Goal: Communication & Community: Answer question/provide support

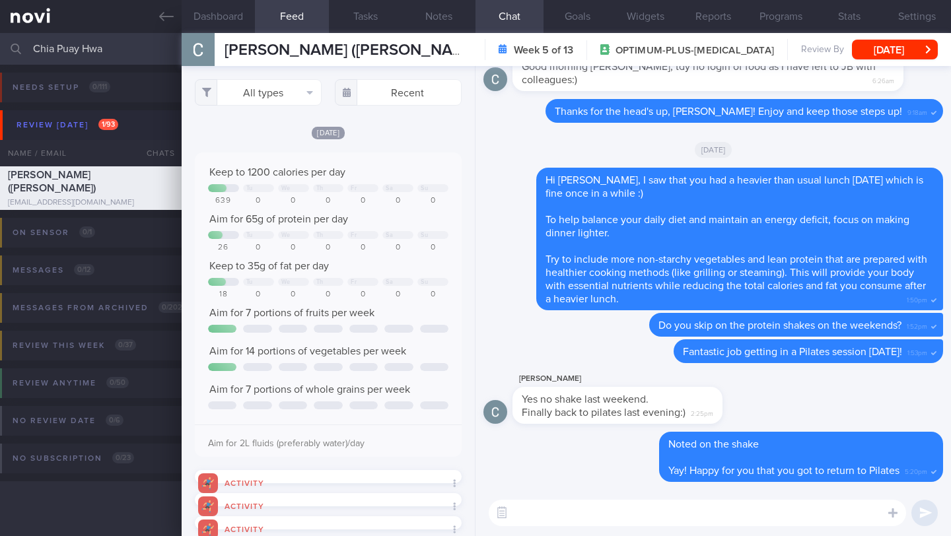
select select "9"
click at [573, 519] on textarea at bounding box center [698, 513] width 418 height 26
type textarea "H"
type textarea "Hi [PERSON_NAME],"
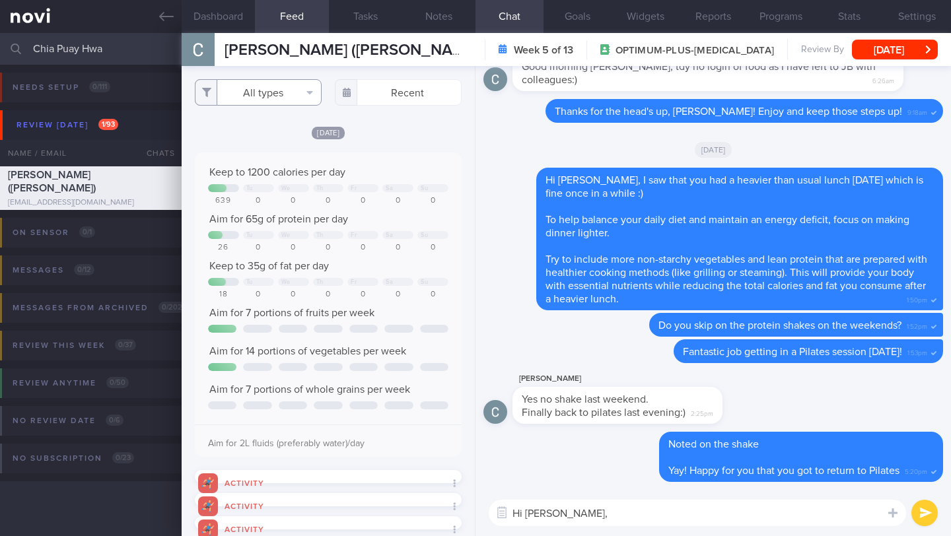
click at [303, 84] on button "All types" at bounding box center [258, 92] width 127 height 26
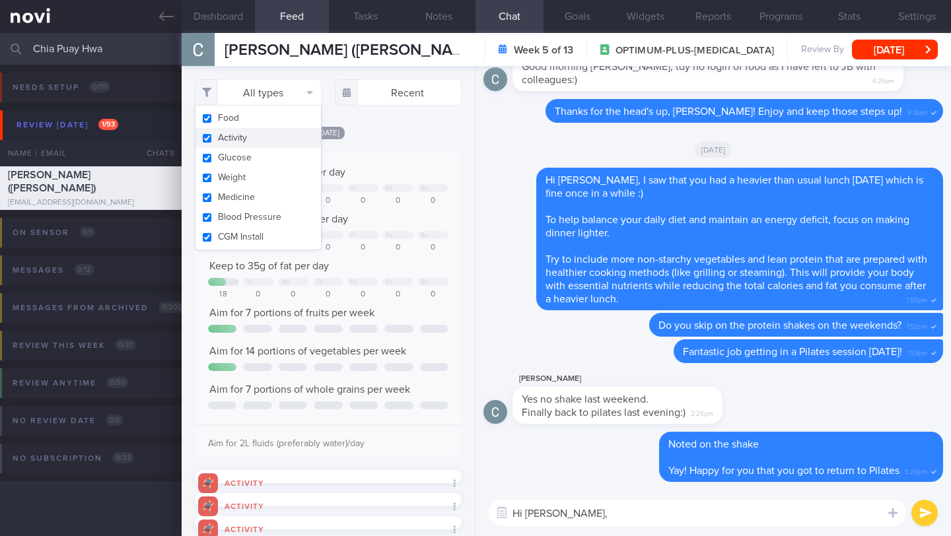
click at [283, 147] on button "Activity" at bounding box center [259, 138] width 126 height 20
checkbox input "false"
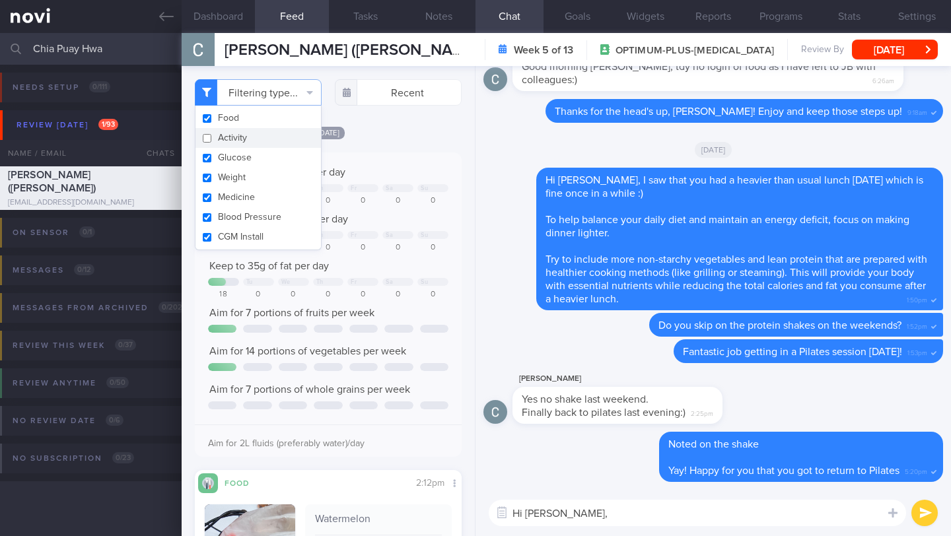
click at [435, 139] on div "[DATE]" at bounding box center [328, 133] width 267 height 14
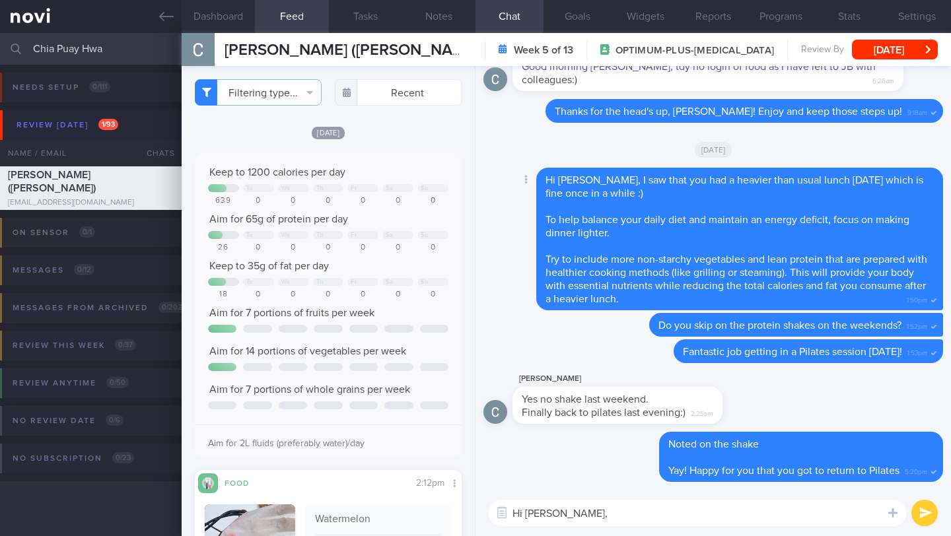
scroll to position [660530, 660432]
click at [578, 516] on textarea "Hi [PERSON_NAME]," at bounding box center [698, 513] width 418 height 26
type textarea "Hi [PERSON_NAME]"
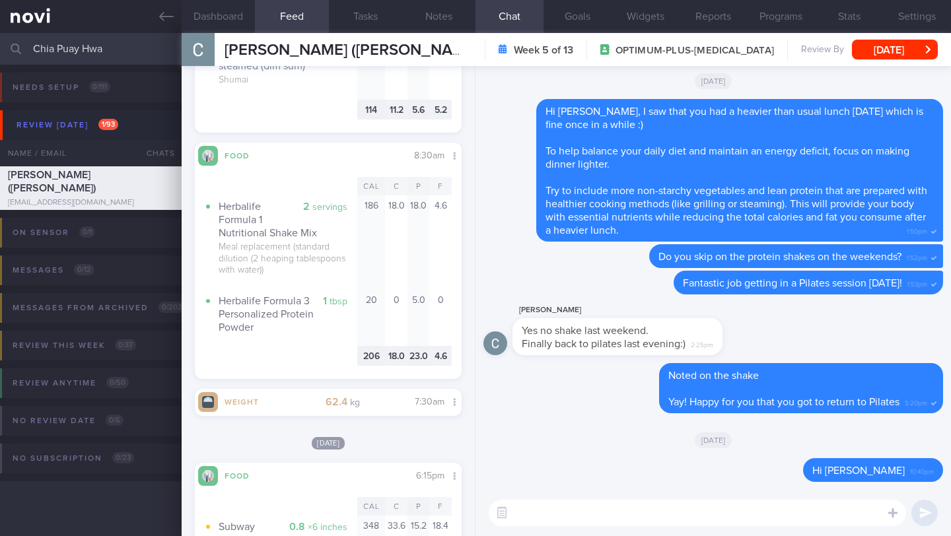
scroll to position [2310, 0]
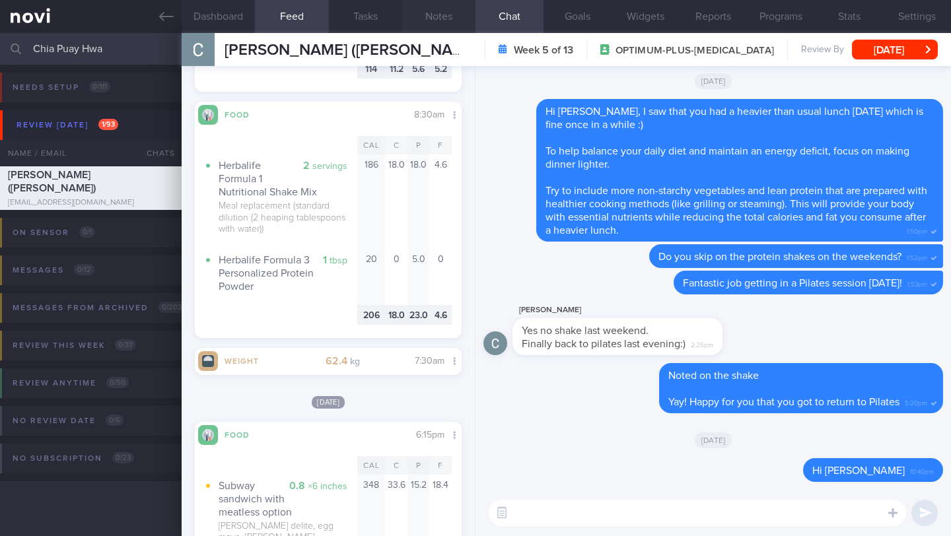
click at [439, 18] on button "Notes" at bounding box center [438, 16] width 73 height 33
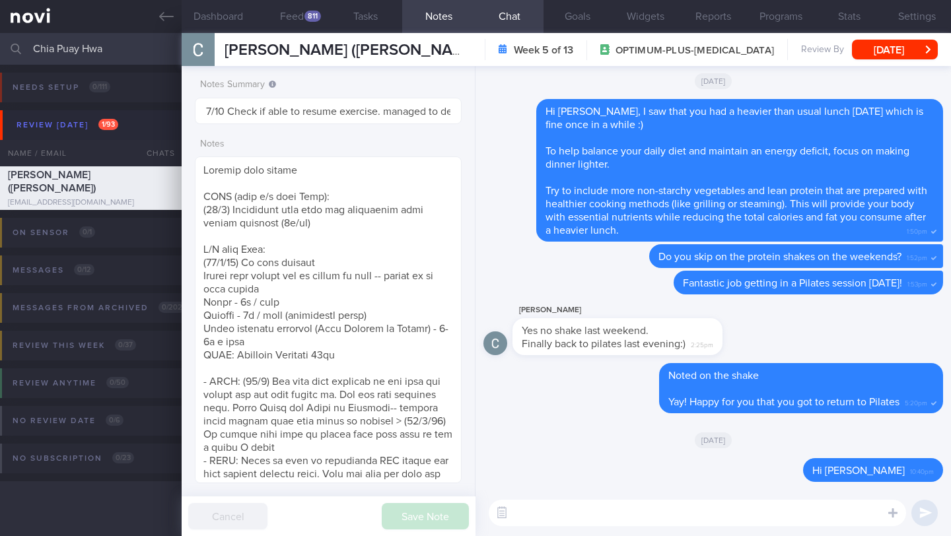
click at [666, 536] on div "​ ​" at bounding box center [714, 513] width 476 height 46
click at [673, 527] on div "​ ​" at bounding box center [714, 513] width 476 height 46
click at [678, 508] on textarea at bounding box center [698, 513] width 418 height 26
click at [281, 3] on button "Feed 811" at bounding box center [291, 16] width 73 height 33
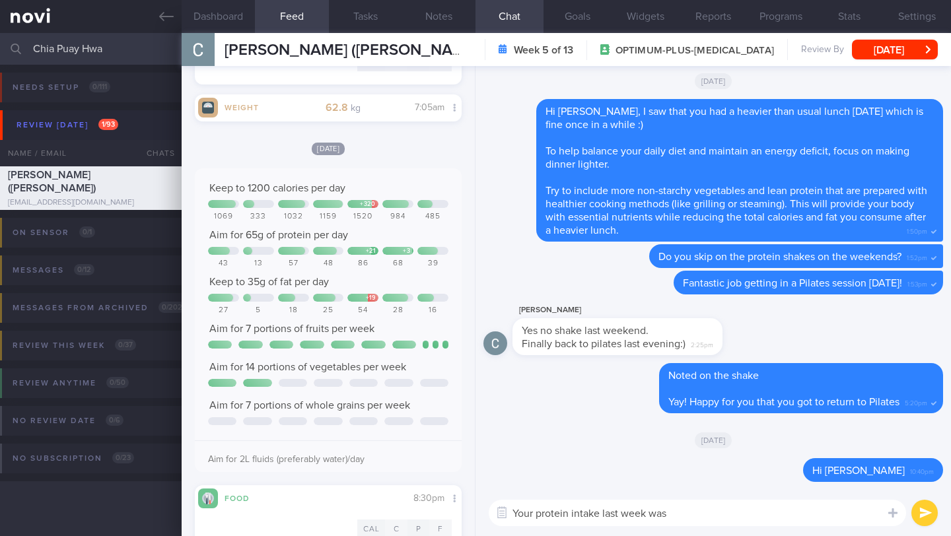
scroll to position [1095, 0]
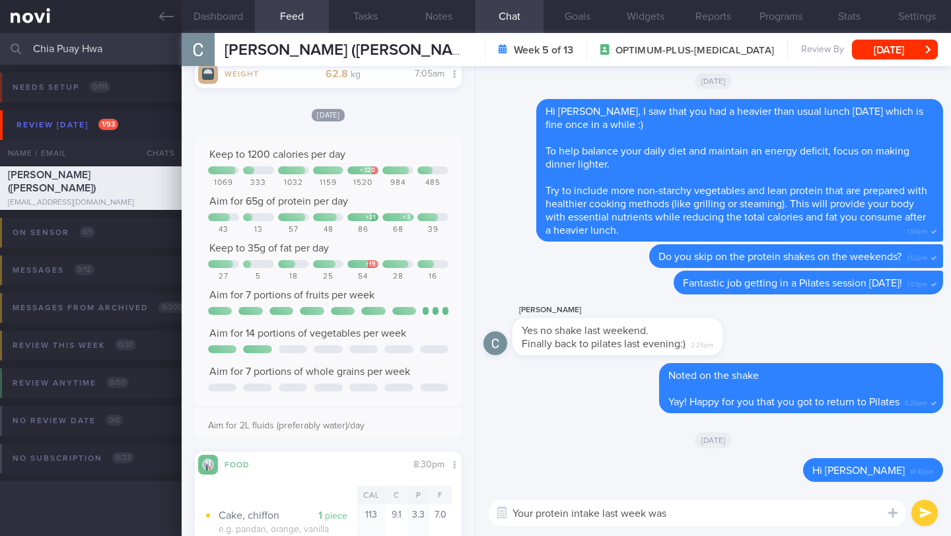
drag, startPoint x: 511, startPoint y: 515, endPoint x: 667, endPoint y: 522, distance: 156.1
click at [667, 522] on div "Chat Templates Admin [MEDICAL_DATA] Weight Nutrition Physical Activity Infograp…" at bounding box center [714, 513] width 476 height 46
drag, startPoint x: 669, startPoint y: 515, endPoint x: 511, endPoint y: 510, distance: 158.6
click at [510, 510] on div "Chat Templates Admin [MEDICAL_DATA] Weight Nutrition Physical Activity Infograp…" at bounding box center [714, 513] width 476 height 46
type textarea "g"
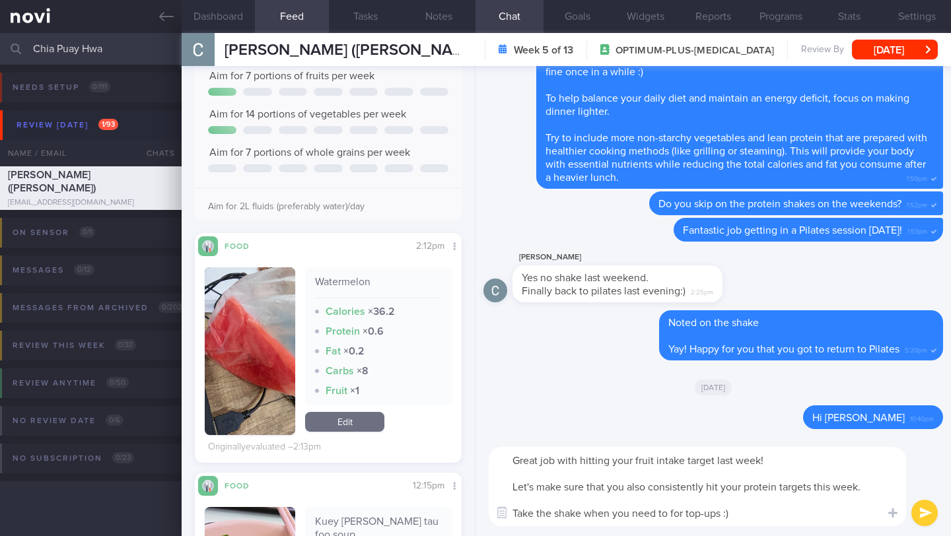
scroll to position [0, 0]
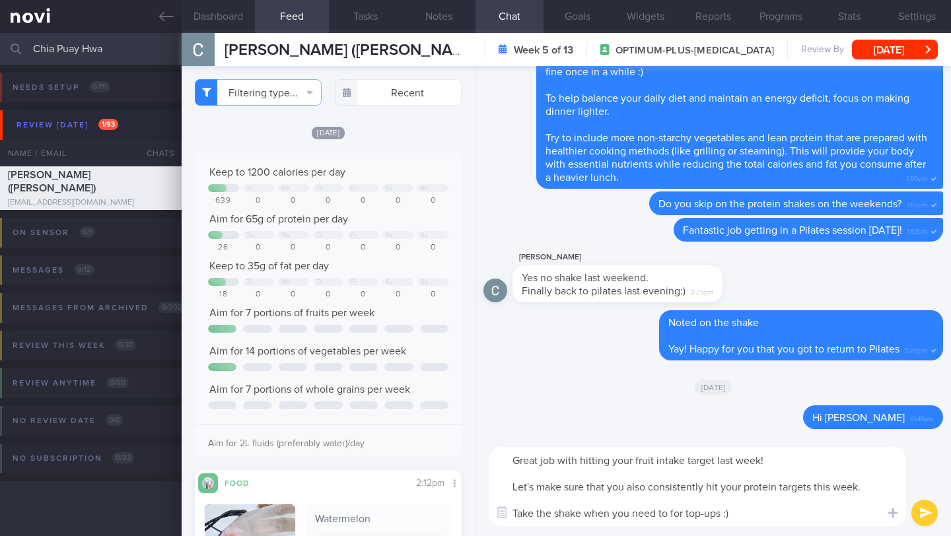
type textarea "Great job with hitting your fruit intake target last week! Let's make sure that…"
click at [928, 514] on button "submit" at bounding box center [925, 513] width 26 height 26
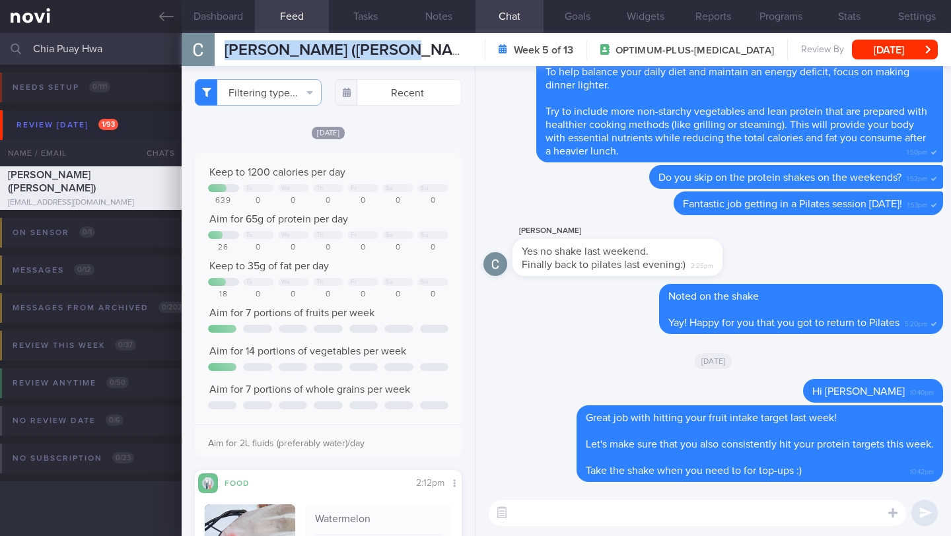
drag, startPoint x: 397, startPoint y: 48, endPoint x: 221, endPoint y: 51, distance: 175.8
click at [221, 51] on div "[PERSON_NAME] ([PERSON_NAME]) [PERSON_NAME] ([PERSON_NAME]) [EMAIL_ADDRESS][DOM…" at bounding box center [567, 49] width 770 height 33
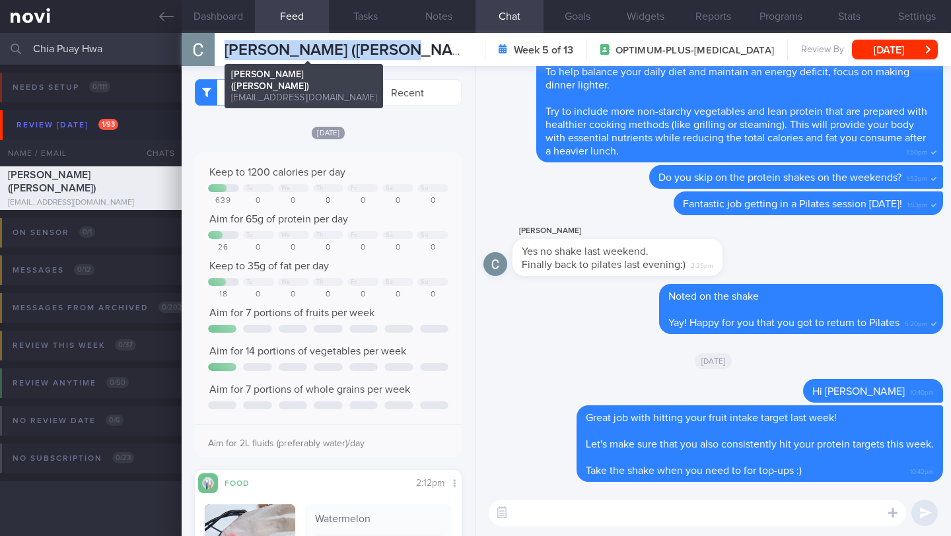
copy span "[PERSON_NAME] ([PERSON_NAME])"
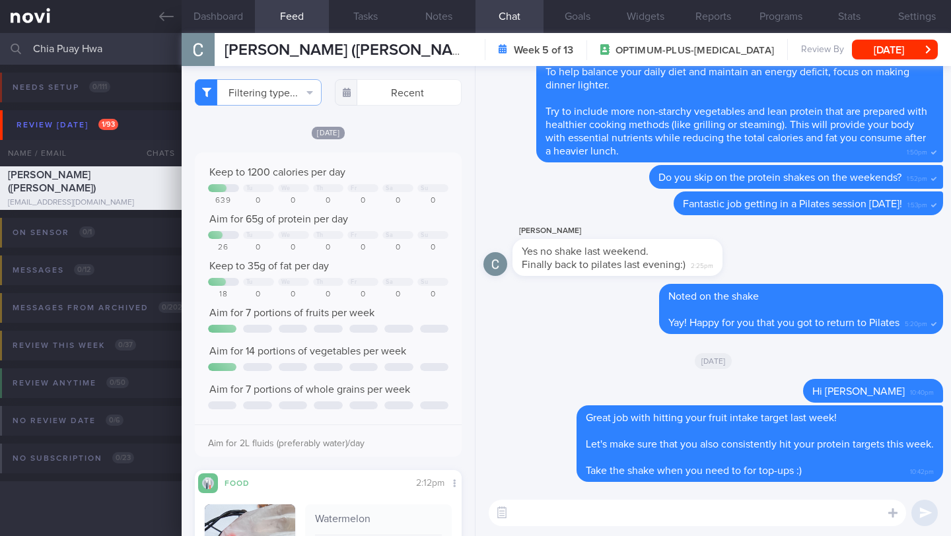
click at [563, 513] on textarea at bounding box center [698, 513] width 418 height 26
click at [857, 520] on textarea "Amazing job getting in 3x 1 hour sessions of Zumba last week!" at bounding box center [698, 513] width 418 height 26
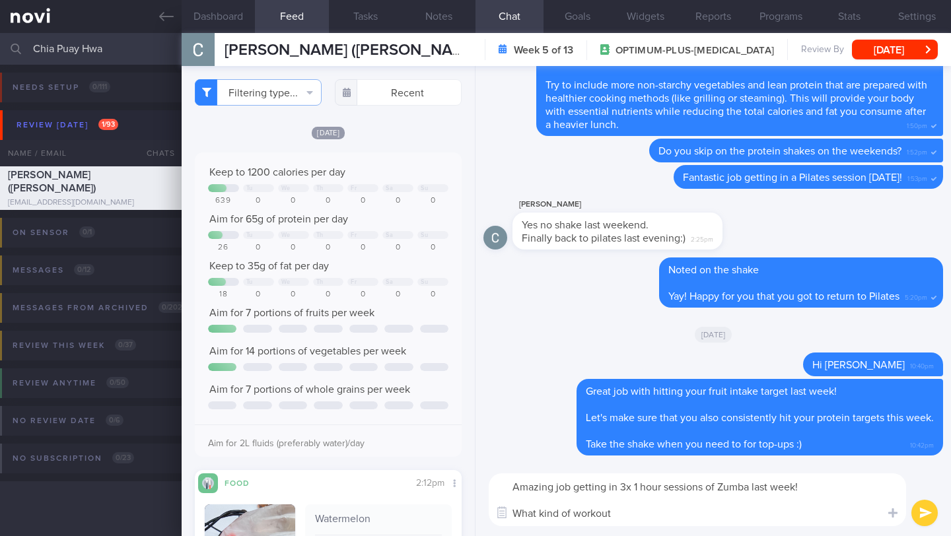
click at [855, 519] on textarea "Amazing job getting in 3x 1 hour sessions of Zumba last week! What kind of work…" at bounding box center [698, 500] width 418 height 53
type textarea "Amazing job getting in 3x 1 hour sessions of Zumba last week! What kind of work…"
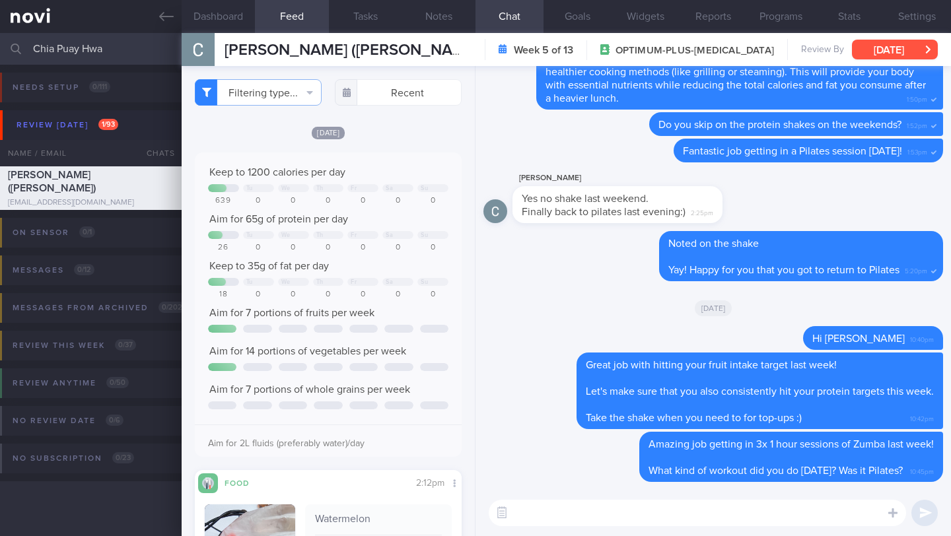
click at [883, 45] on button "[DATE]" at bounding box center [895, 50] width 86 height 20
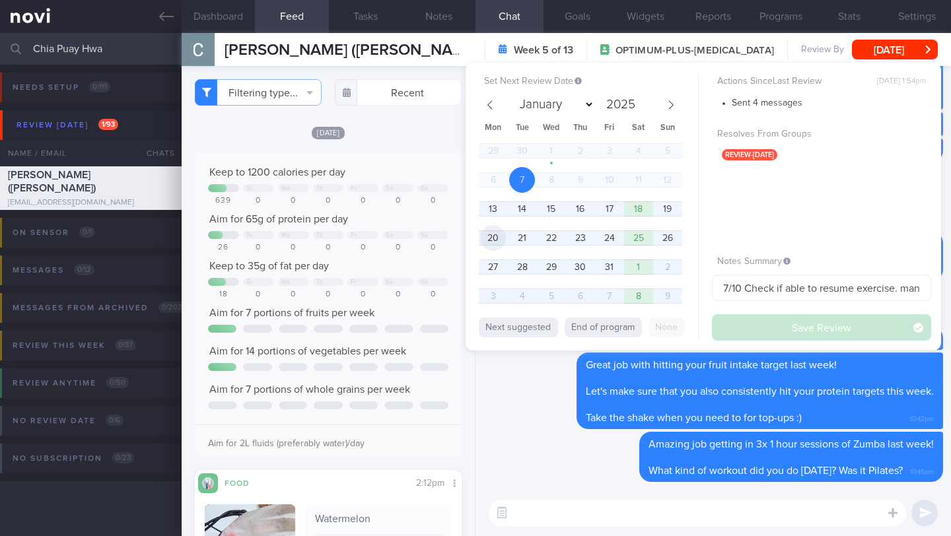
click at [496, 243] on span "20" at bounding box center [493, 238] width 26 height 26
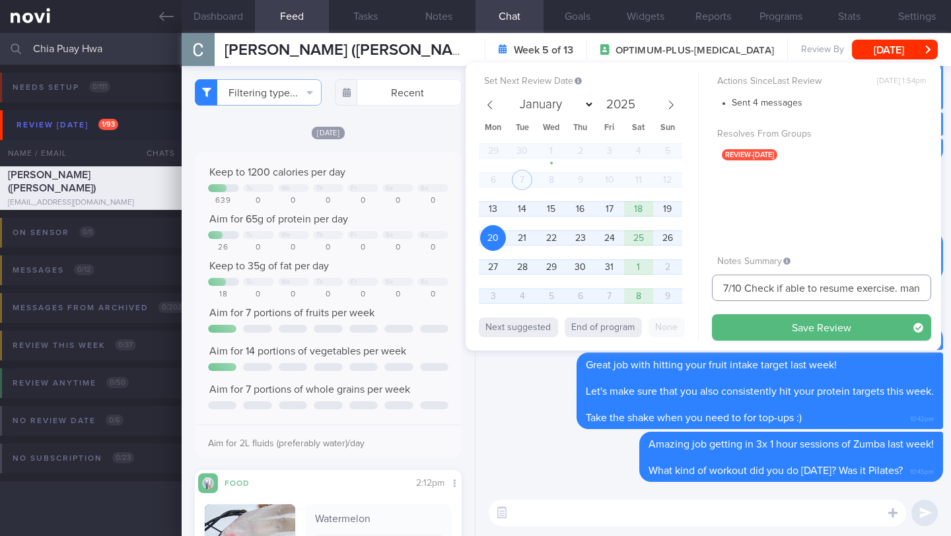
drag, startPoint x: 711, startPoint y: 289, endPoint x: 694, endPoint y: 289, distance: 16.5
click at [694, 289] on div "Set Next Review Date [DATE] January February March April May June July August S…" at bounding box center [704, 207] width 476 height 288
drag, startPoint x: 729, startPoint y: 287, endPoint x: 716, endPoint y: 289, distance: 13.4
click at [716, 289] on input "7/10 Check if able to resume exercise. managed to decrease calorie intake and K…" at bounding box center [821, 288] width 219 height 26
drag, startPoint x: 752, startPoint y: 289, endPoint x: 905, endPoint y: 288, distance: 152.6
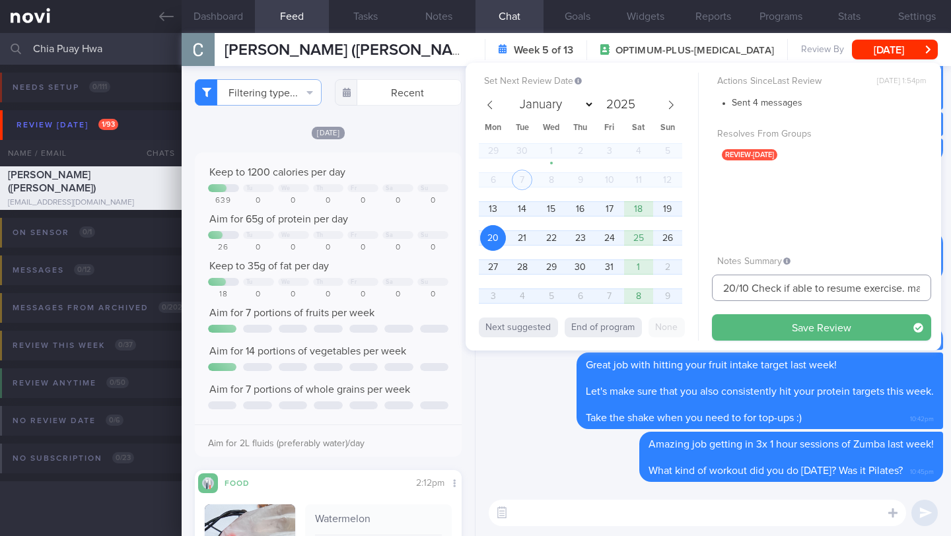
click at [905, 288] on input "20/10 Check if able to resume exercise. managed to decrease calorie intake and …" at bounding box center [821, 288] width 219 height 26
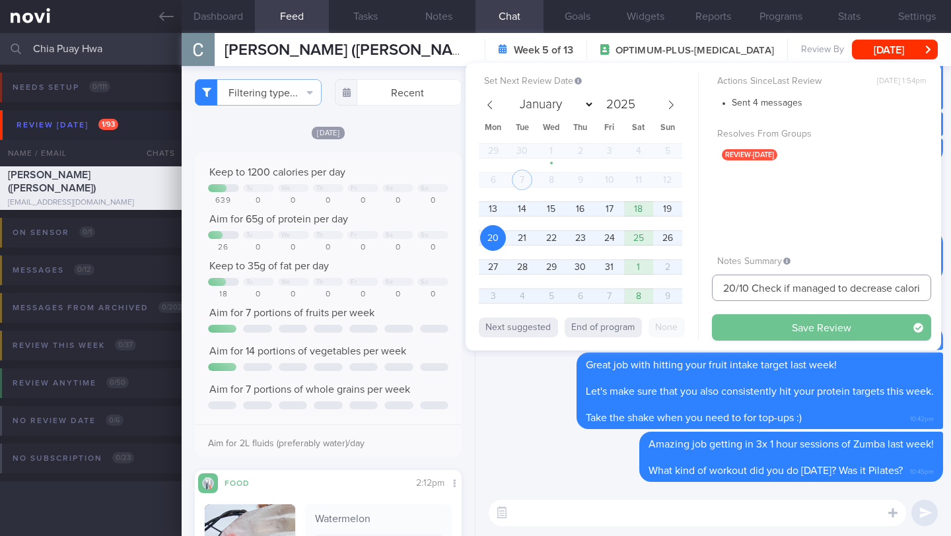
type input "20/10 Check if managed to decrease calorie intake and KIV advise to increase in…"
click at [842, 330] on button "Save Review" at bounding box center [821, 327] width 219 height 26
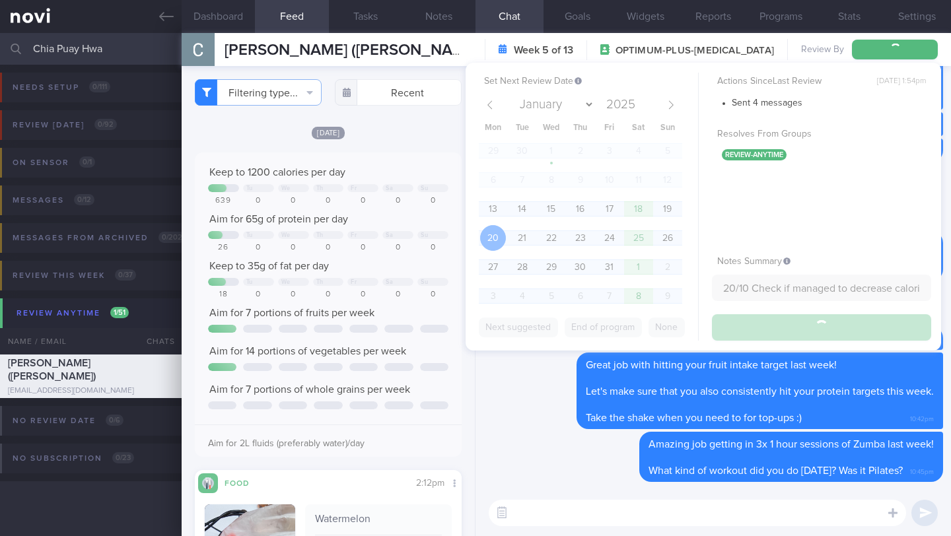
type input "20/10 Check if managed to decrease calorie intake and KIV advise to increase in…"
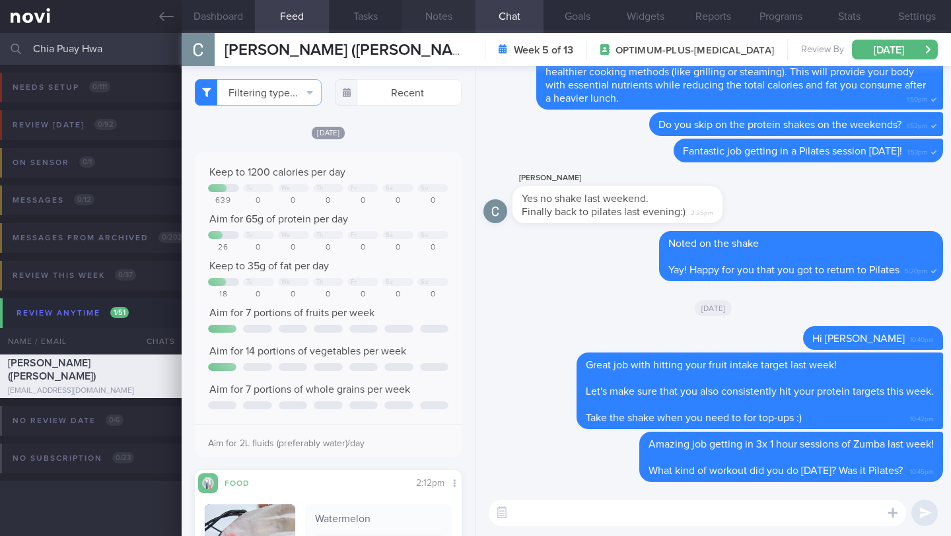
click at [451, 17] on button "Notes" at bounding box center [438, 16] width 73 height 33
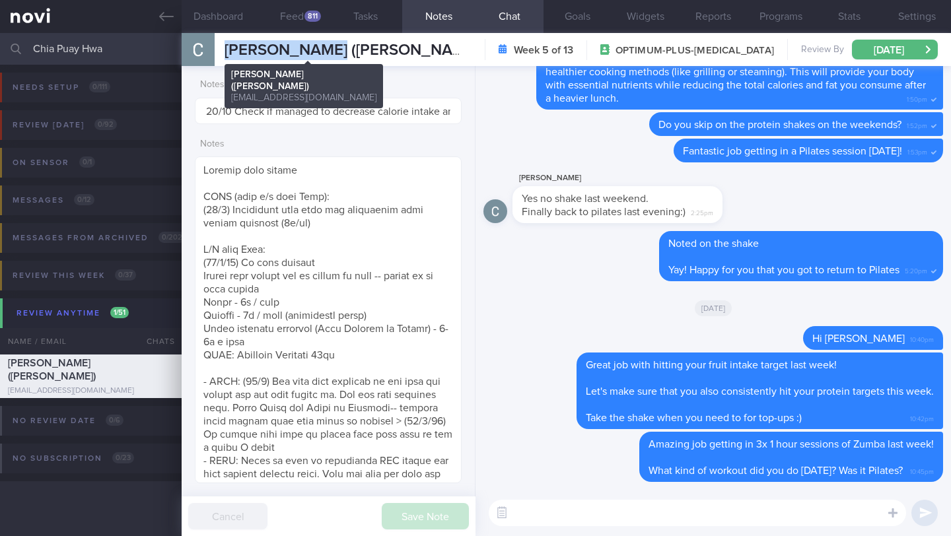
drag, startPoint x: 224, startPoint y: 55, endPoint x: 333, endPoint y: 52, distance: 109.1
click at [333, 52] on div "[PERSON_NAME] ([PERSON_NAME]) [PERSON_NAME] ([PERSON_NAME]) [EMAIL_ADDRESS][DOM…" at bounding box center [327, 49] width 290 height 33
copy span "Chia Puay Hwa"
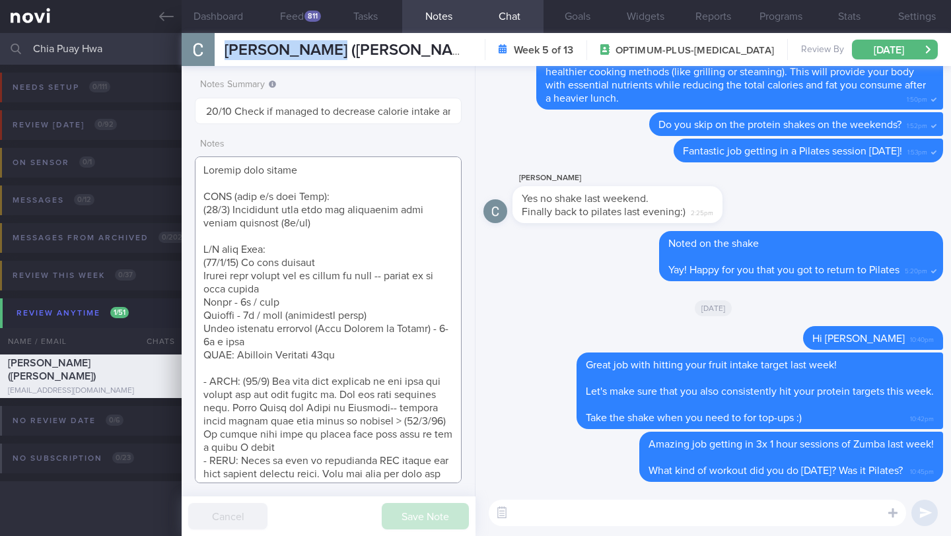
click at [295, 248] on textarea at bounding box center [328, 320] width 267 height 327
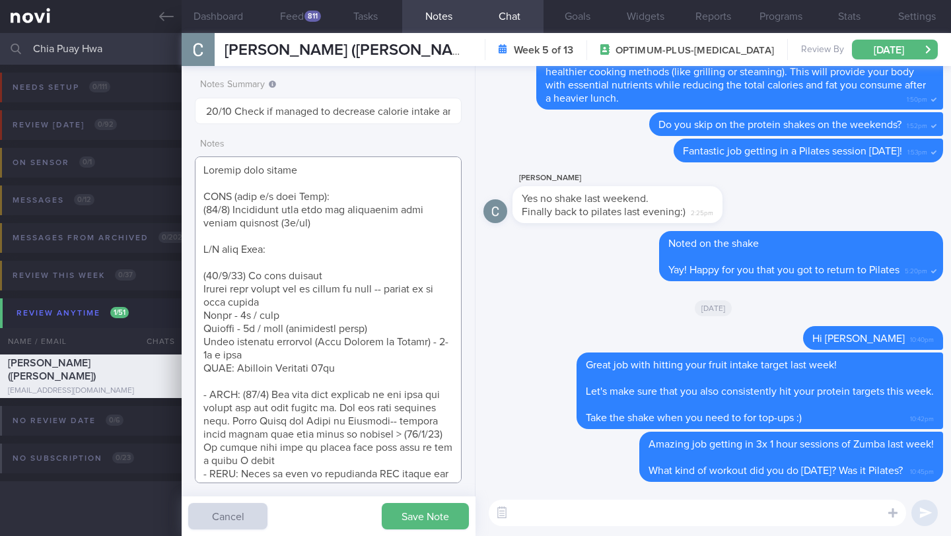
type textarea "Logging with photos GOAL (till r/v with [PERSON_NAME]): (15/5) Optimizing your …"
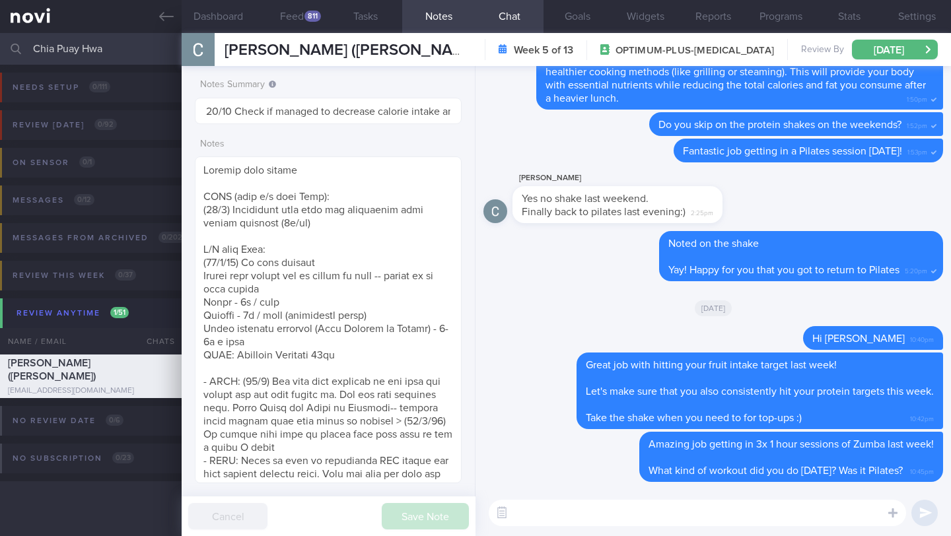
click at [100, 59] on input "Chia Puay Hwa" at bounding box center [475, 49] width 951 height 32
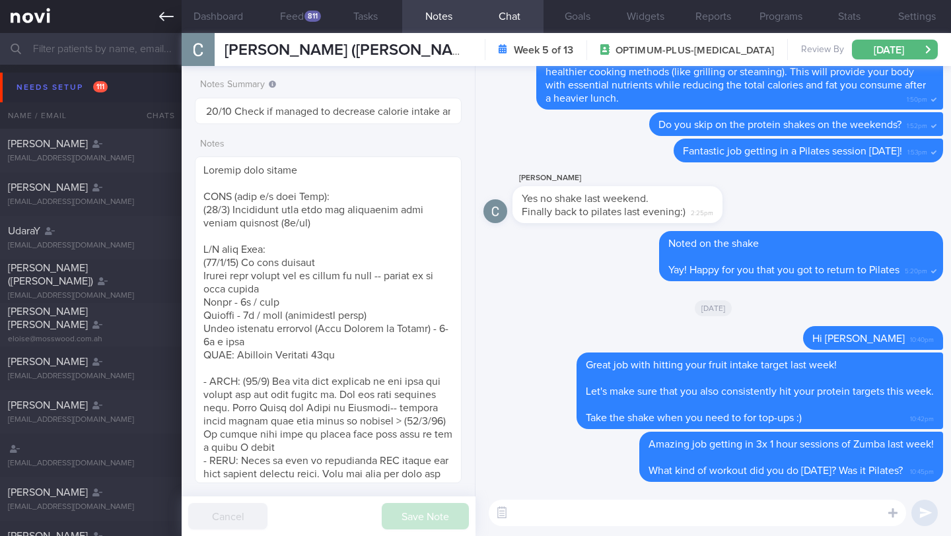
click at [174, 17] on link at bounding box center [91, 16] width 182 height 33
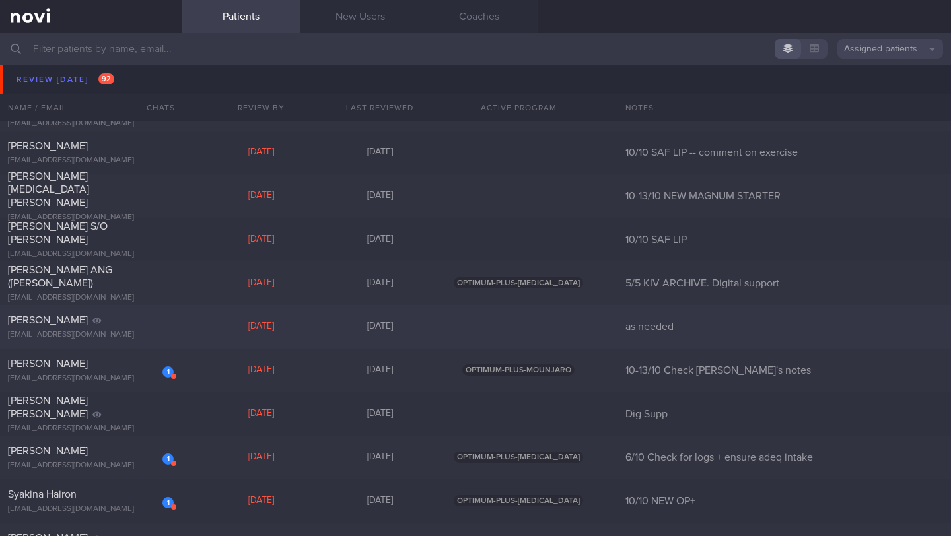
scroll to position [7900, 0]
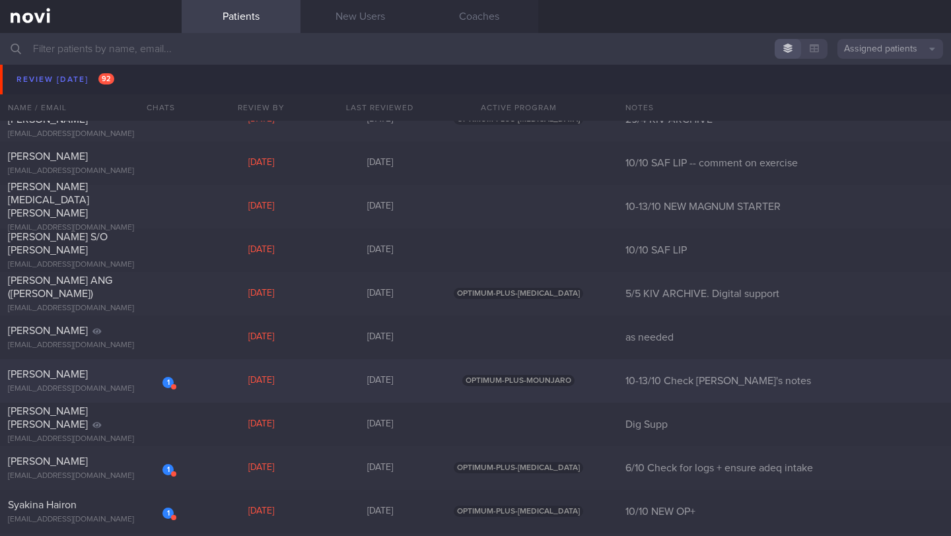
click at [145, 383] on div "1" at bounding box center [159, 378] width 29 height 20
select select "9"
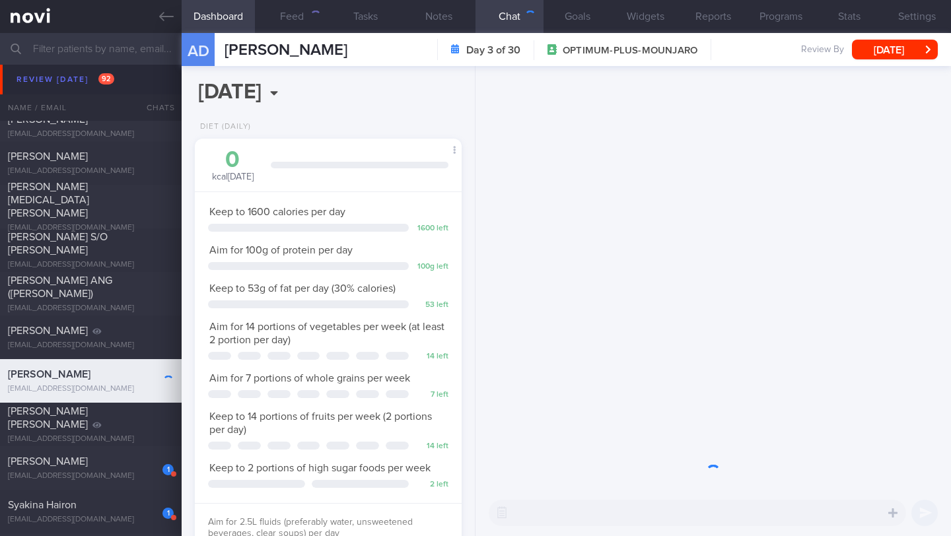
scroll to position [135, 233]
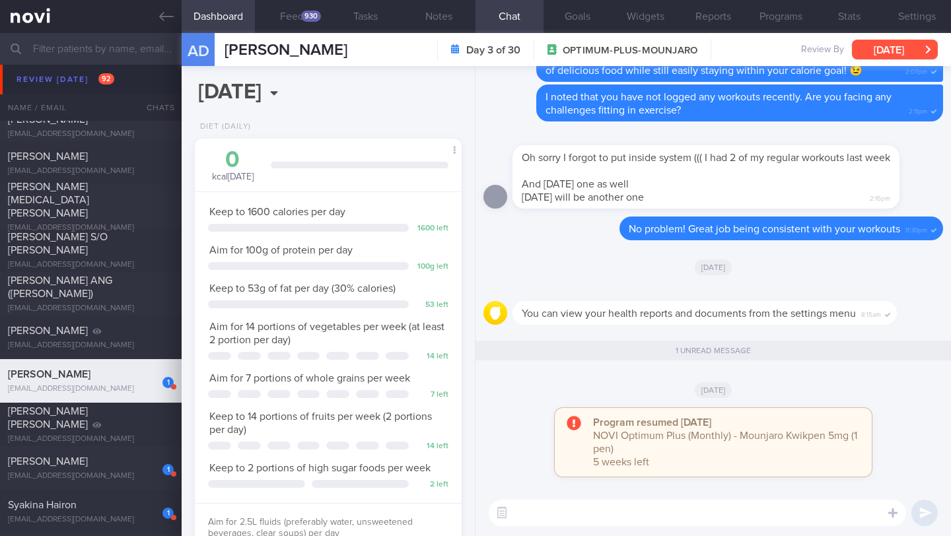
click at [914, 52] on button "[DATE]" at bounding box center [895, 50] width 86 height 20
drag, startPoint x: 373, startPoint y: 51, endPoint x: 223, endPoint y: 51, distance: 150.0
click at [223, 51] on div "AD [PERSON_NAME] [PERSON_NAME] Dotcenko [EMAIL_ADDRESS][DOMAIN_NAME] Day 3 of 3…" at bounding box center [567, 49] width 770 height 33
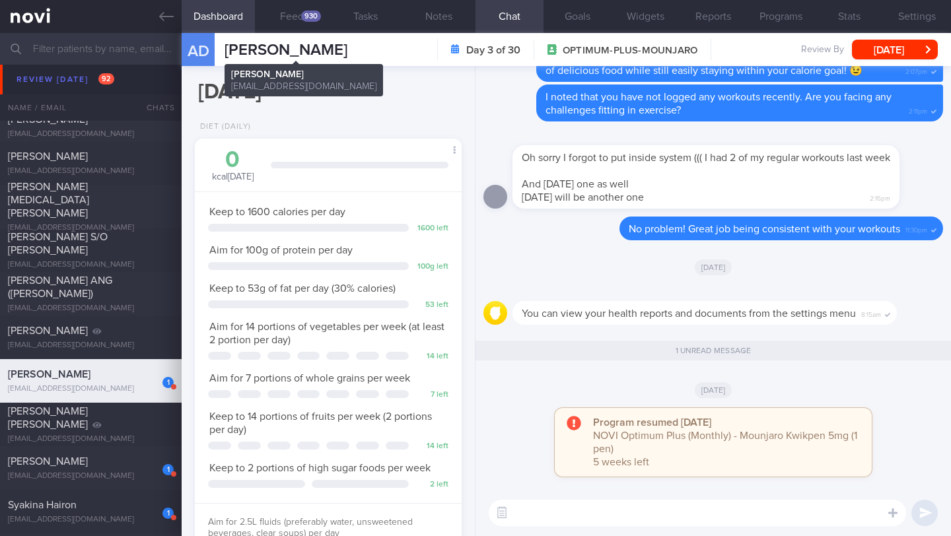
copy span "[PERSON_NAME]"
click at [431, 17] on button "Notes" at bounding box center [438, 16] width 73 height 33
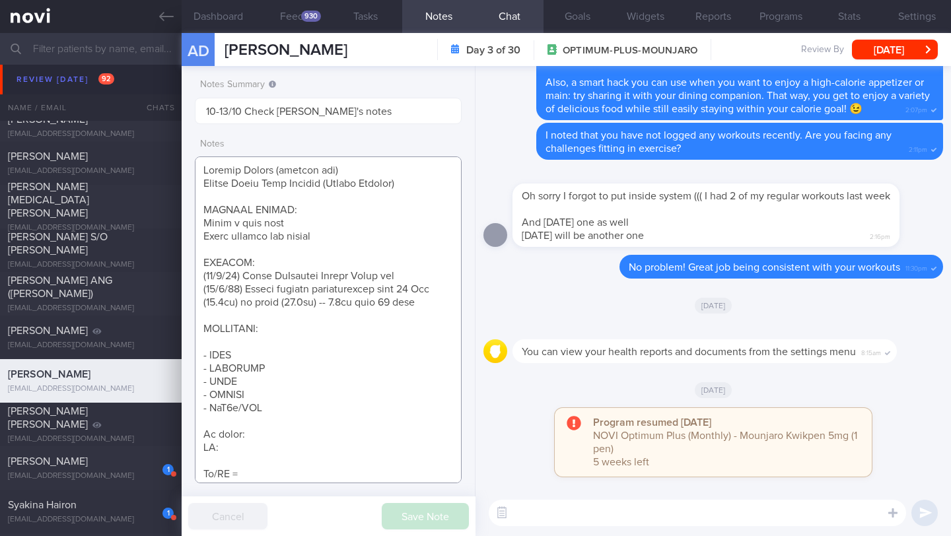
click at [299, 266] on textarea at bounding box center [328, 320] width 267 height 327
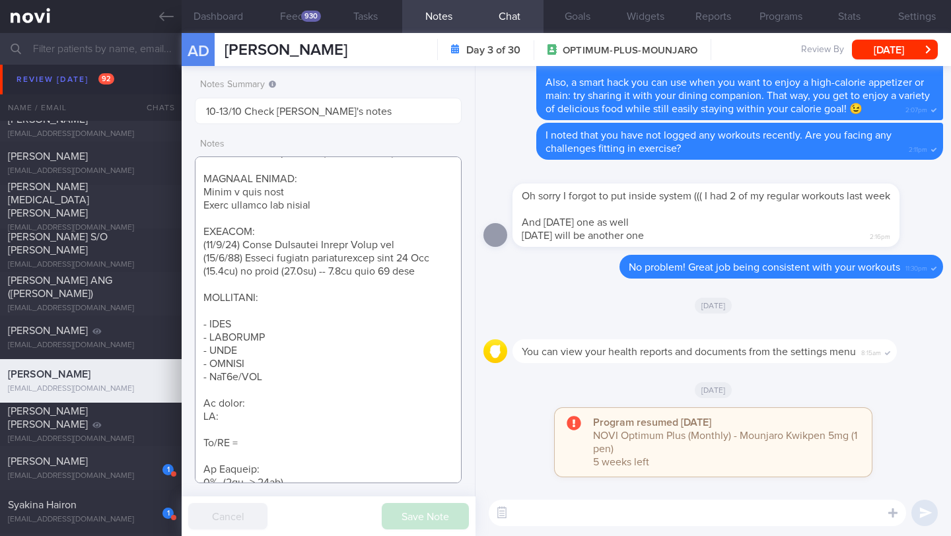
scroll to position [106, 0]
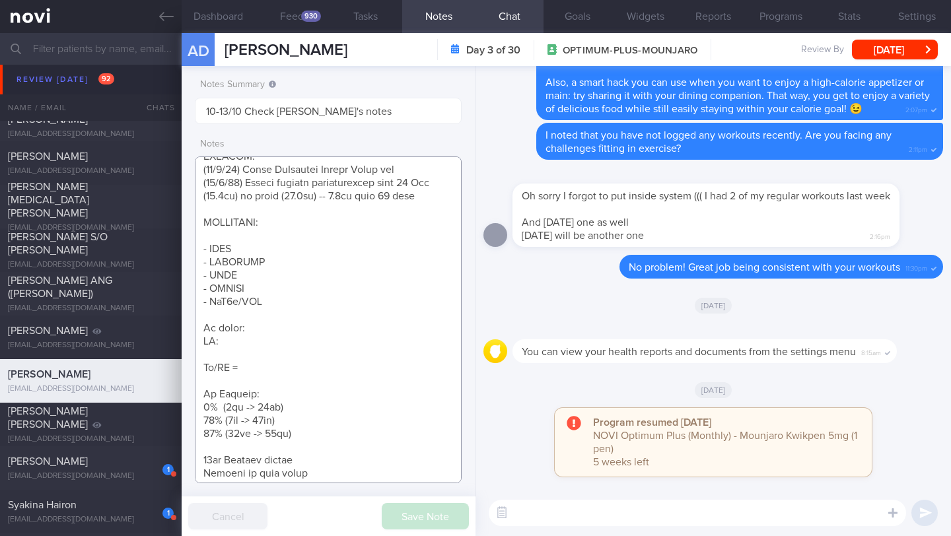
drag, startPoint x: 287, startPoint y: 307, endPoint x: 197, endPoint y: 226, distance: 120.7
click at [197, 226] on textarea at bounding box center [328, 320] width 267 height 327
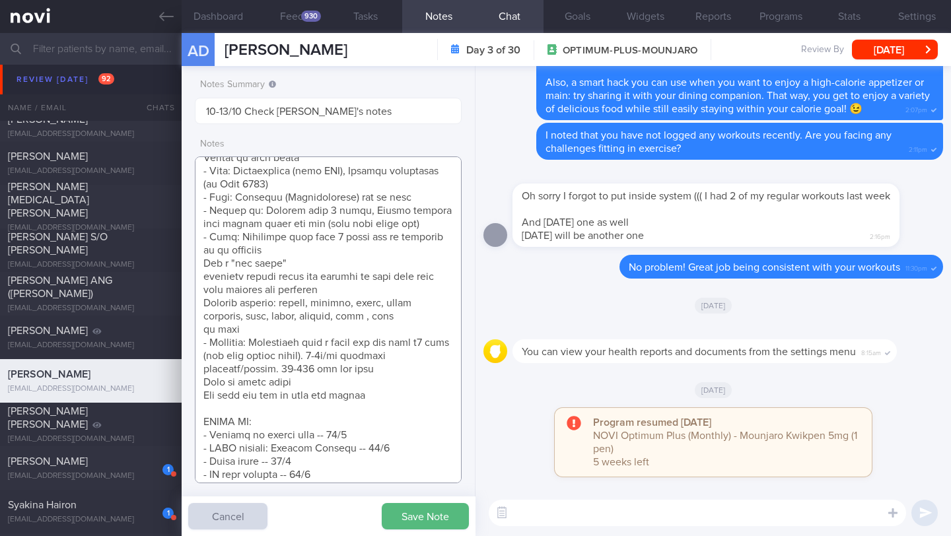
scroll to position [24, 0]
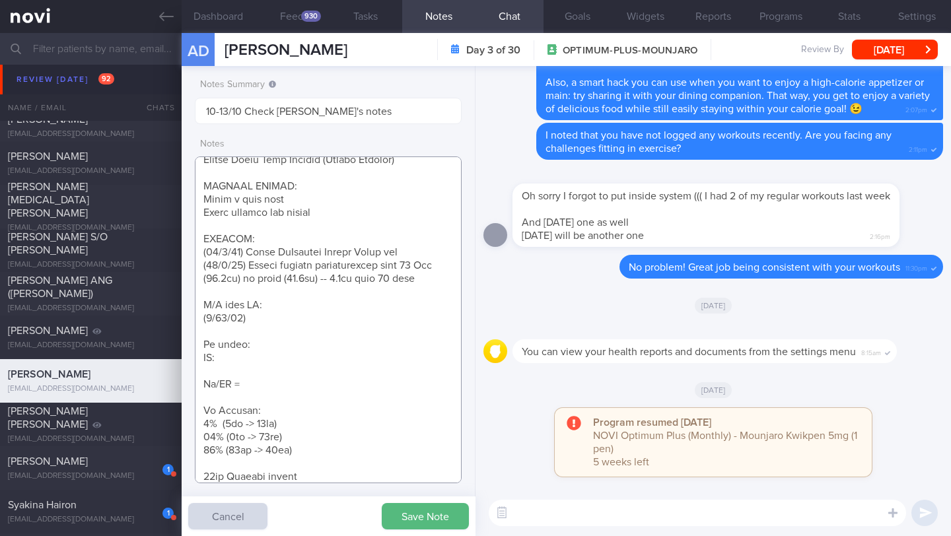
paste textarea "Tolerated Mounjaro 2.5mg wkly Nil s/e reported Discomfort when eating oily food…"
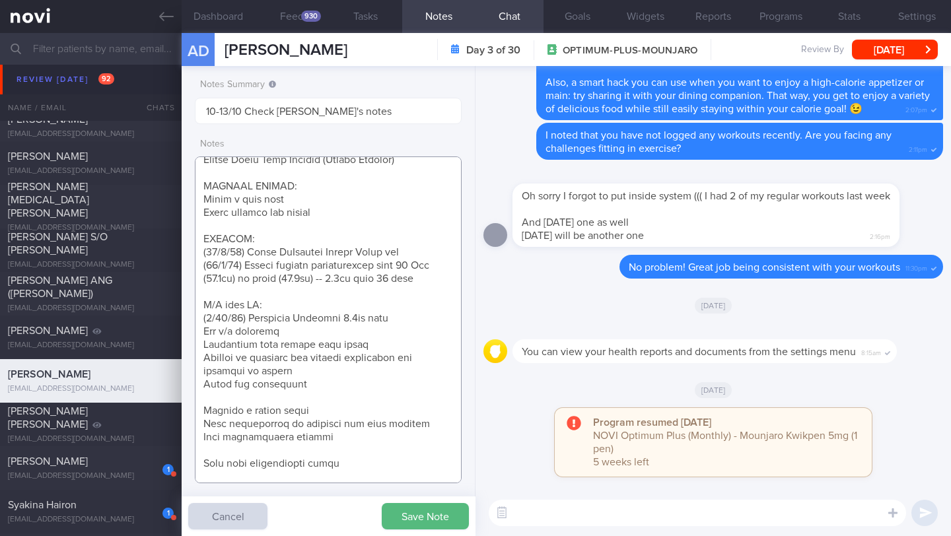
click at [247, 398] on textarea at bounding box center [328, 320] width 267 height 327
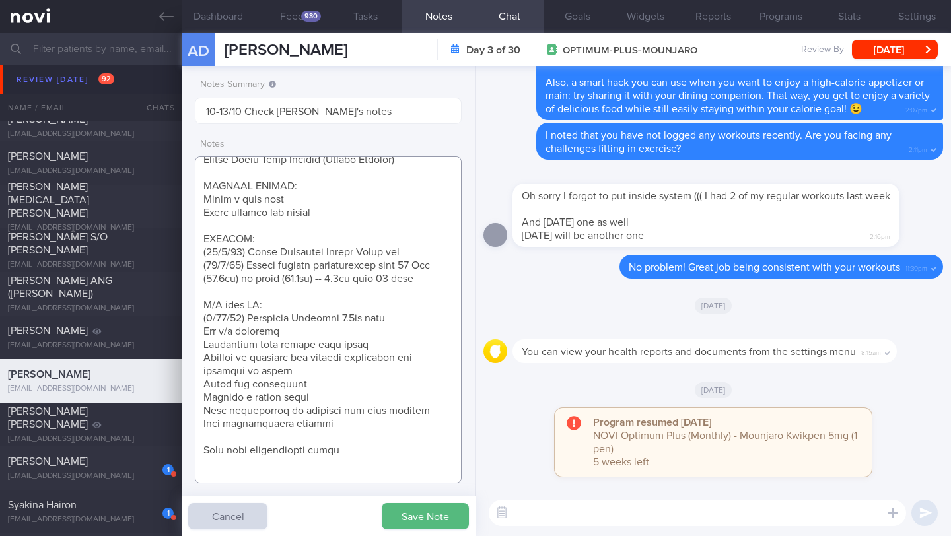
click at [248, 441] on textarea at bounding box center [328, 320] width 267 height 327
click at [374, 441] on textarea at bounding box center [328, 320] width 267 height 327
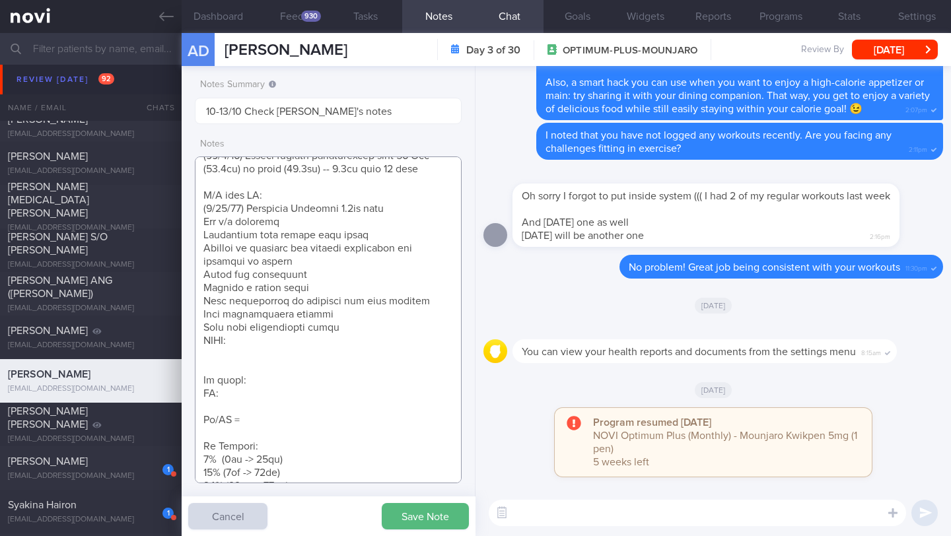
scroll to position [184, 0]
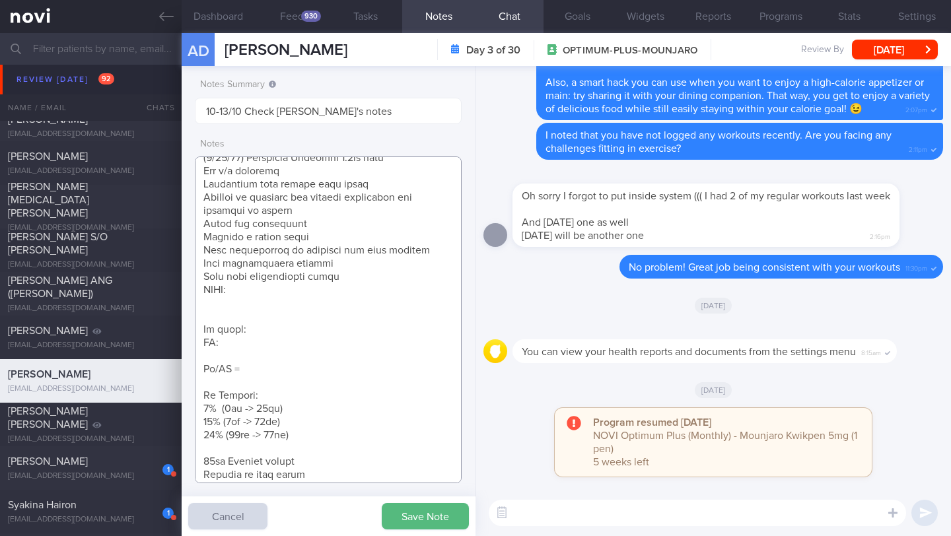
click at [328, 316] on textarea at bounding box center [328, 320] width 267 height 327
click at [324, 330] on textarea at bounding box center [328, 320] width 267 height 327
paste textarea "83.9kg -->78.4kg"
click at [295, 327] on textarea at bounding box center [328, 320] width 267 height 327
click at [319, 286] on textarea at bounding box center [328, 320] width 267 height 327
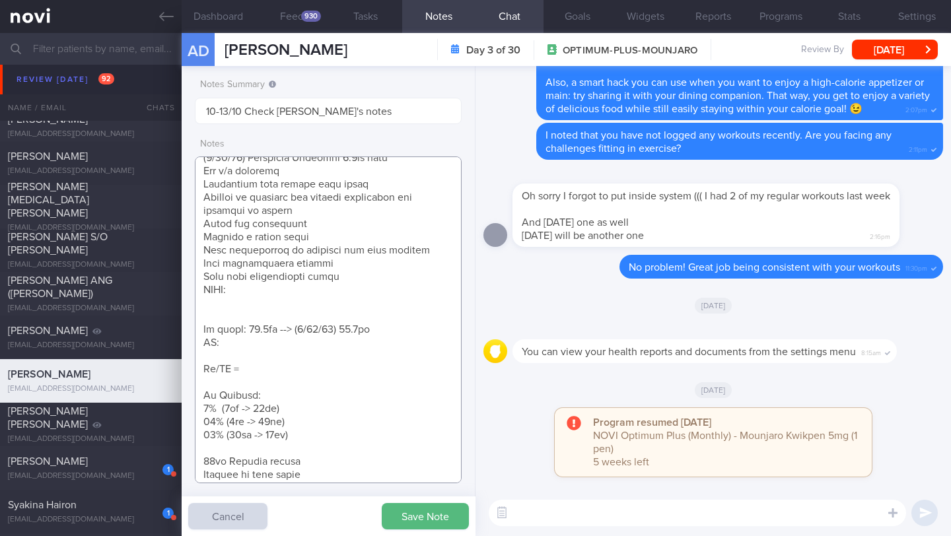
paste textarea "Mounjaro 5mg wkly"
click at [236, 288] on textarea at bounding box center [328, 320] width 267 height 327
click at [800, 18] on button "Programs" at bounding box center [781, 16] width 68 height 33
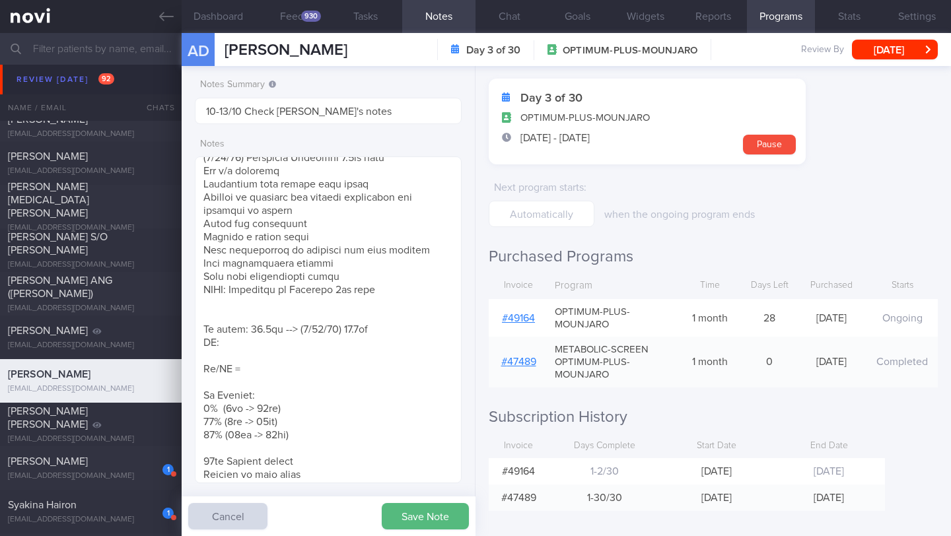
scroll to position [59, 0]
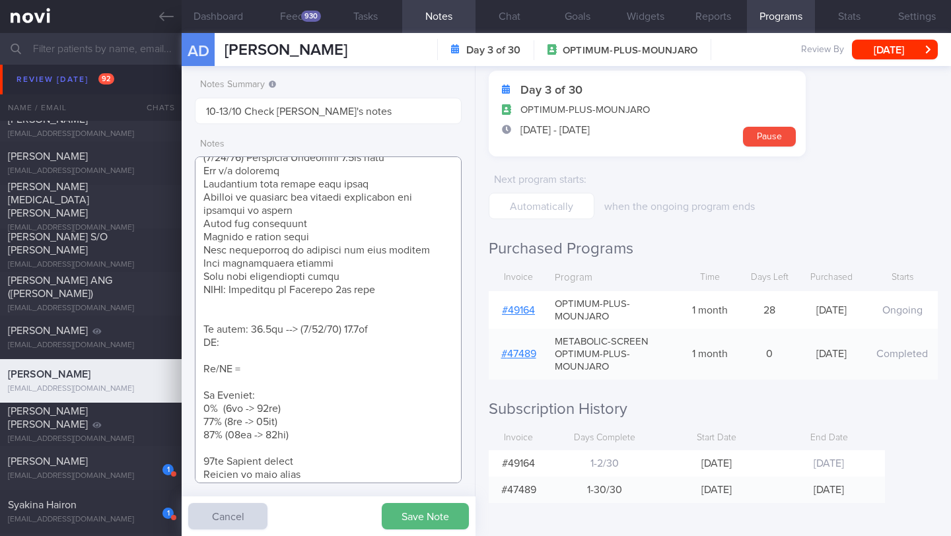
click at [396, 314] on textarea at bounding box center [328, 320] width 267 height 327
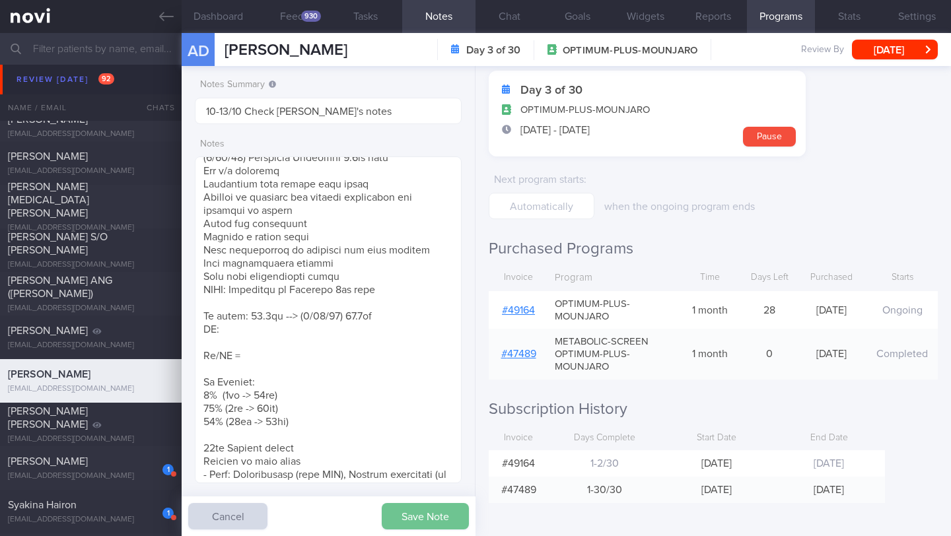
click at [436, 519] on button "Save Note" at bounding box center [425, 516] width 87 height 26
click at [250, 313] on textarea at bounding box center [328, 320] width 267 height 327
drag, startPoint x: 258, startPoint y: 355, endPoint x: 209, endPoint y: 330, distance: 55.0
click at [209, 330] on textarea at bounding box center [328, 320] width 267 height 327
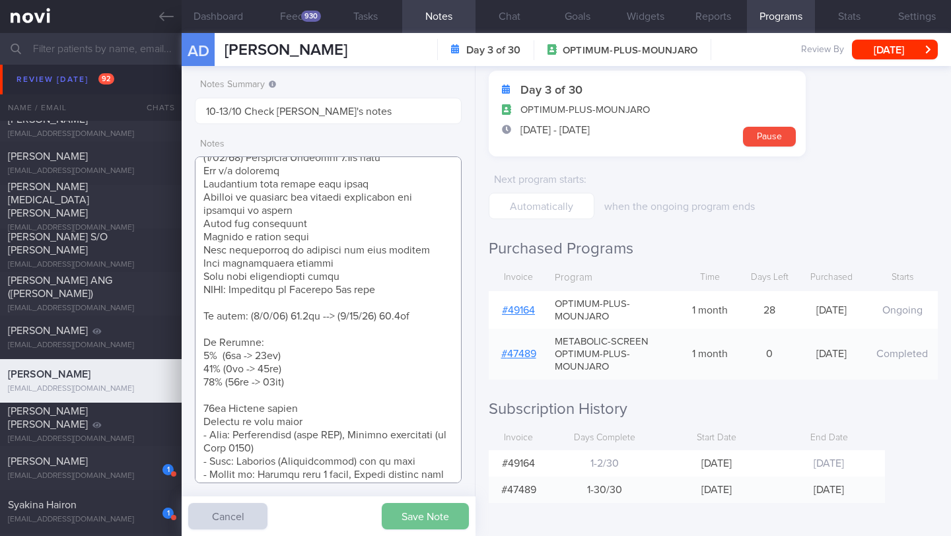
type textarea "Protein Powder (already has) Nuzest Clean Lean Protein (Smooth Vanilla) SUPPORT…"
click at [420, 513] on button "Save Note" at bounding box center [425, 516] width 87 height 26
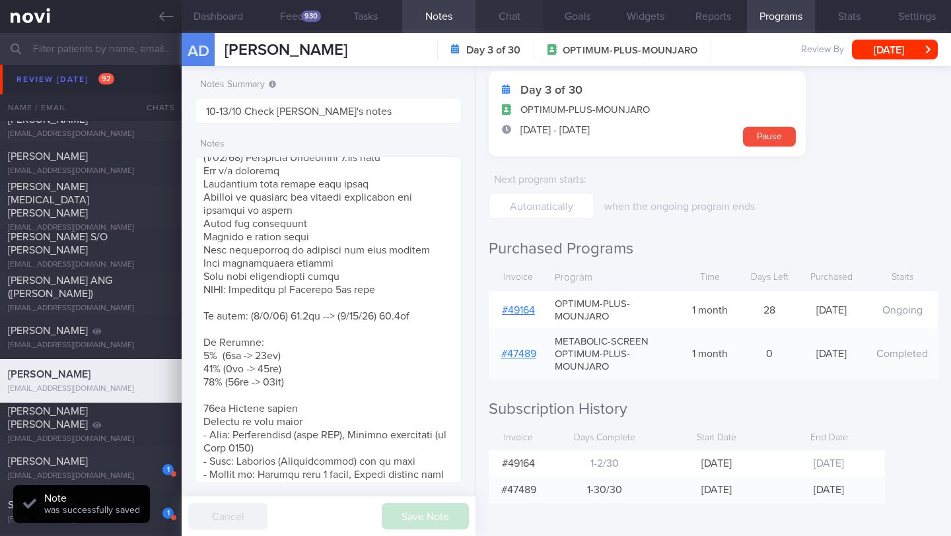
click at [507, 23] on button "Chat" at bounding box center [510, 16] width 68 height 33
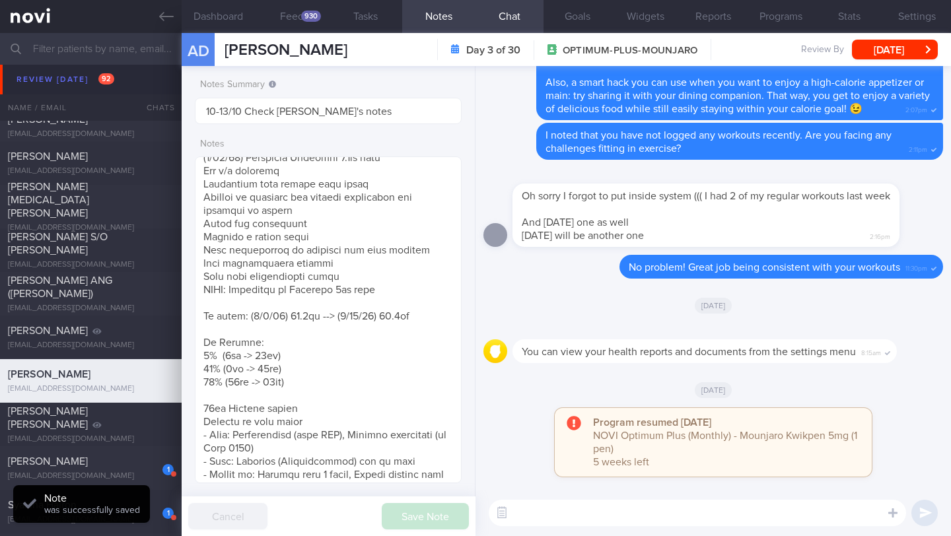
click at [573, 517] on textarea at bounding box center [698, 513] width 418 height 26
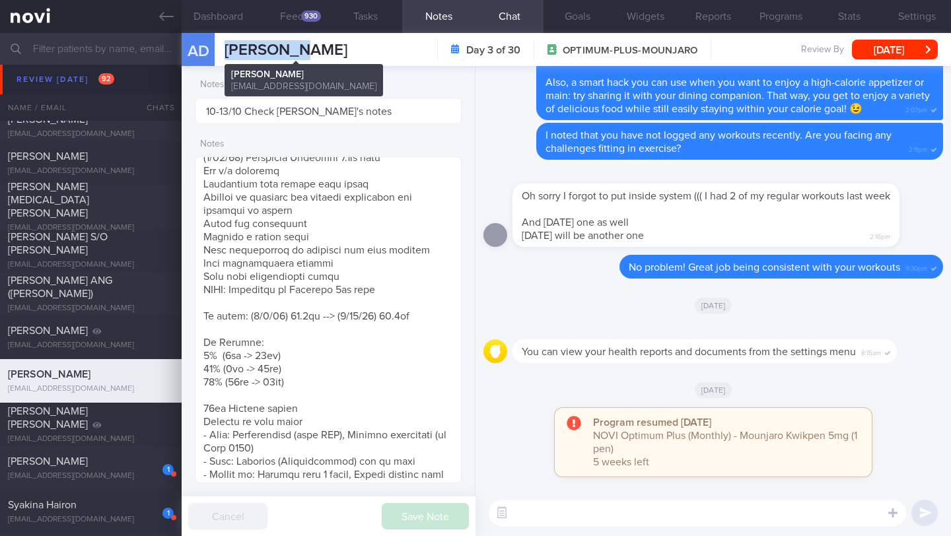
drag, startPoint x: 293, startPoint y: 49, endPoint x: 224, endPoint y: 49, distance: 69.4
click at [224, 49] on div "AD [PERSON_NAME] [PERSON_NAME] Dotcenko [EMAIL_ADDRESS][DOMAIN_NAME]" at bounding box center [265, 49] width 166 height 33
copy span "[PERSON_NAME]"
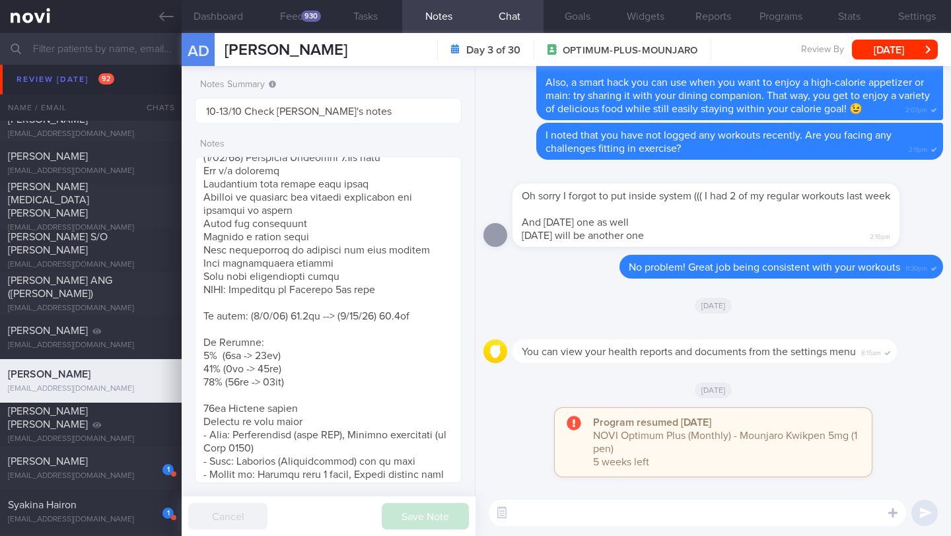
click at [562, 515] on textarea at bounding box center [698, 513] width 418 height 26
paste textarea "[PERSON_NAME]"
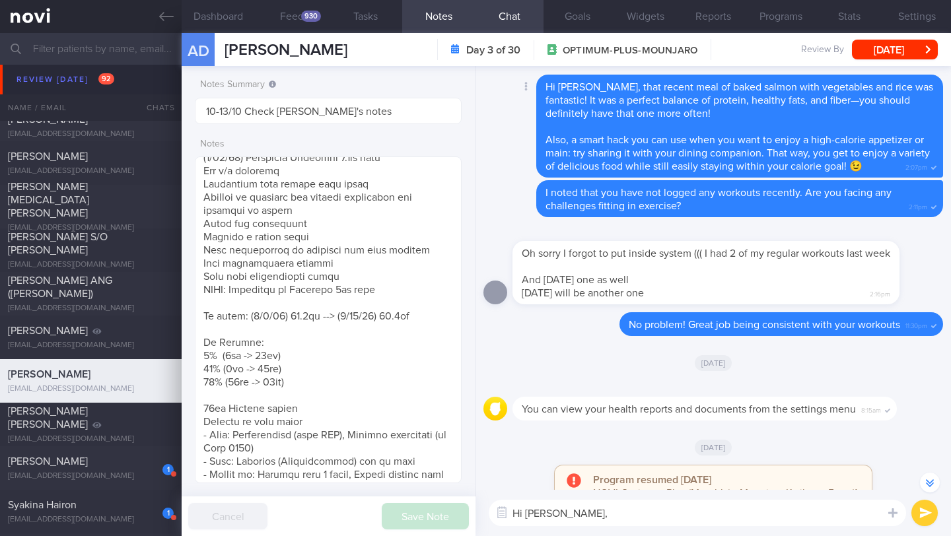
scroll to position [-213, 0]
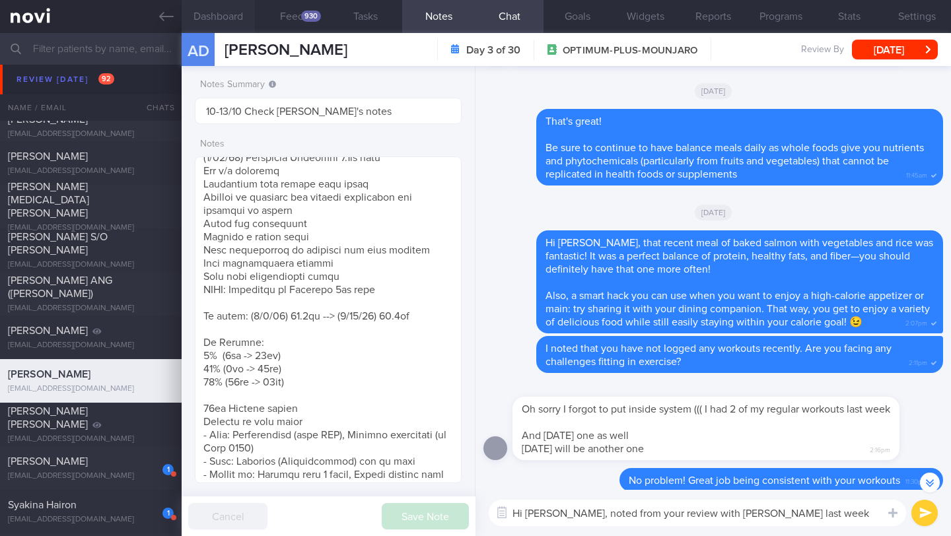
click at [227, 25] on button "Dashboard" at bounding box center [218, 16] width 73 height 33
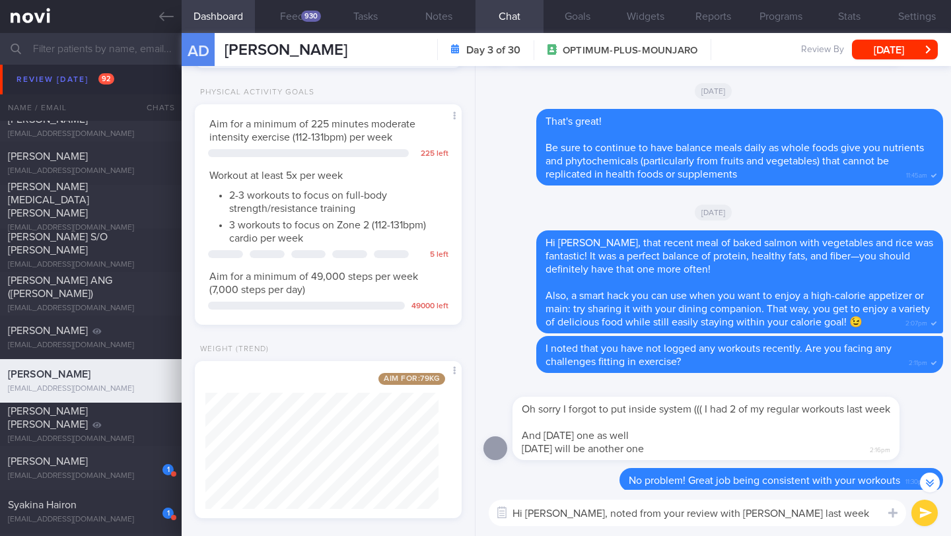
scroll to position [480, 0]
click at [297, 15] on button "Feed 930" at bounding box center [291, 16] width 73 height 33
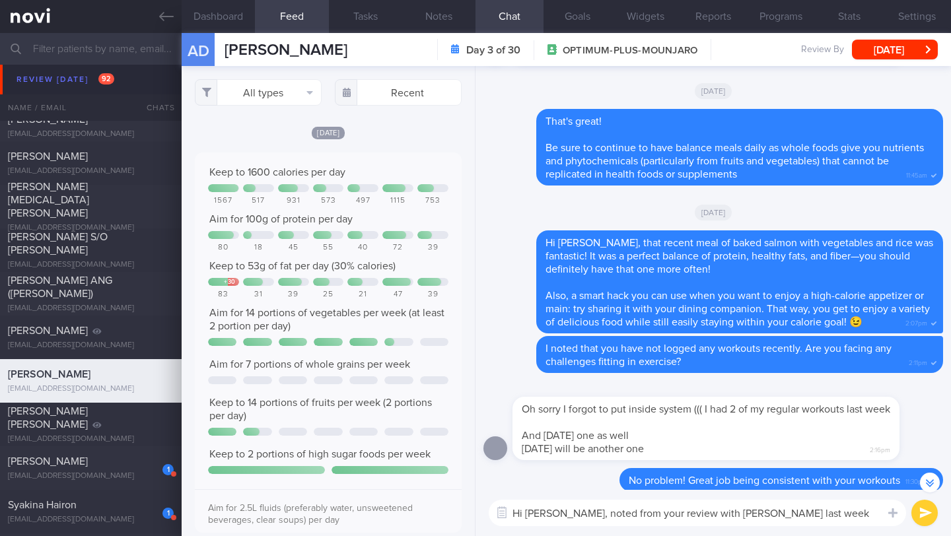
click at [858, 511] on textarea "Hi [PERSON_NAME], noted from your review with [PERSON_NAME] last week that you" at bounding box center [698, 513] width 418 height 26
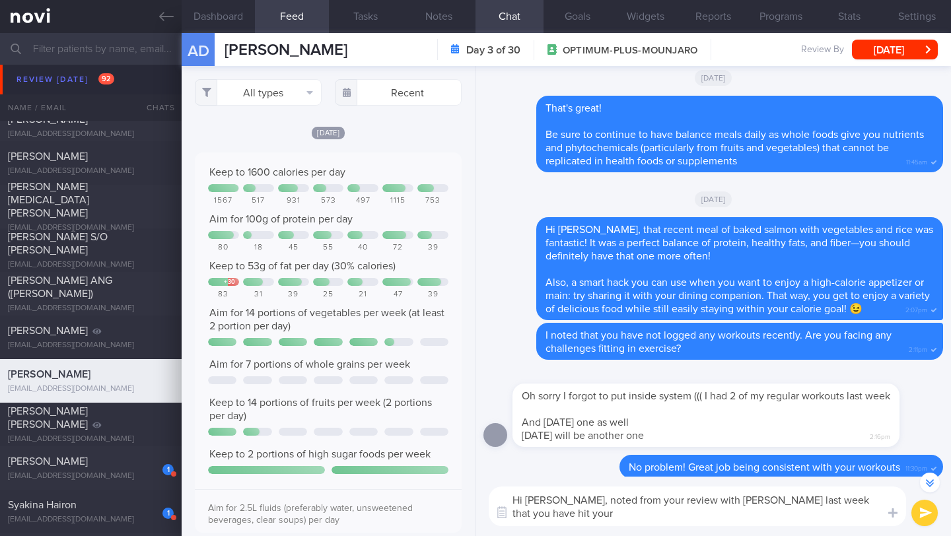
scroll to position [-226, 0]
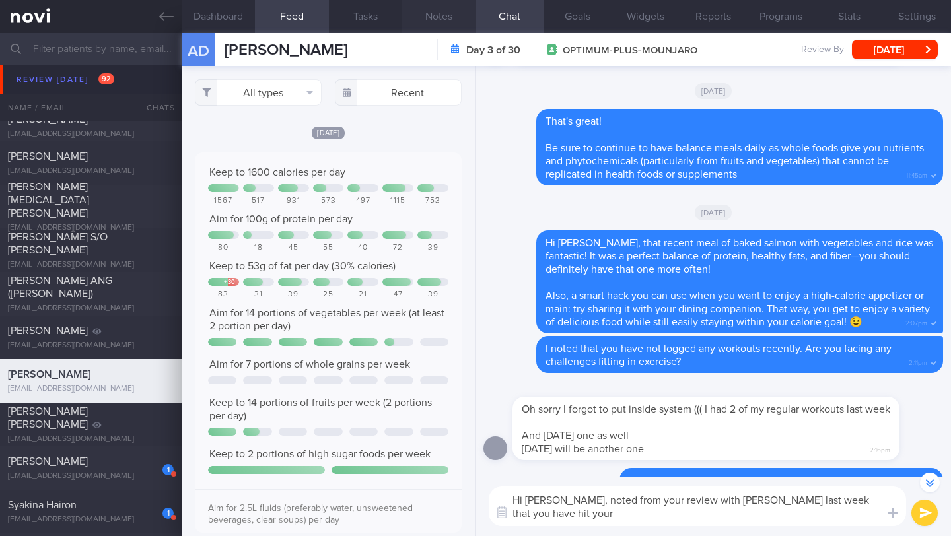
click at [429, 16] on button "Notes" at bounding box center [438, 16] width 73 height 33
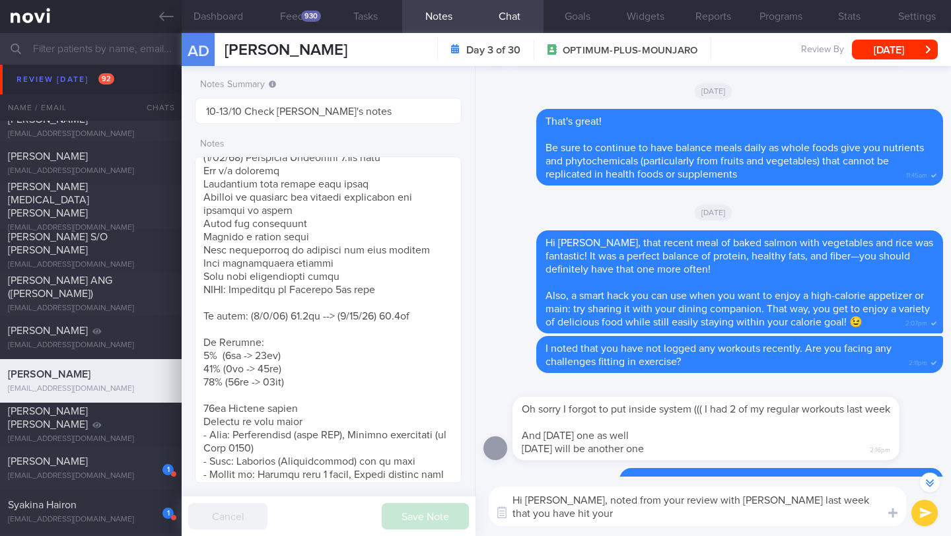
click at [626, 518] on textarea "Hi [PERSON_NAME], noted from your review with [PERSON_NAME] last week that you …" at bounding box center [698, 507] width 418 height 40
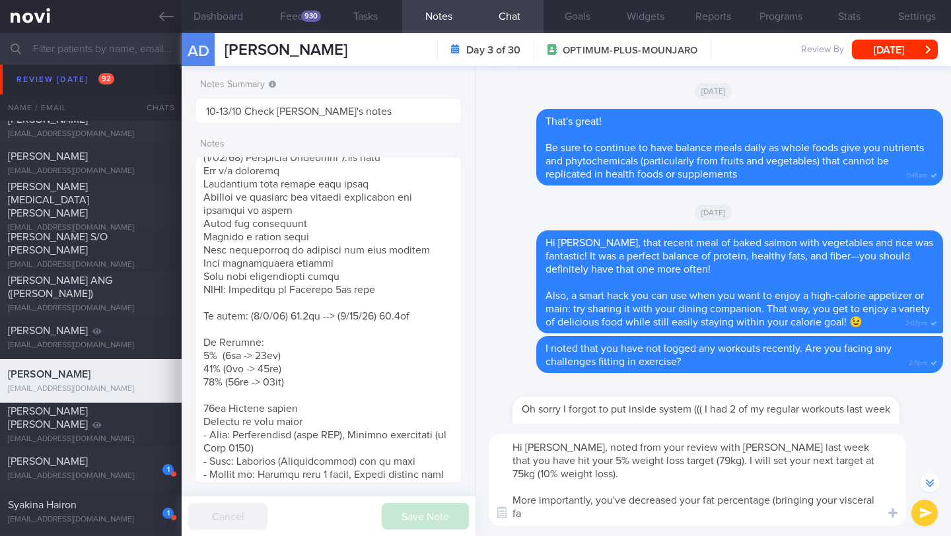
scroll to position [-292, 0]
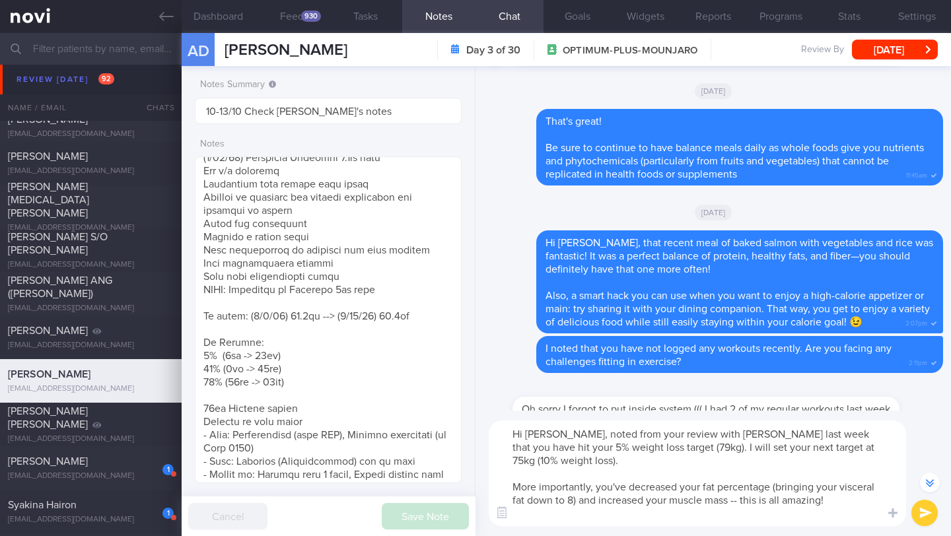
drag, startPoint x: 821, startPoint y: 495, endPoint x: 479, endPoint y: 435, distance: 346.9
click at [479, 435] on div "Hi [PERSON_NAME], noted from your review with [PERSON_NAME] last week that you …" at bounding box center [714, 474] width 476 height 126
click at [555, 455] on textarea "Hi [PERSON_NAME], noted from your review with [PERSON_NAME] last week that you …" at bounding box center [698, 474] width 418 height 106
drag, startPoint x: 576, startPoint y: 437, endPoint x: 848, endPoint y: 503, distance: 280.1
click at [848, 503] on textarea "Hi [PERSON_NAME], noted from your review with [PERSON_NAME] last week that you …" at bounding box center [698, 474] width 418 height 106
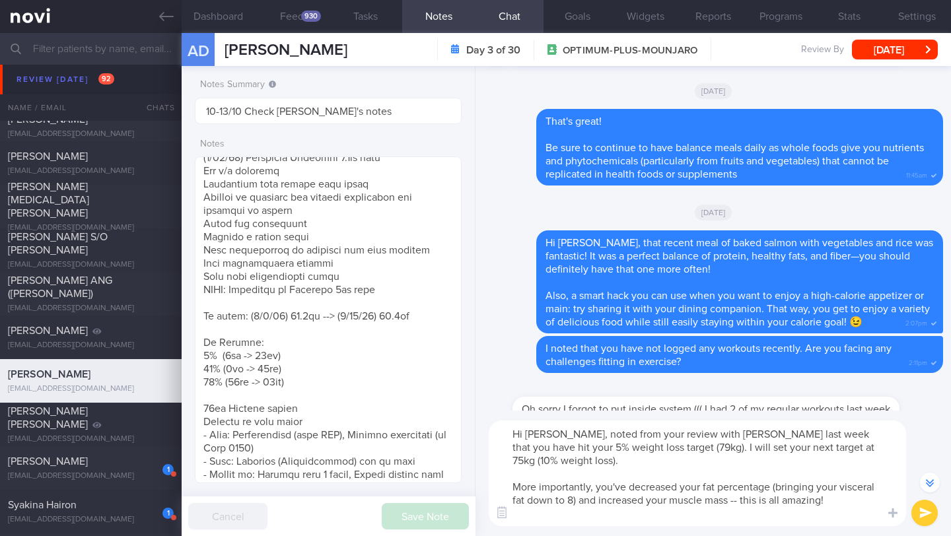
paste textarea "Noted from your review with [PERSON_NAME] last week that you have successfully …"
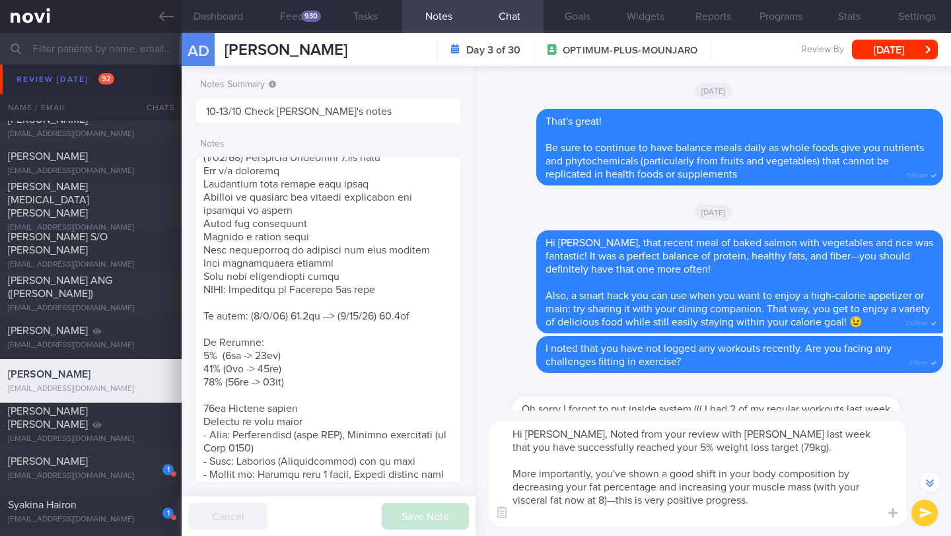
scroll to position [-332, 0]
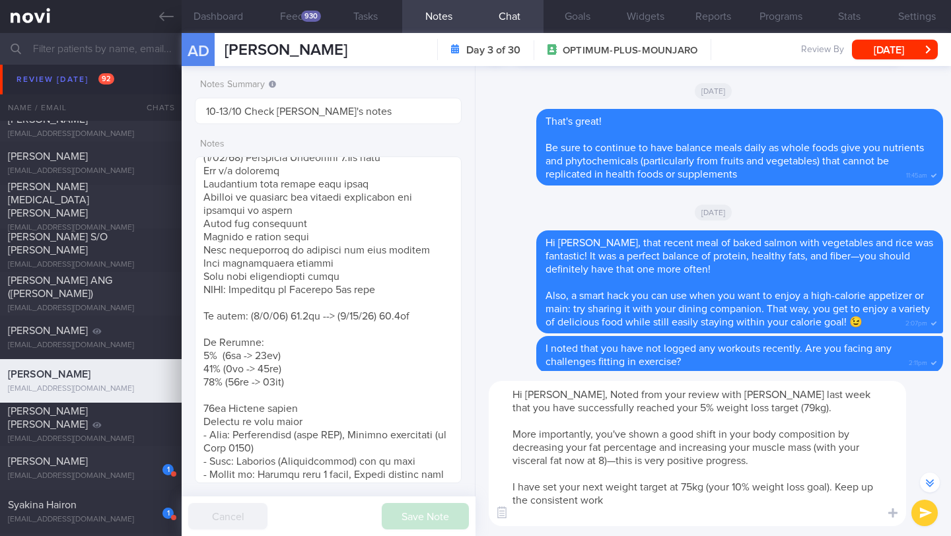
click at [581, 395] on textarea "Hi [PERSON_NAME], Noted from your review with [PERSON_NAME] last week that you …" at bounding box center [698, 453] width 418 height 145
click at [762, 460] on textarea "Hi [PERSON_NAME], noted from your review with [PERSON_NAME] last week that you …" at bounding box center [698, 453] width 418 height 145
click at [690, 500] on textarea "Hi [PERSON_NAME], noted from your review with [PERSON_NAME] last week that you …" at bounding box center [698, 453] width 418 height 145
type textarea "Hi [PERSON_NAME], noted from your review with [PERSON_NAME] last week that you …"
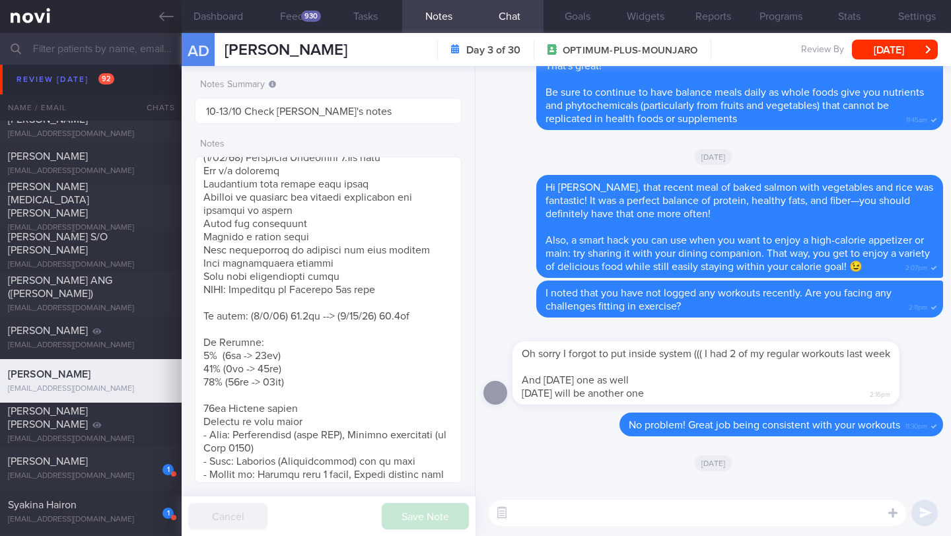
scroll to position [0, 0]
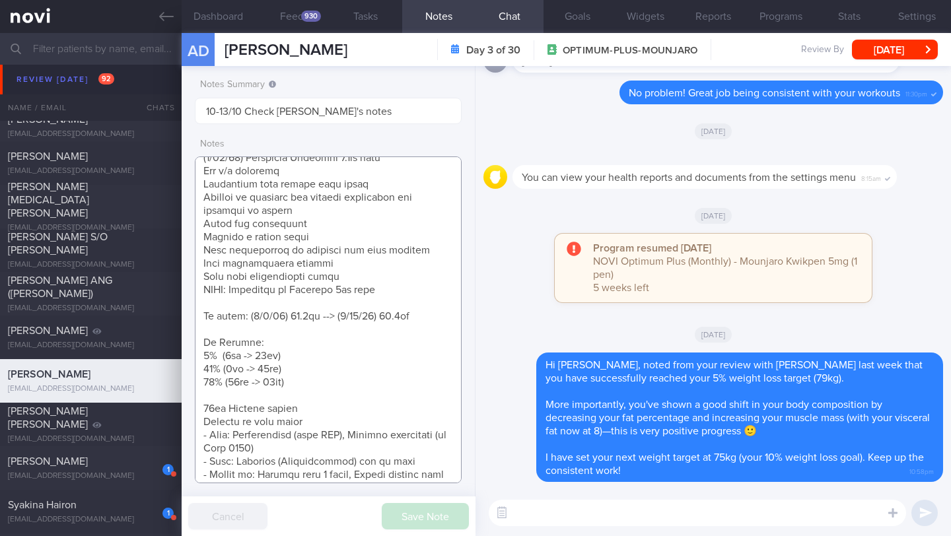
click at [322, 353] on textarea at bounding box center [328, 320] width 267 height 327
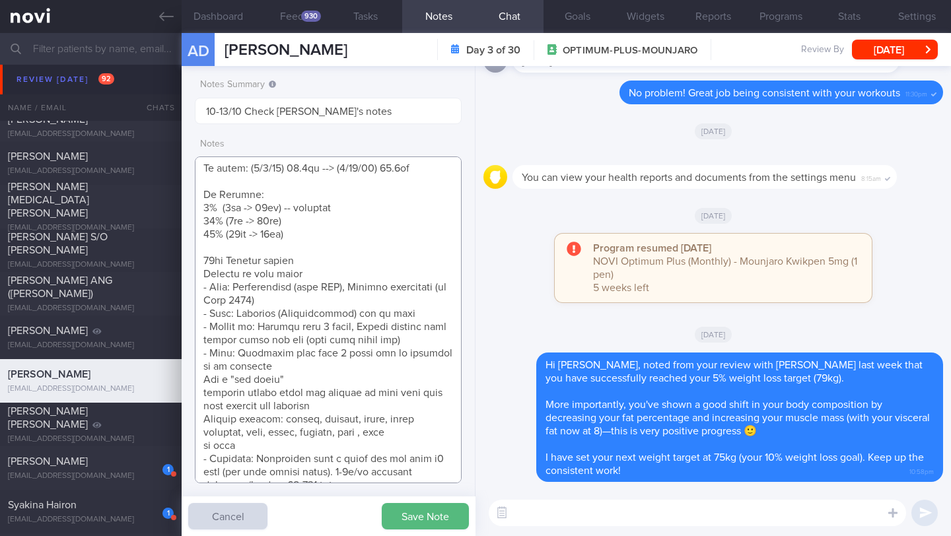
scroll to position [285, 0]
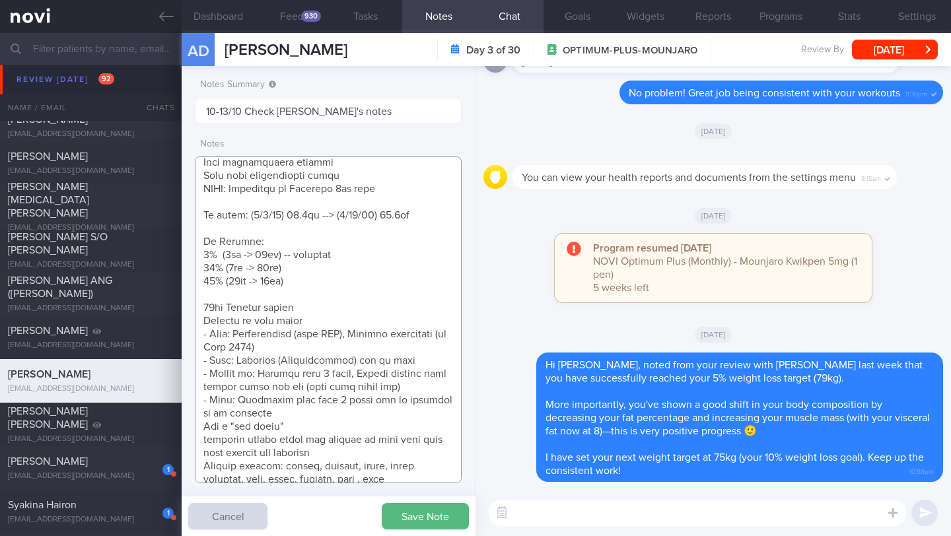
click at [381, 260] on textarea at bounding box center [328, 320] width 267 height 327
type textarea "Protein Powder (already has) Nuzest Clean Lean Protein (Smooth Vanilla) SUPPORT…"
click at [423, 513] on button "Save Note" at bounding box center [425, 516] width 87 height 26
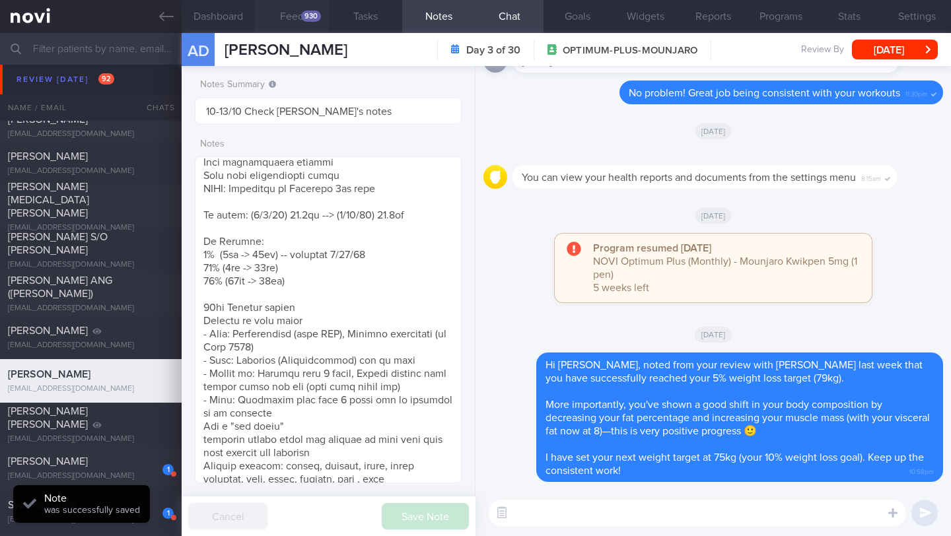
click at [311, 18] on div "930" at bounding box center [311, 16] width 20 height 11
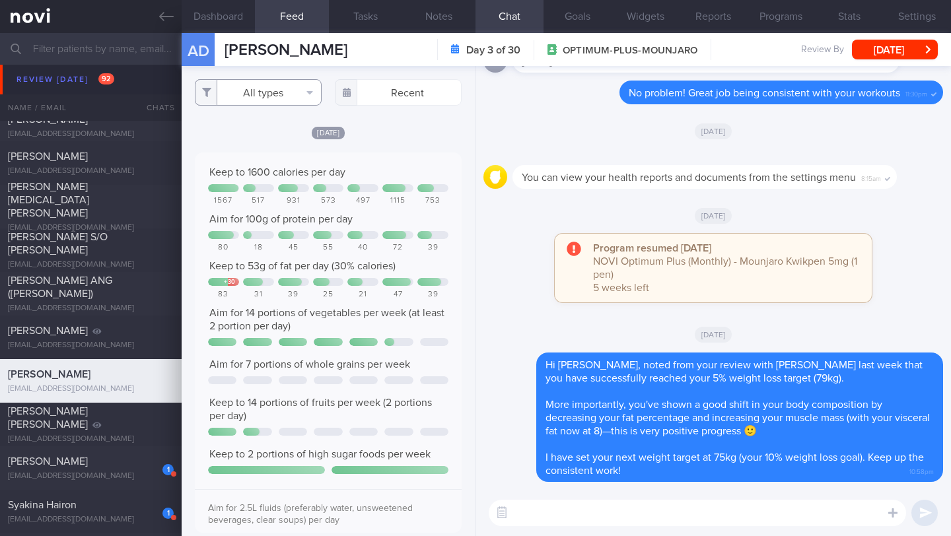
click at [255, 92] on button "All types" at bounding box center [258, 92] width 127 height 26
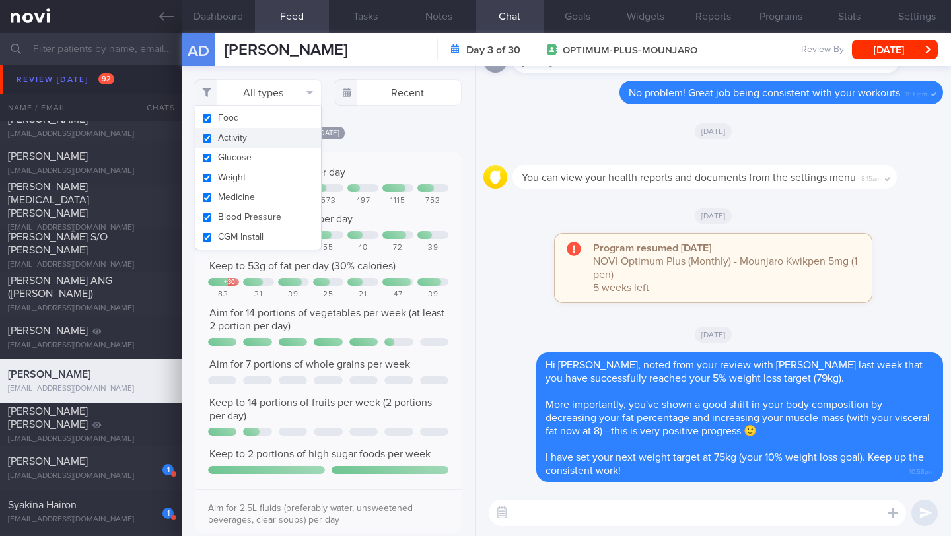
click at [272, 138] on button "Activity" at bounding box center [259, 138] width 126 height 20
checkbox input "false"
click at [396, 139] on div "[DATE]" at bounding box center [328, 133] width 267 height 14
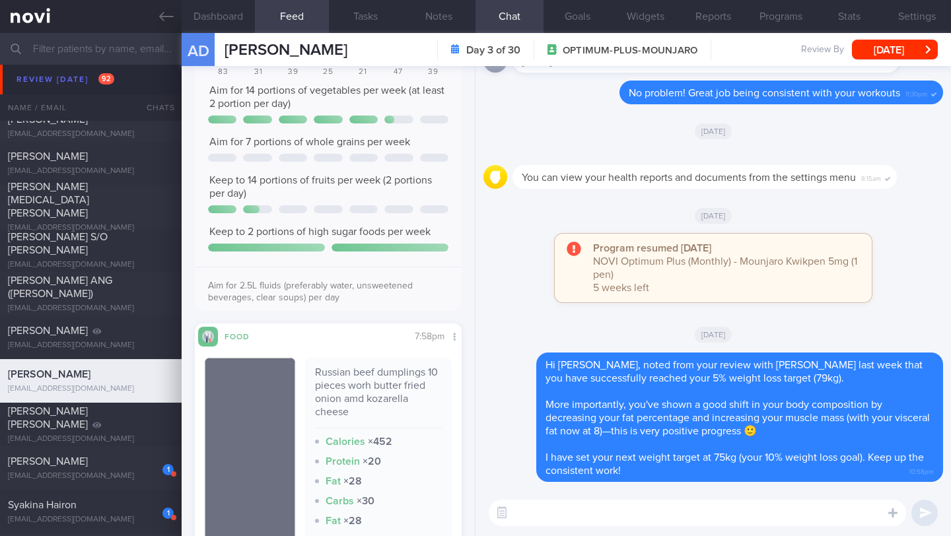
scroll to position [241, 0]
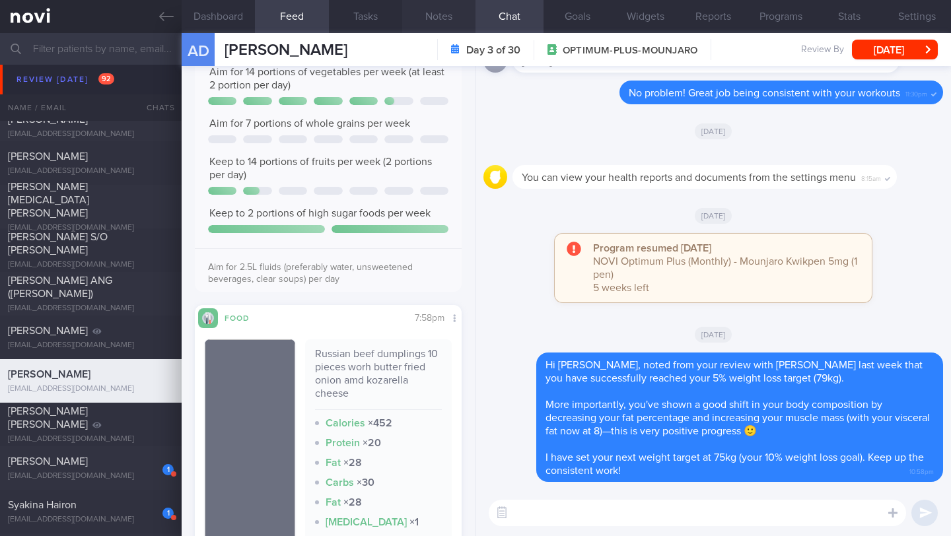
click at [435, 18] on button "Notes" at bounding box center [438, 16] width 73 height 33
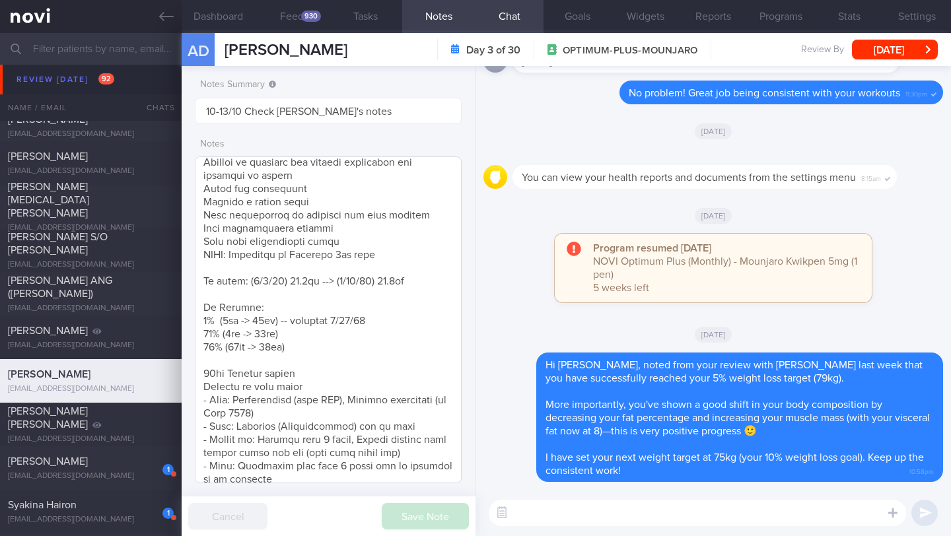
scroll to position [374, 0]
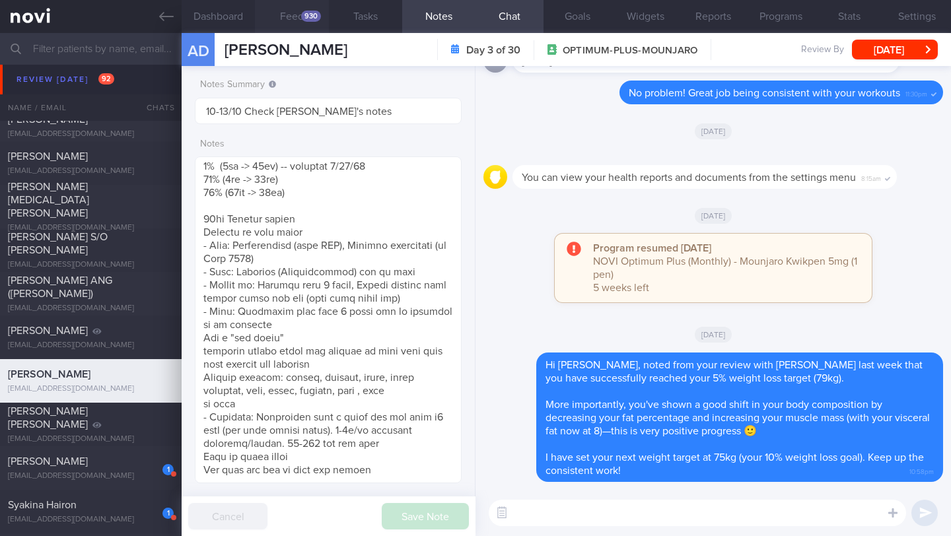
click at [305, 22] on button "Feed 930" at bounding box center [291, 16] width 73 height 33
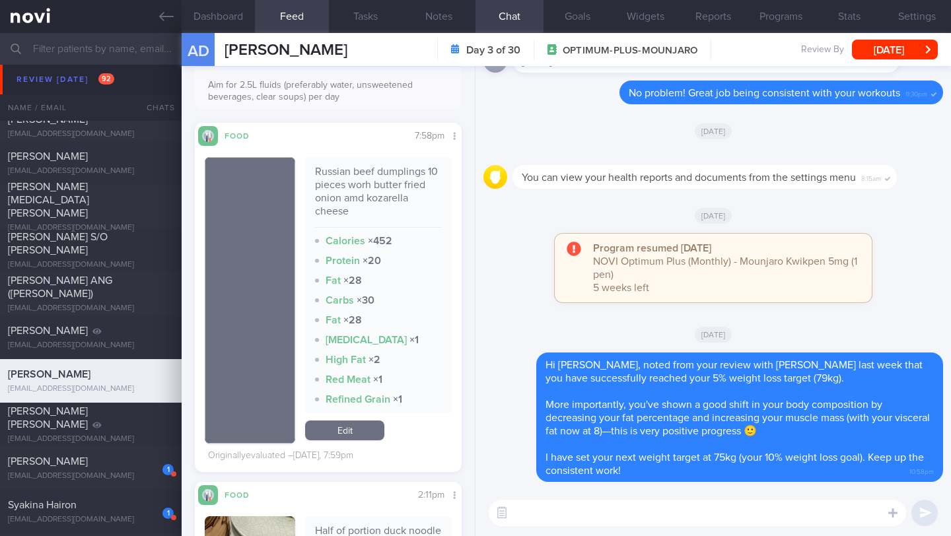
scroll to position [380, 0]
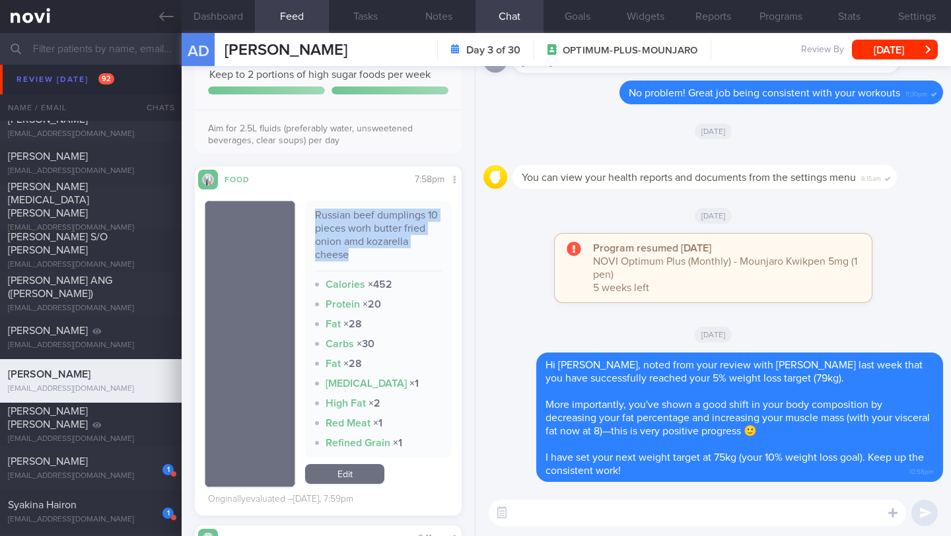
drag, startPoint x: 309, startPoint y: 231, endPoint x: 370, endPoint y: 269, distance: 71.5
click at [370, 269] on div "Russian beef dumplings 10 pieces worh butter fried onion amd kozarella cheese C…" at bounding box center [378, 329] width 147 height 257
copy div "Russian beef dumplings 10 pieces worh butter fried onion amd kozarella cheese"
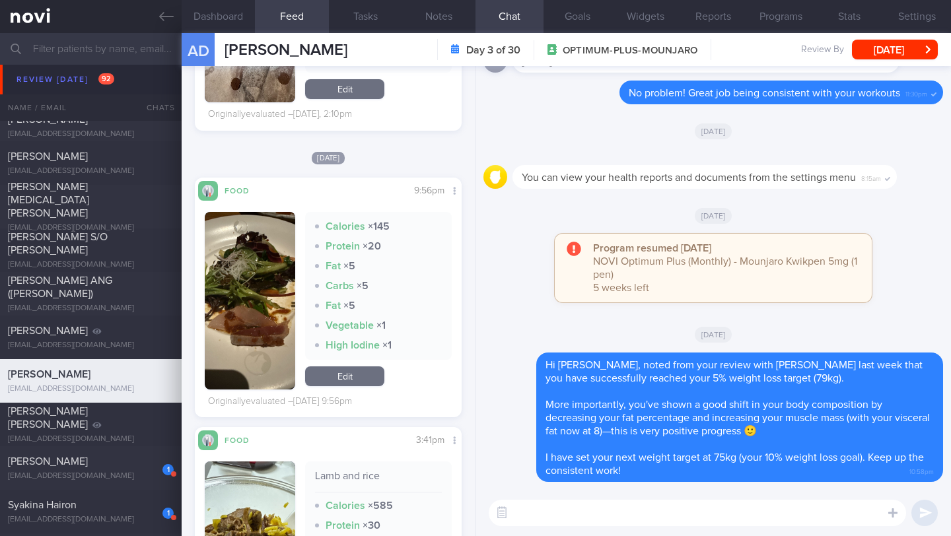
scroll to position [1369, 0]
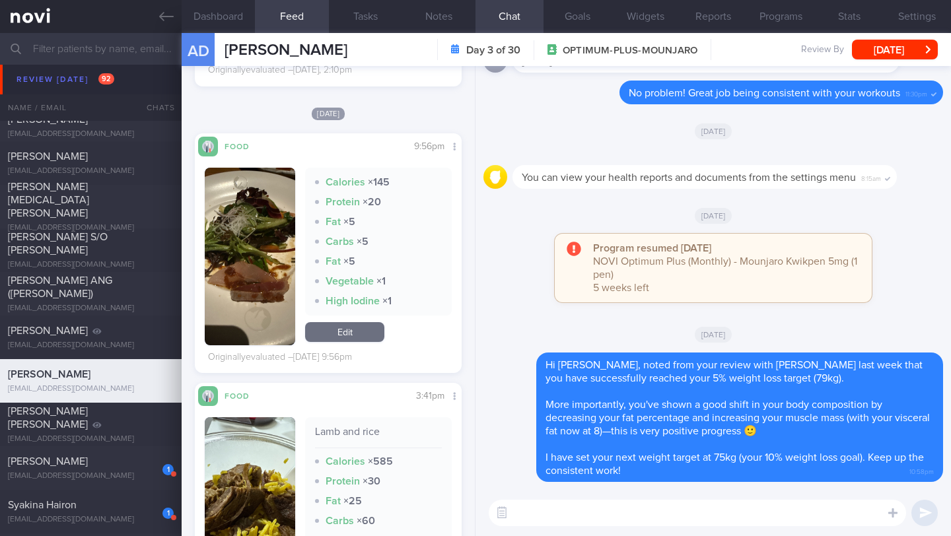
click at [260, 298] on button "button" at bounding box center [250, 257] width 91 height 178
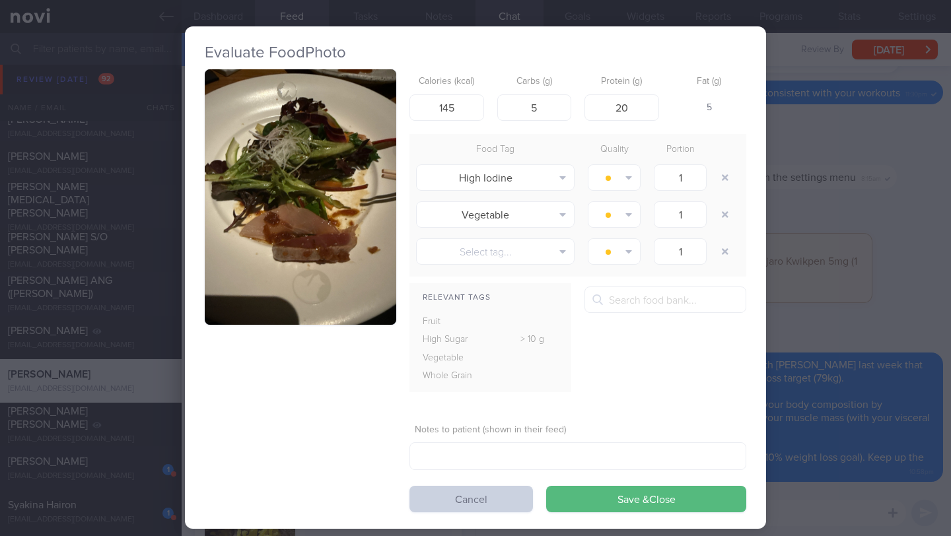
click at [454, 500] on button "Cancel" at bounding box center [472, 499] width 124 height 26
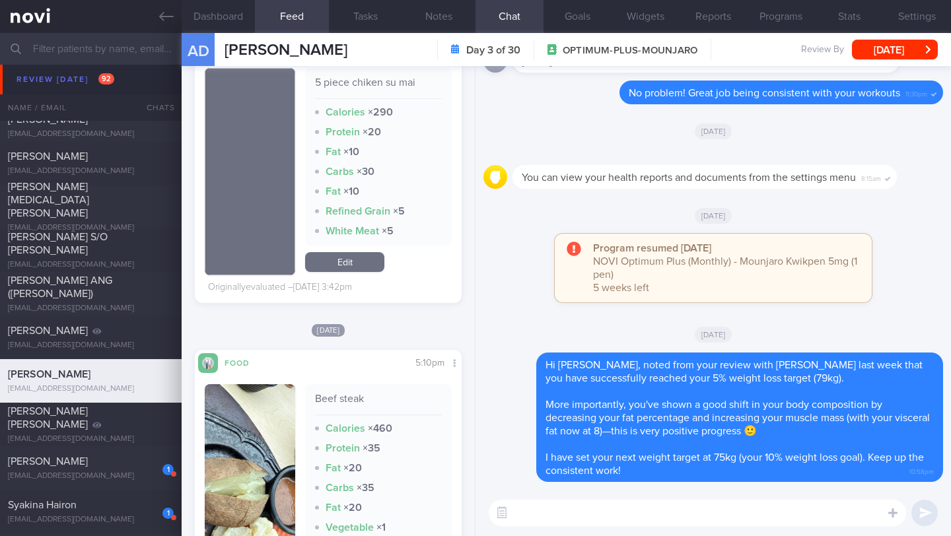
scroll to position [2441, 0]
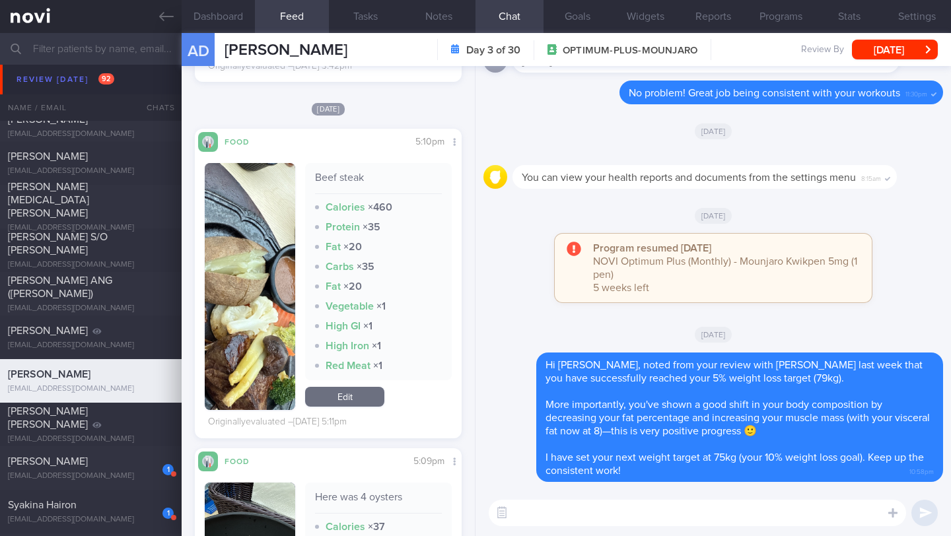
click at [258, 307] on button "button" at bounding box center [250, 286] width 91 height 247
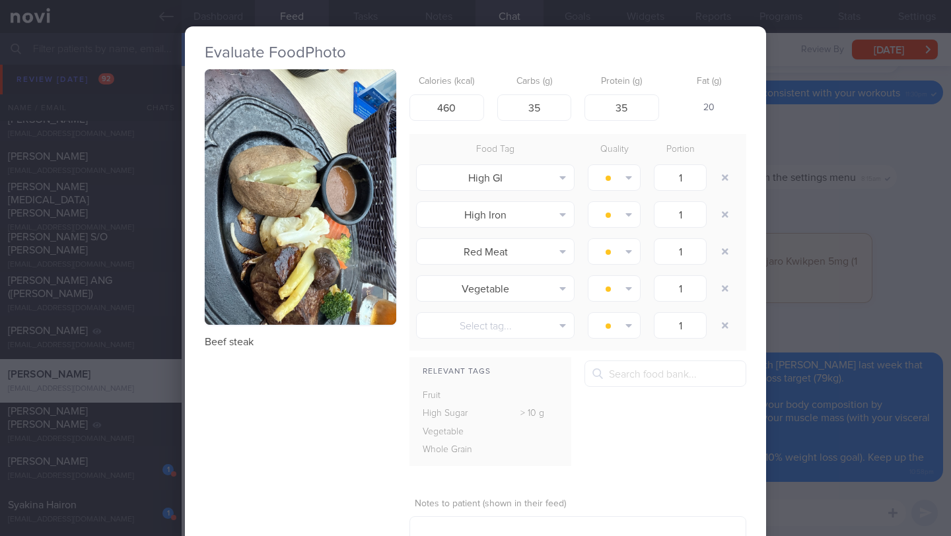
click at [863, 340] on div "Evaluate Food Photo Beef steak Calories (kcal) 460 Carbs (g) 35 Protein (g) 35 …" at bounding box center [475, 268] width 951 height 536
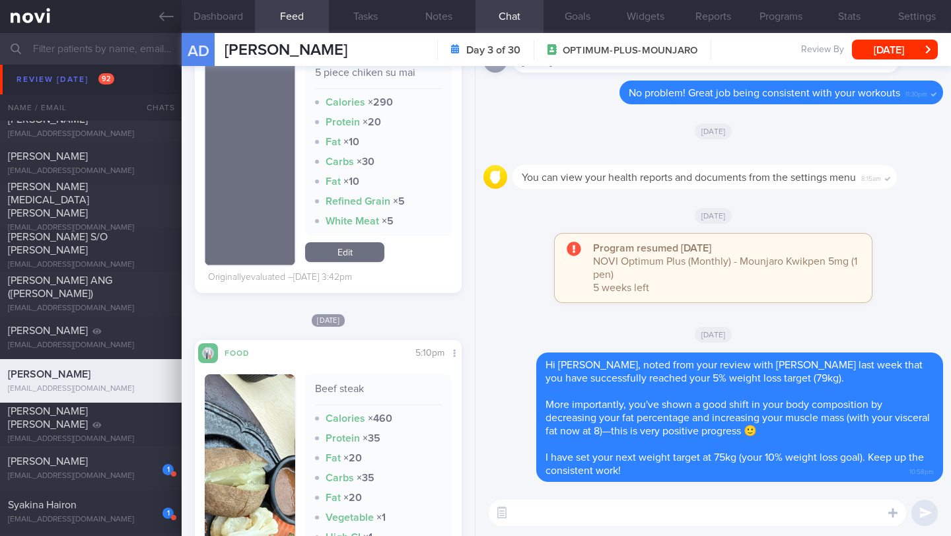
scroll to position [2106, 0]
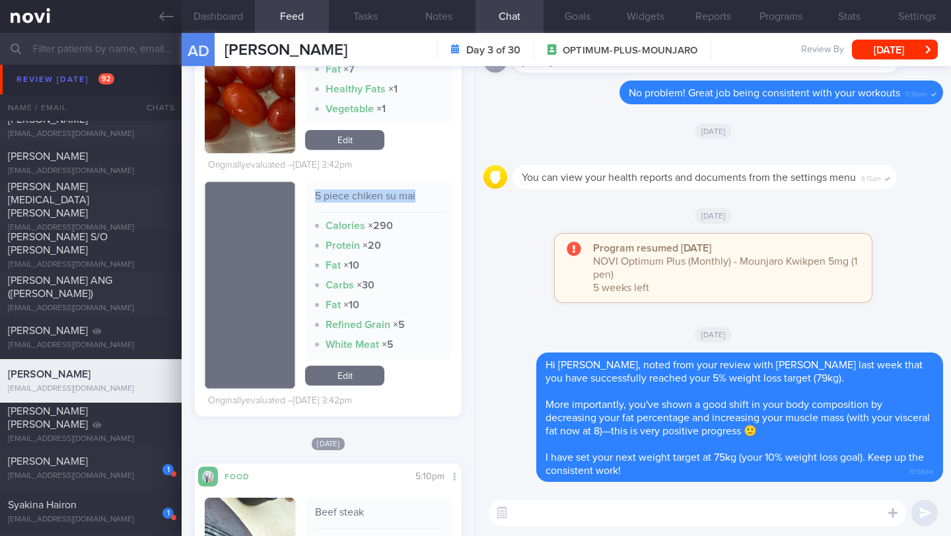
drag, startPoint x: 322, startPoint y: 213, endPoint x: 426, endPoint y: 220, distance: 104.6
click at [426, 213] on div "5 piece chiken su mai" at bounding box center [378, 201] width 127 height 23
copy div "5 piece chiken su mai"
click at [367, 386] on link "Edit" at bounding box center [344, 376] width 79 height 20
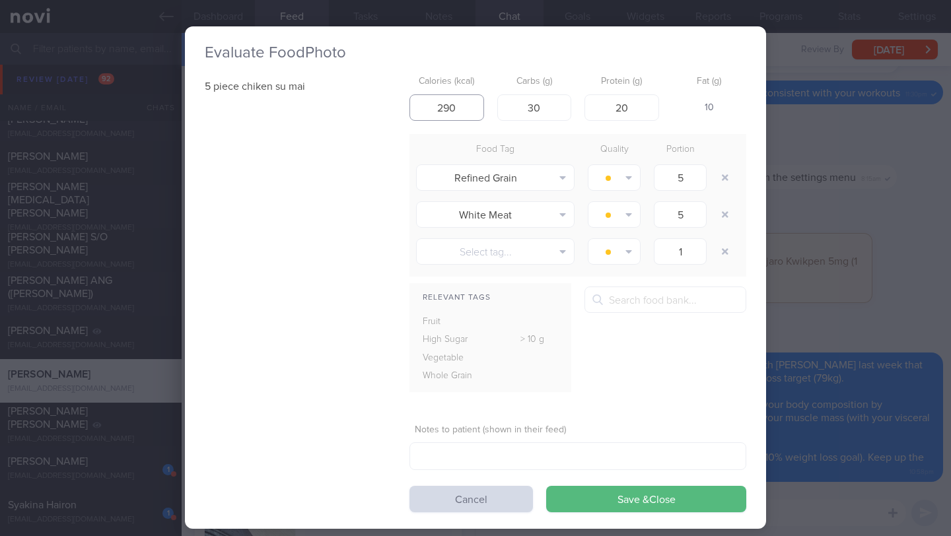
drag, startPoint x: 451, startPoint y: 113, endPoint x: 371, endPoint y: 110, distance: 80.6
click at [371, 110] on div "5 piece chiken su mai Calories (kcal) 290 Carbs (g) 30 Protein (g) 20 Fat (g) 1…" at bounding box center [476, 290] width 542 height 443
type input "300"
drag, startPoint x: 549, startPoint y: 111, endPoint x: 495, endPoint y: 106, distance: 54.4
click at [497, 106] on input "30" at bounding box center [534, 107] width 75 height 26
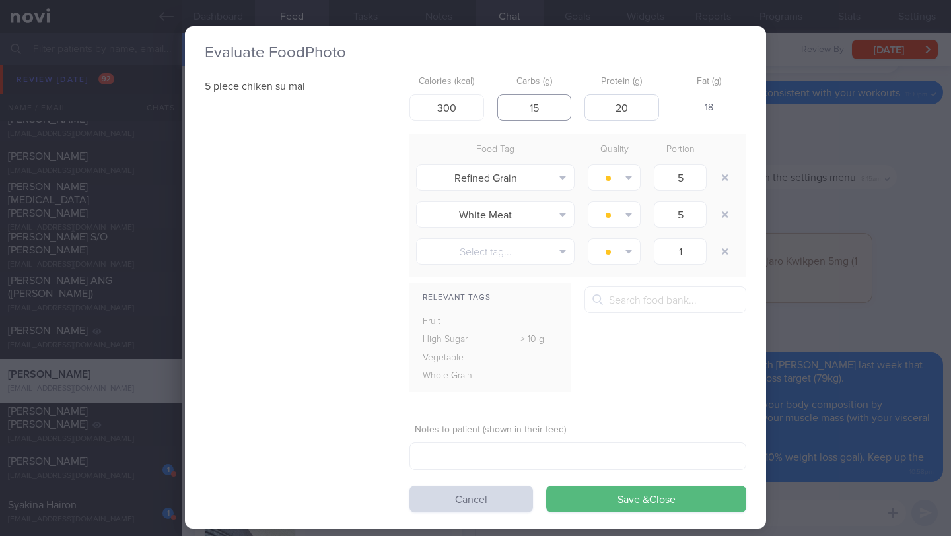
type input "15"
drag, startPoint x: 626, startPoint y: 102, endPoint x: 596, endPoint y: 106, distance: 30.0
click at [596, 106] on input "20" at bounding box center [622, 107] width 75 height 26
type input "18"
click at [678, 425] on label "Notes to patient (shown in their feed)" at bounding box center [578, 431] width 326 height 12
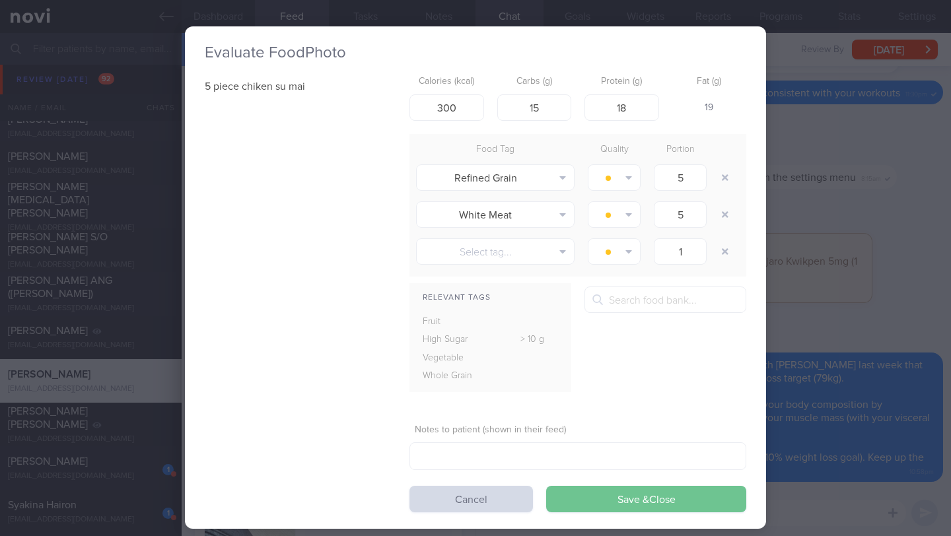
drag, startPoint x: 611, startPoint y: 503, endPoint x: 608, endPoint y: 492, distance: 11.5
click at [608, 492] on button "Save & Close" at bounding box center [646, 499] width 200 height 26
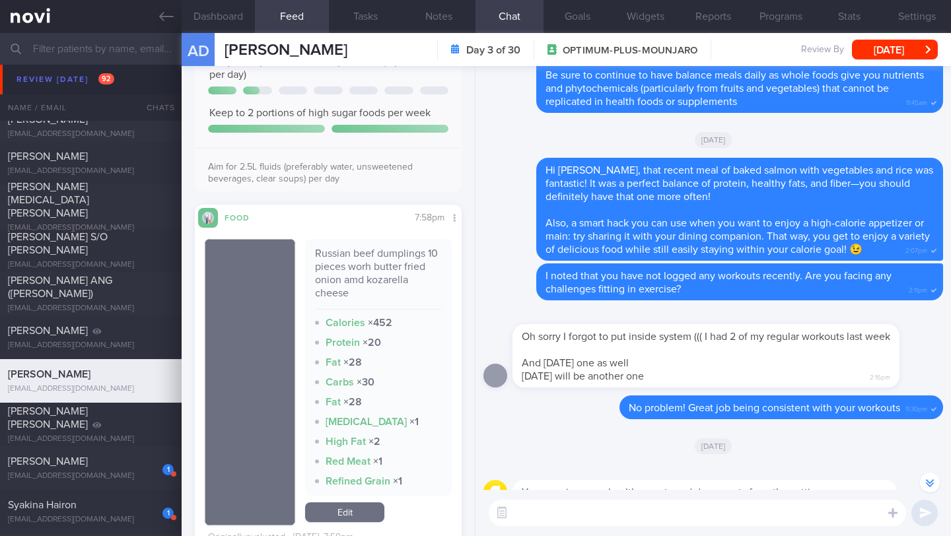
scroll to position [536, 0]
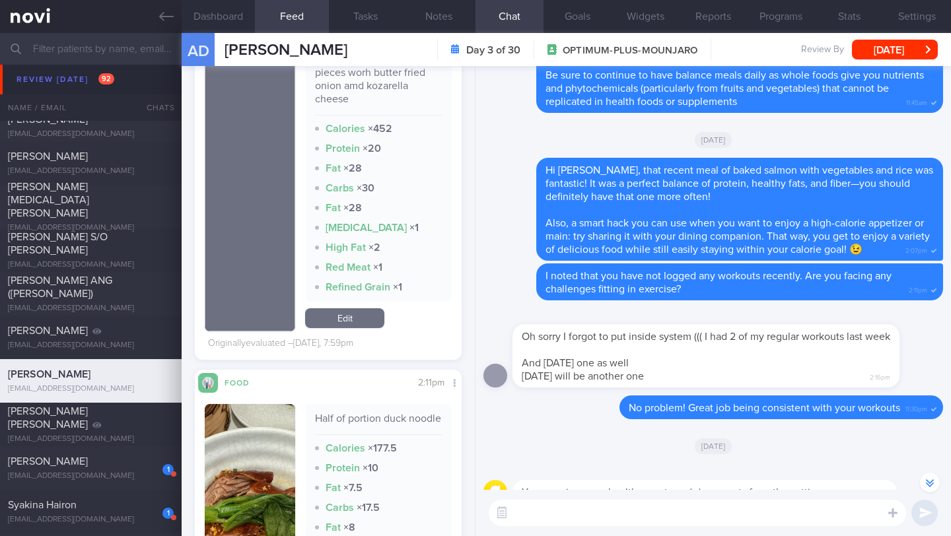
click at [549, 519] on textarea at bounding box center [698, 513] width 418 height 26
type textarea "f"
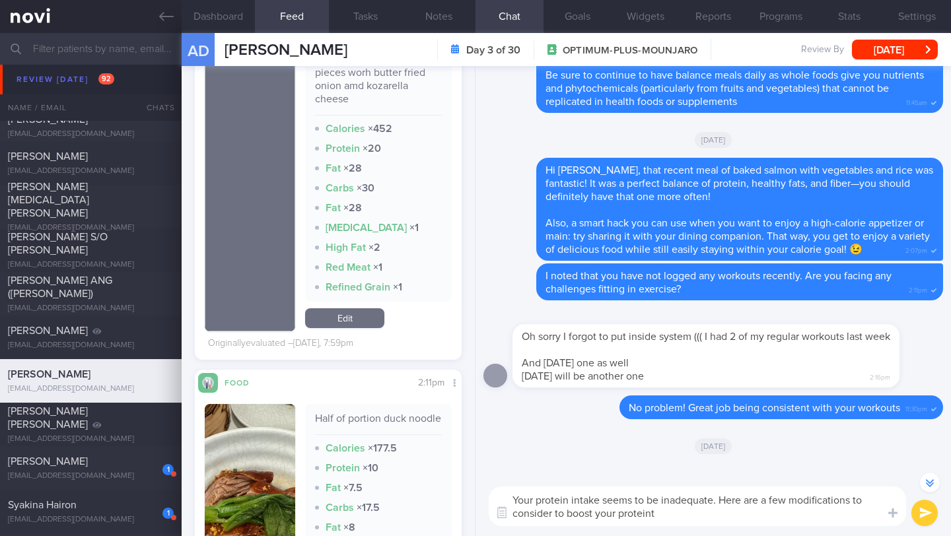
click at [569, 513] on textarea "Your protein intake seems to be inadequate. Here are a few modifications to con…" at bounding box center [698, 507] width 418 height 40
click at [743, 517] on textarea "Your protein intake seems to be inadequate. Here are a few modifications to con…" at bounding box center [698, 507] width 418 height 40
click at [656, 514] on textarea "Your protein intake seems to be inadequate. Here are a few modifications to con…" at bounding box center [698, 500] width 418 height 53
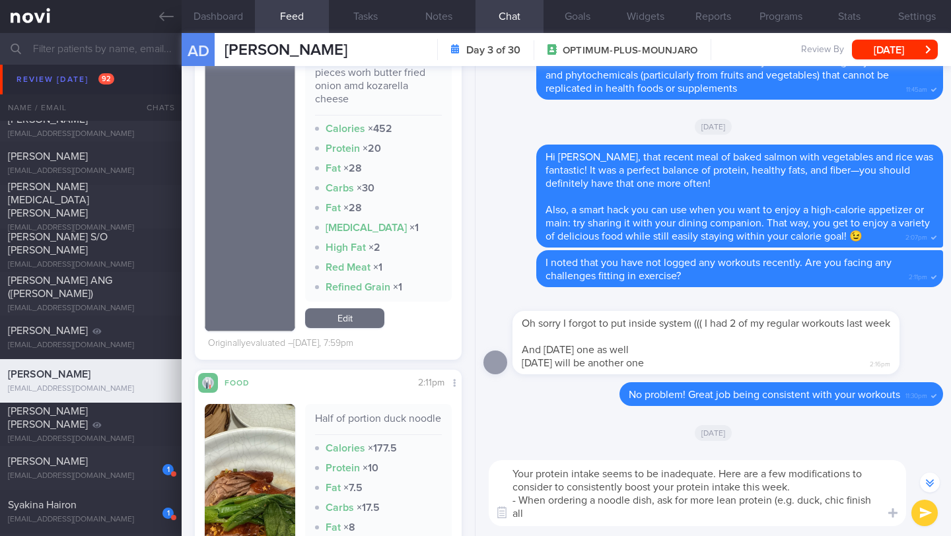
scroll to position [-355, 0]
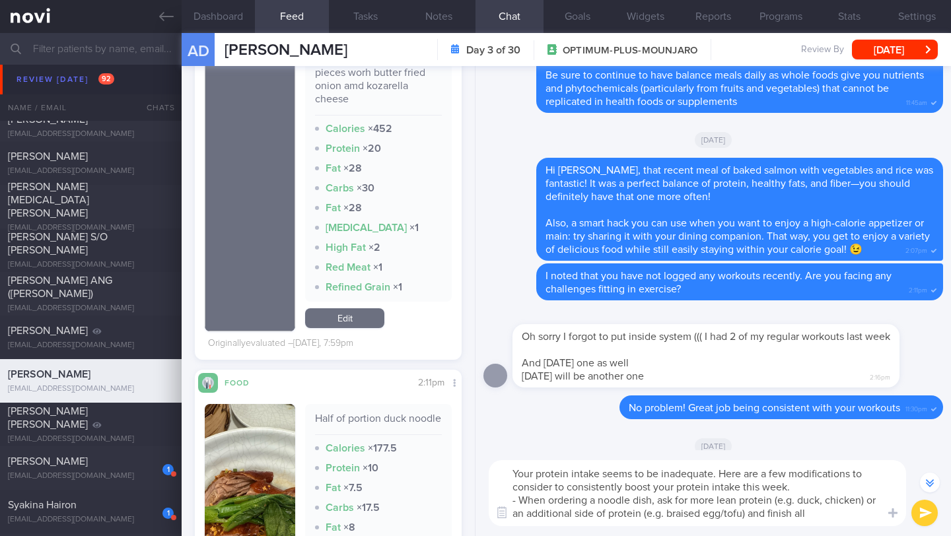
click at [819, 511] on textarea "Your protein intake seems to be inadequate. Here are a few modifications to con…" at bounding box center [698, 493] width 418 height 66
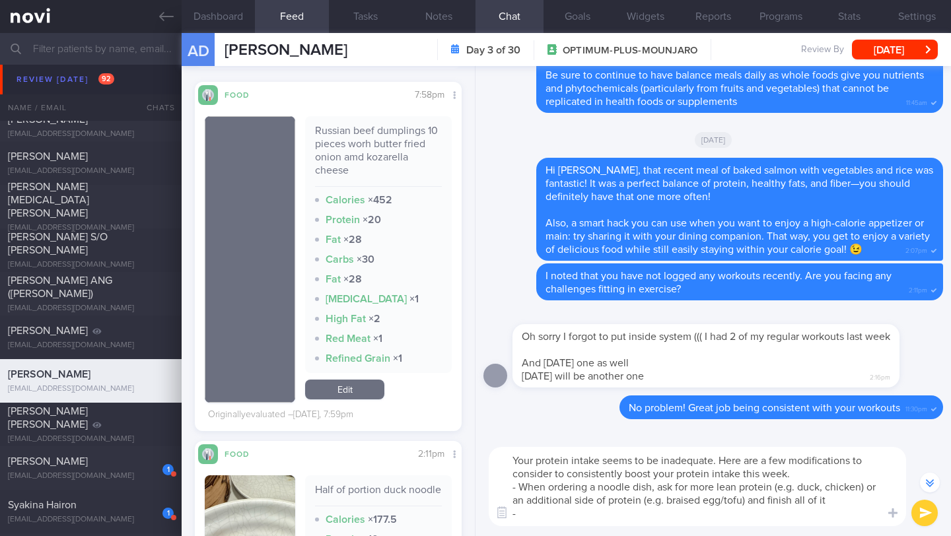
scroll to position [0, 0]
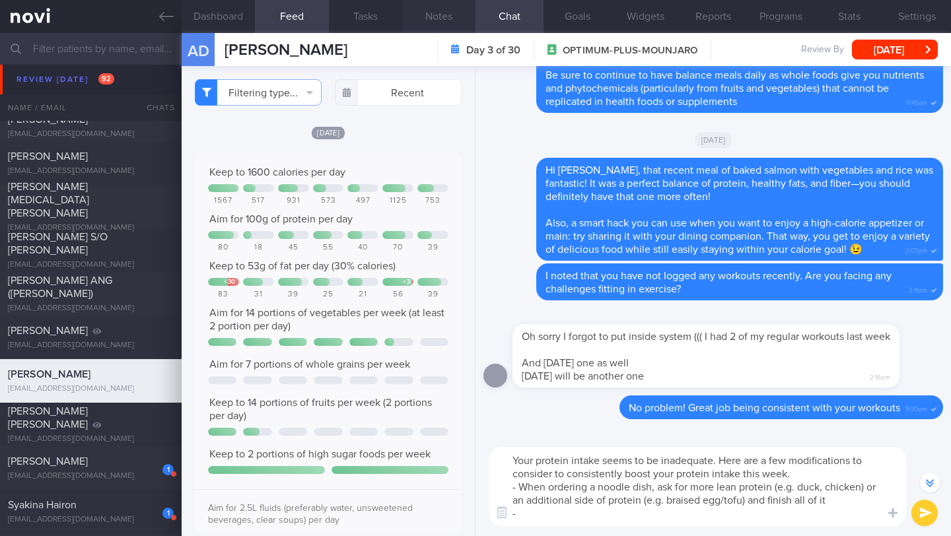
click at [438, 14] on button "Notes" at bounding box center [438, 16] width 73 height 33
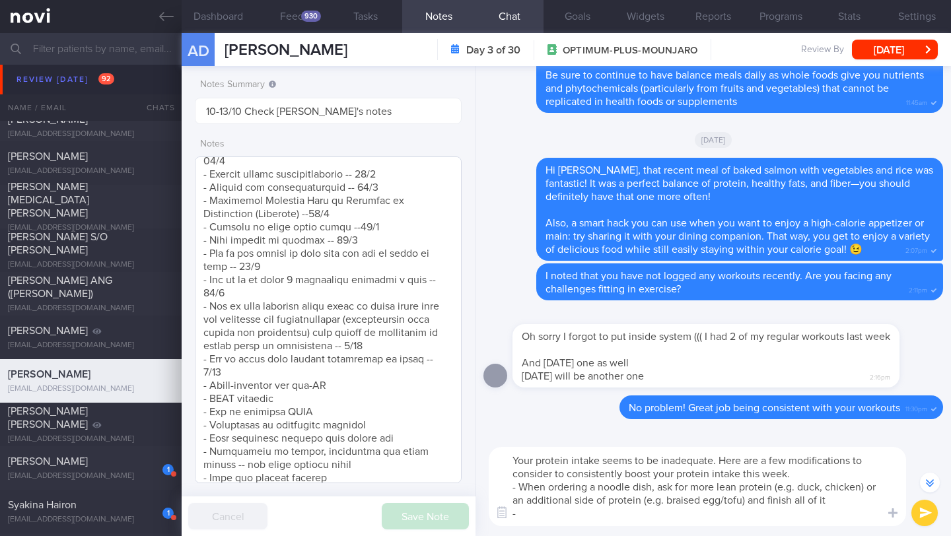
scroll to position [883, 0]
click at [610, 515] on textarea "Your protein intake seems to be inadequate. Here are a few modifications to con…" at bounding box center [698, 486] width 418 height 79
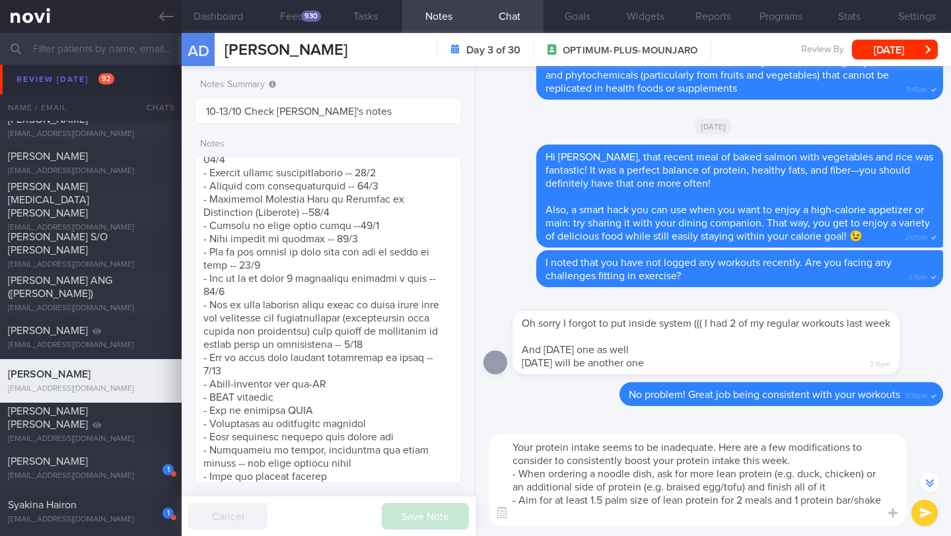
scroll to position [-381, 0]
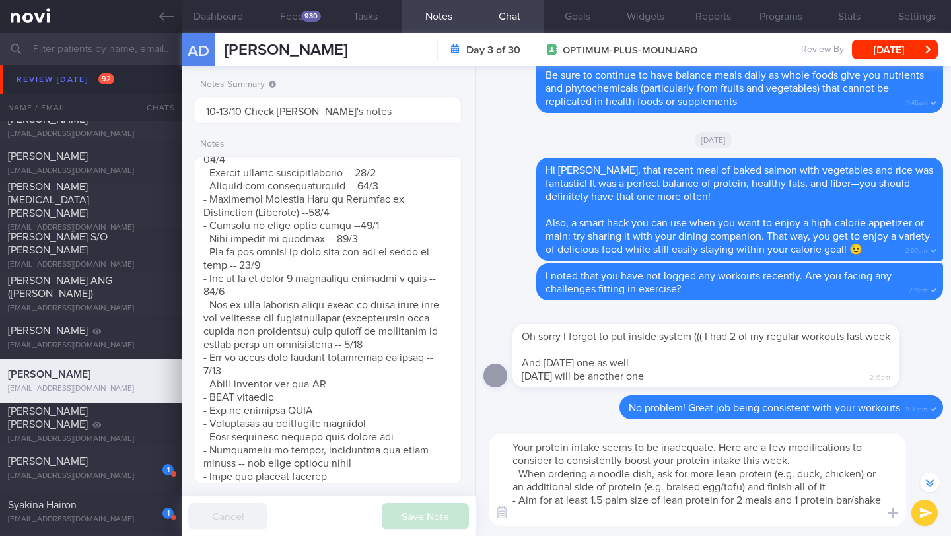
drag, startPoint x: 628, startPoint y: 466, endPoint x: 645, endPoint y: 464, distance: 17.3
click at [645, 464] on textarea "Your protein intake seems to be inadequate. Here are a few modifications to con…" at bounding box center [698, 480] width 418 height 92
click at [569, 524] on textarea "Your protein intake seems to be inadequate. Here are a few modifications to con…" at bounding box center [698, 480] width 418 height 92
drag, startPoint x: 574, startPoint y: 517, endPoint x: 778, endPoint y: 501, distance: 204.1
click at [779, 501] on textarea "Your protein intake seems to be inadequate. Here are a few modifications to con…" at bounding box center [698, 480] width 418 height 92
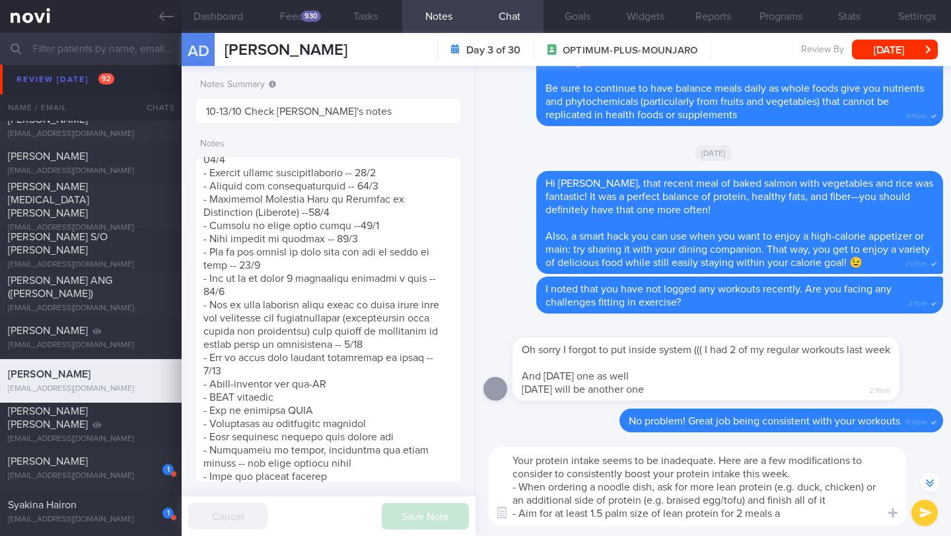
scroll to position [-368, 0]
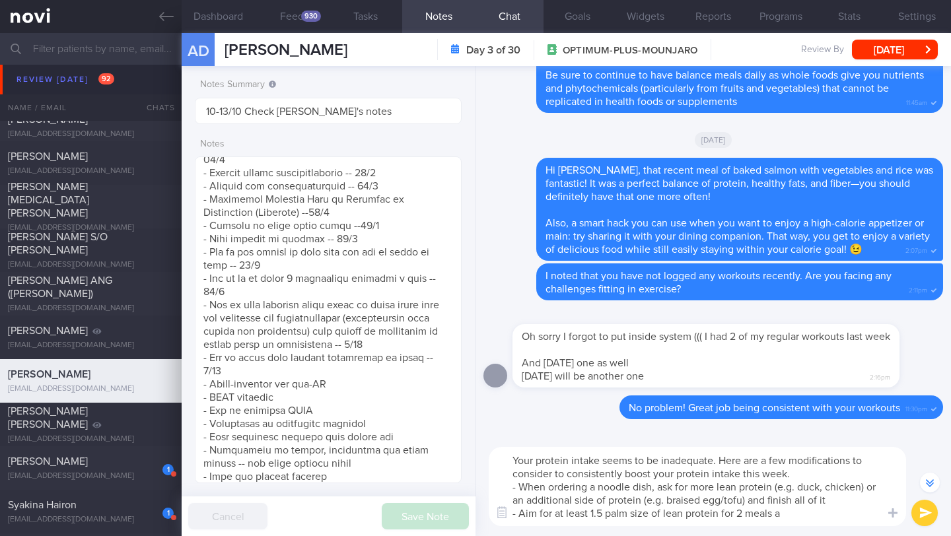
type textarea "Your protein intake seems to be inadequate. Here are a few modifications to con…"
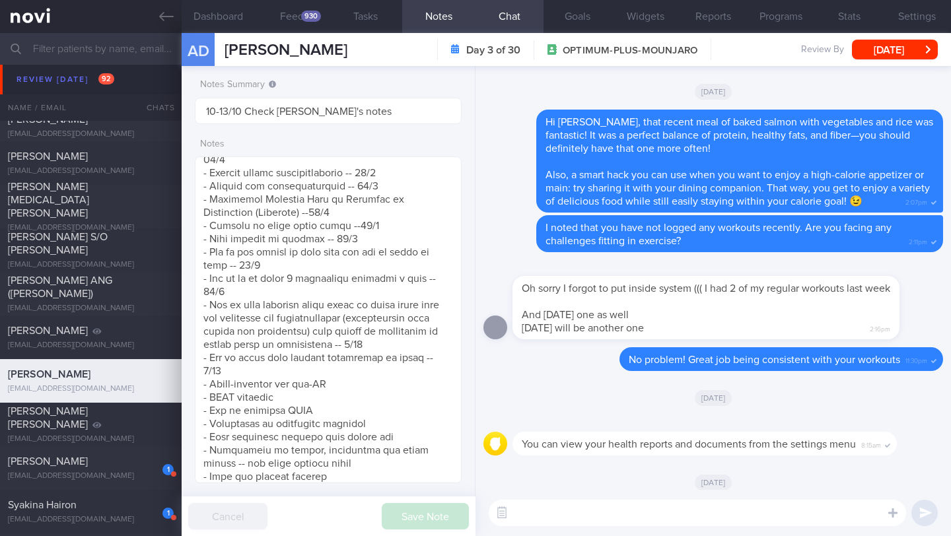
scroll to position [0, 0]
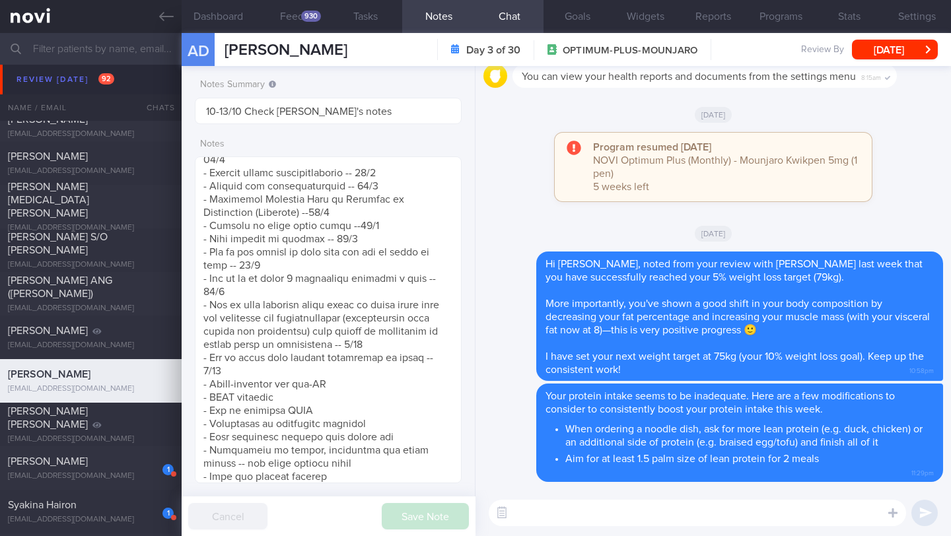
click at [324, 50] on span "[PERSON_NAME]" at bounding box center [286, 50] width 123 height 16
click at [318, 52] on span "[PERSON_NAME]" at bounding box center [286, 50] width 123 height 16
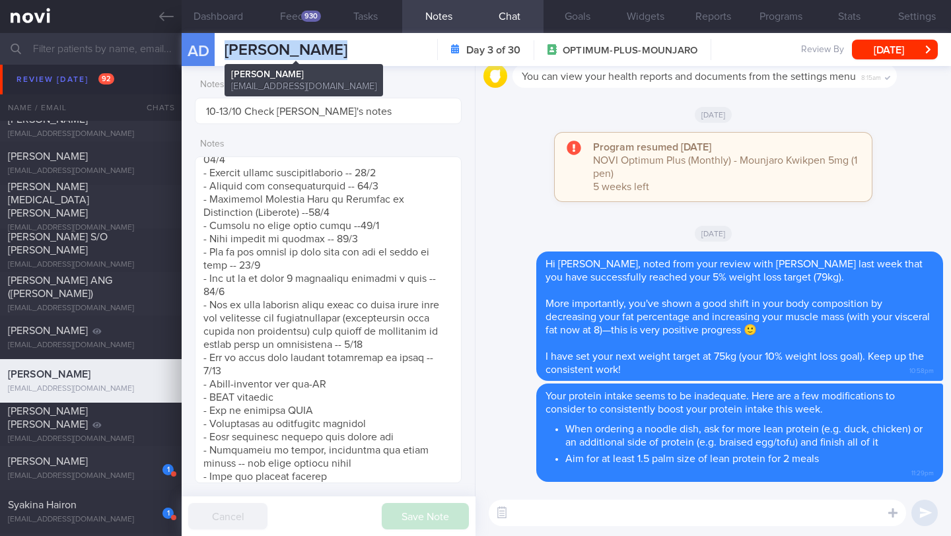
click at [318, 52] on span "[PERSON_NAME]" at bounding box center [286, 50] width 123 height 16
copy div "[PERSON_NAME] Dotcenko [PERSON_NAME] [EMAIL_ADDRESS][DOMAIN_NAME]"
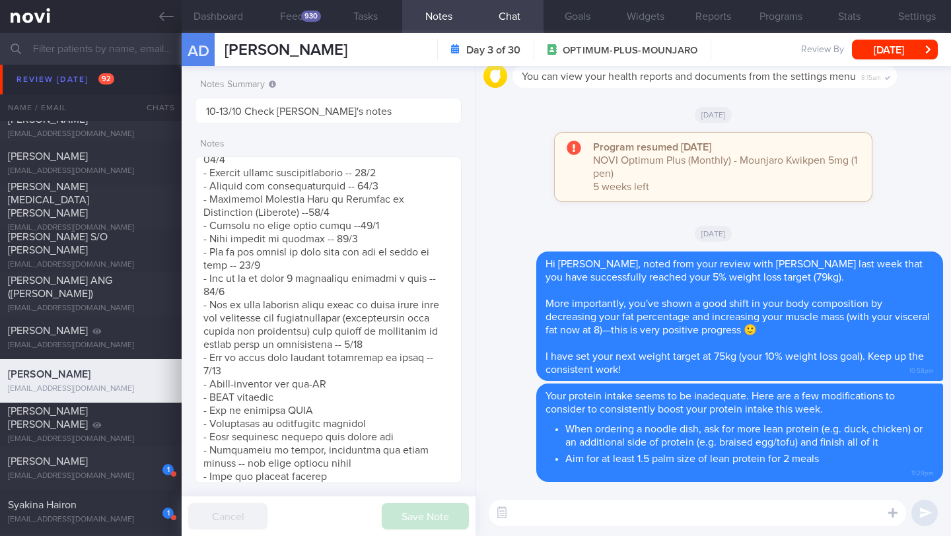
click at [620, 520] on textarea at bounding box center [698, 513] width 418 height 26
paste textarea "I'd like to reassess your energy and protein needs. To do this, could you provi…"
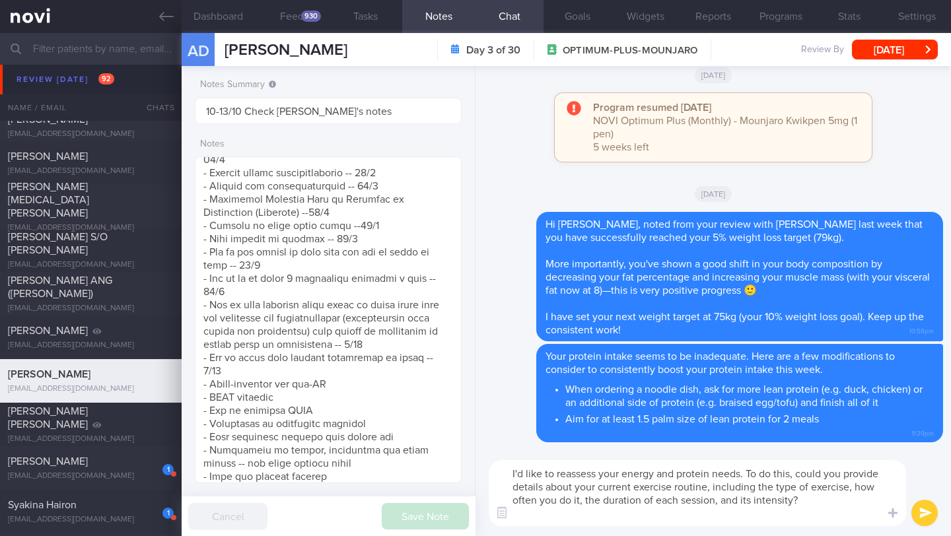
click at [505, 474] on textarea "I'd like to reassess your energy and protein needs. To do this, could you provi…" at bounding box center [698, 493] width 418 height 66
type textarea "I'd like to reassess your energy and protein needs. To do this, could you provi…"
click at [926, 519] on button "submit" at bounding box center [925, 513] width 26 height 26
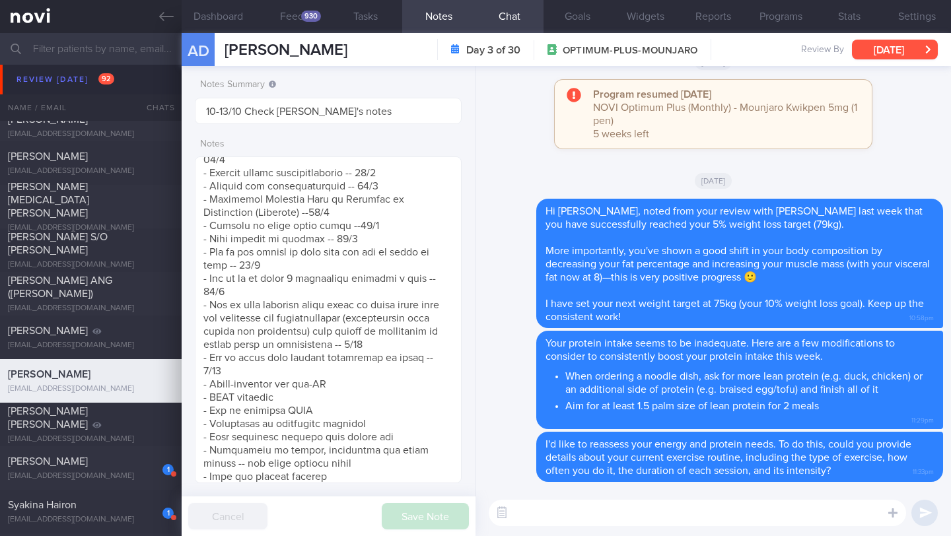
click at [879, 41] on button "[DATE]" at bounding box center [895, 50] width 86 height 20
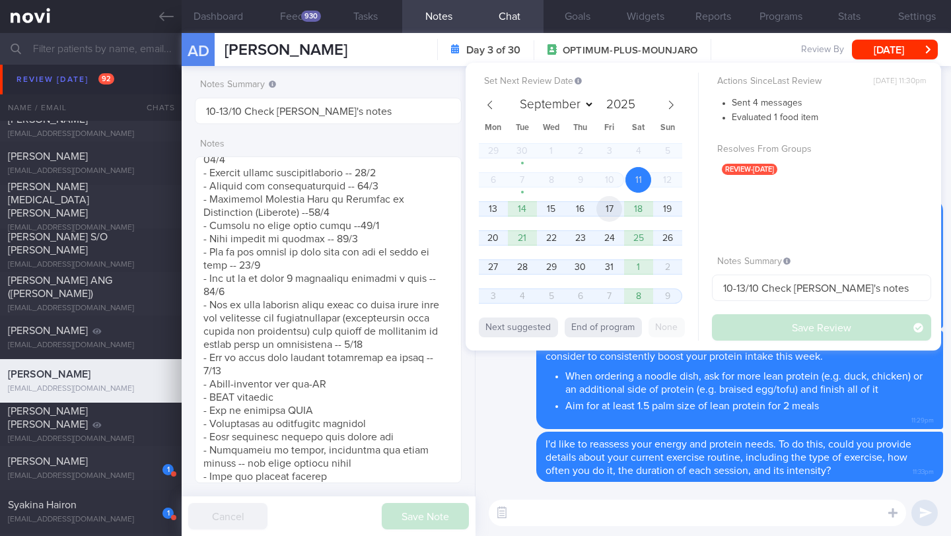
click at [608, 210] on span "17" at bounding box center [610, 209] width 26 height 26
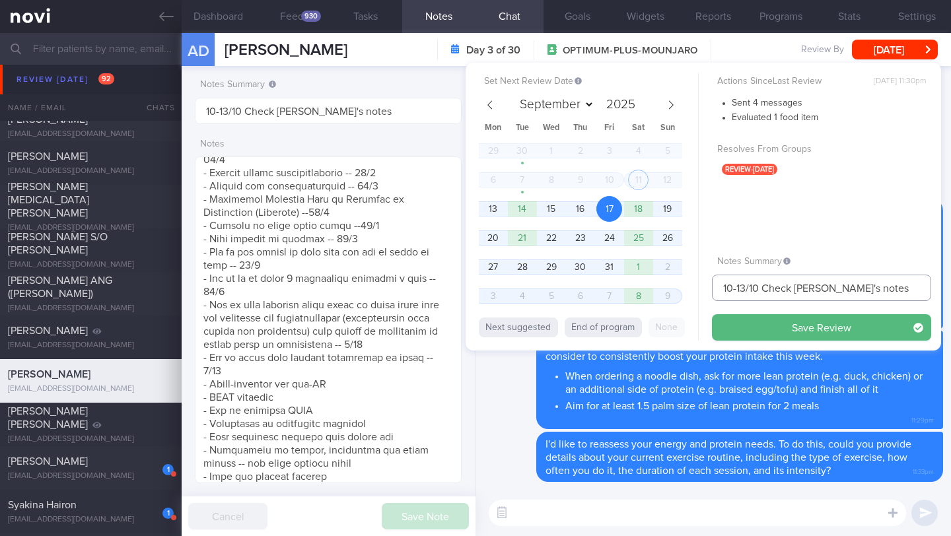
drag, startPoint x: 718, startPoint y: 289, endPoint x: 701, endPoint y: 289, distance: 17.2
click at [701, 289] on div "Set Next Review Date [DATE] September October November [DATE] Mon Tue Wed Thu F…" at bounding box center [704, 207] width 476 height 288
drag, startPoint x: 785, startPoint y: 291, endPoint x: 839, endPoint y: 291, distance: 54.2
click at [839, 291] on input "17/10 Check [PERSON_NAME]'s notes" at bounding box center [821, 288] width 219 height 26
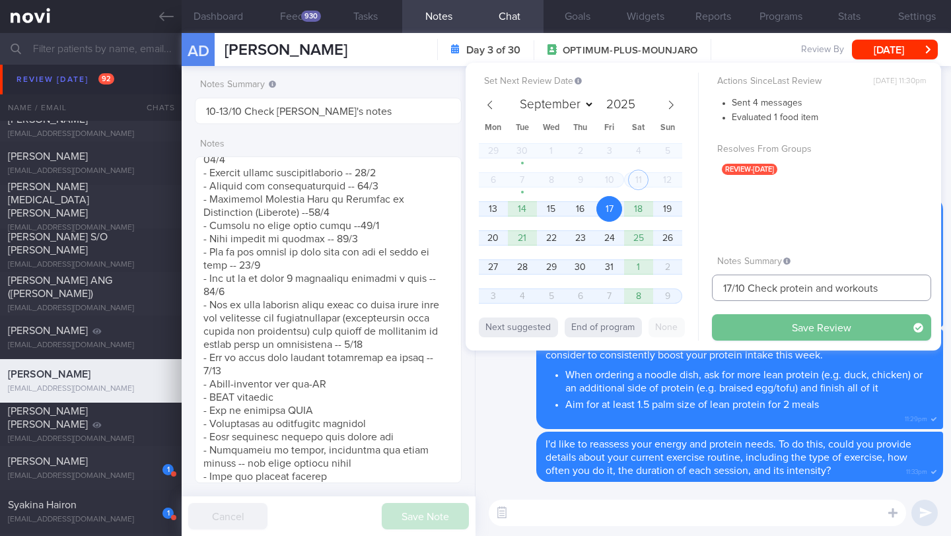
type input "17/10 Check protein and workouts"
click at [863, 339] on button "Save Review" at bounding box center [821, 327] width 219 height 26
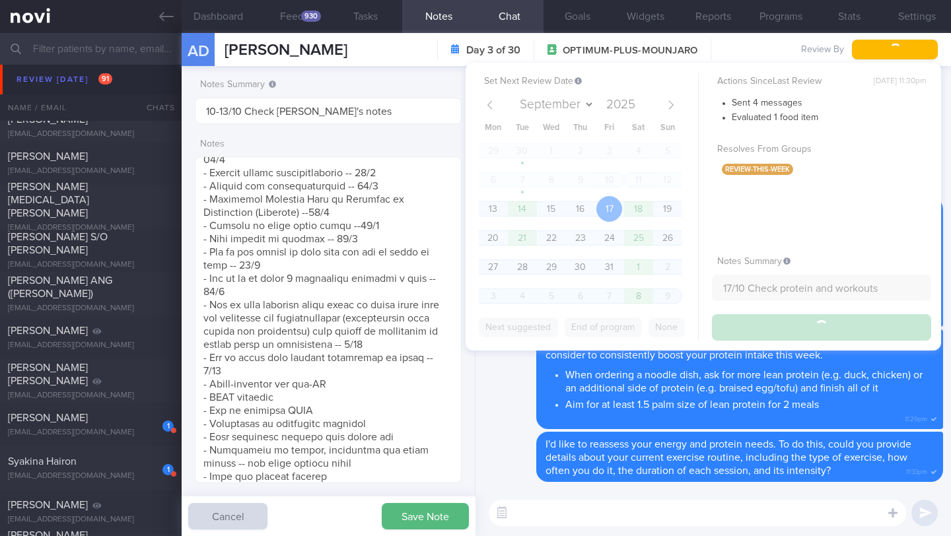
type input "17/10 Check protein and workouts"
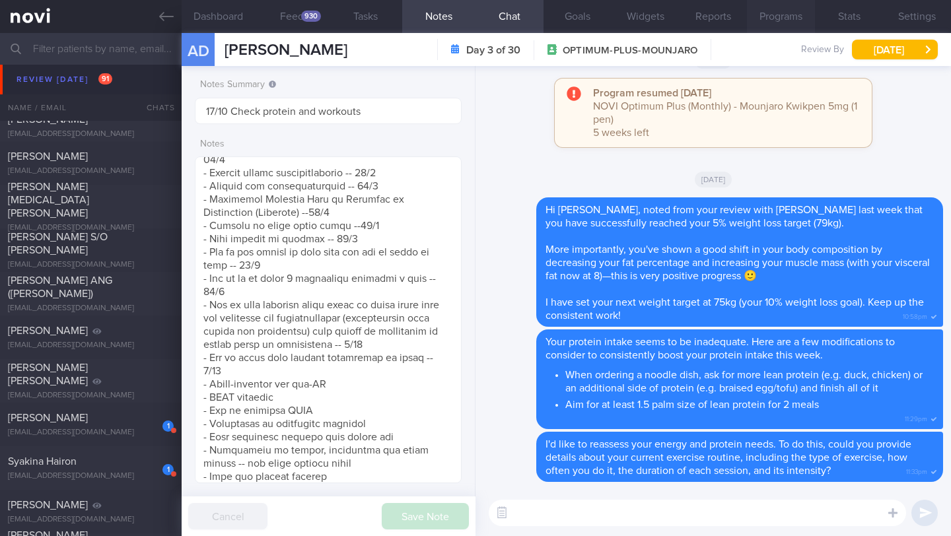
click at [768, 24] on button "Programs" at bounding box center [781, 16] width 68 height 33
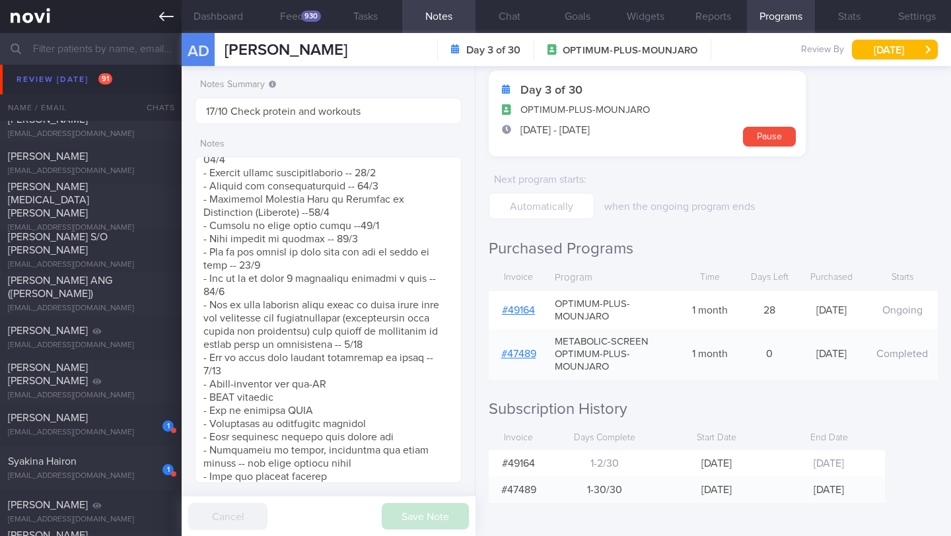
click at [159, 14] on icon at bounding box center [166, 16] width 15 height 15
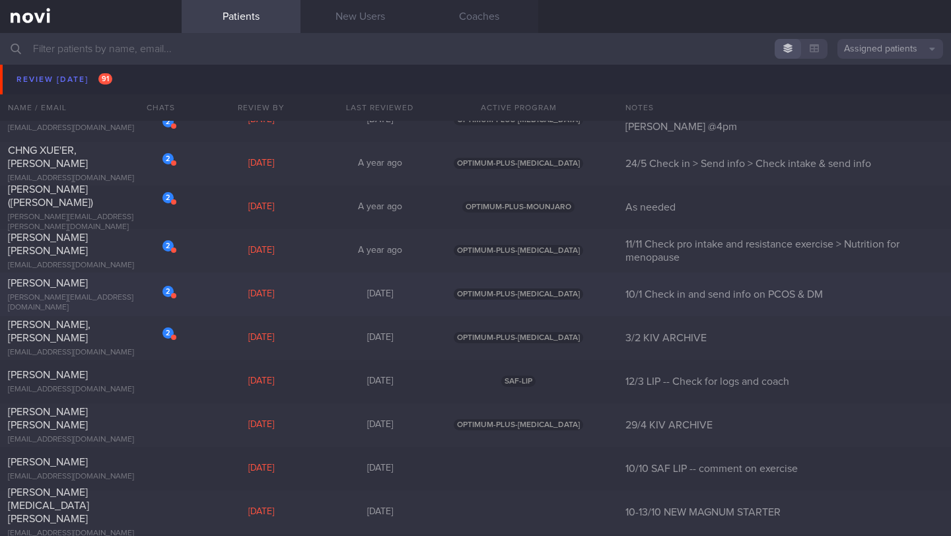
scroll to position [7865, 0]
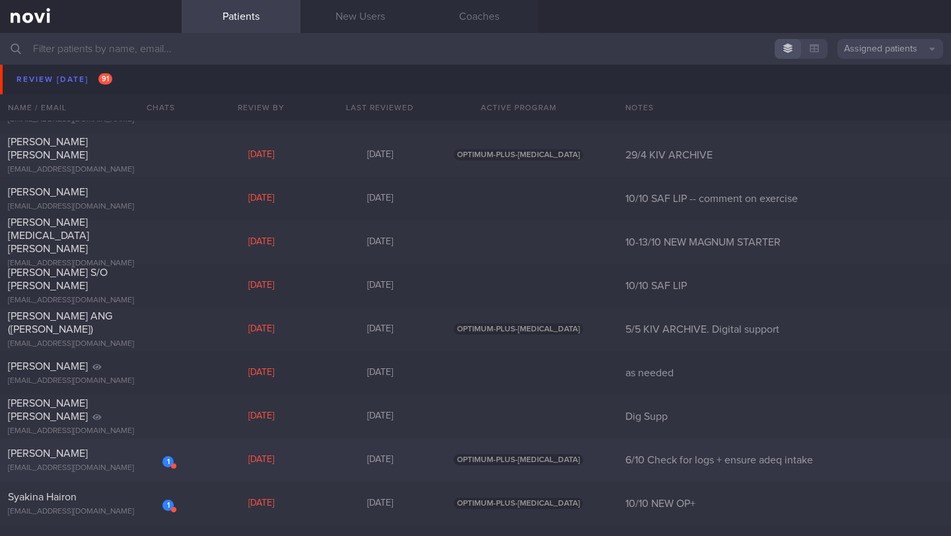
click at [150, 466] on div "1" at bounding box center [159, 457] width 29 height 20
select select "9"
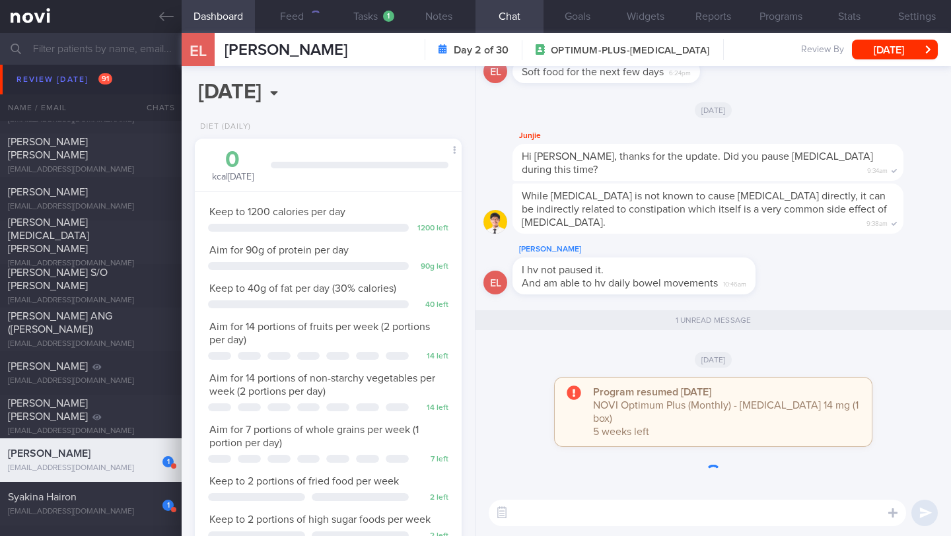
scroll to position [135, 233]
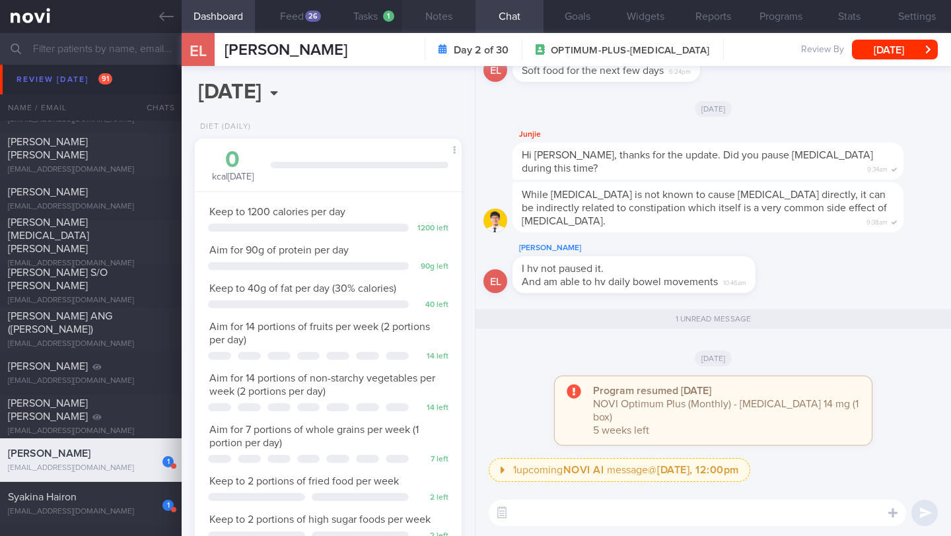
click at [435, 21] on button "Notes" at bounding box center [438, 16] width 73 height 33
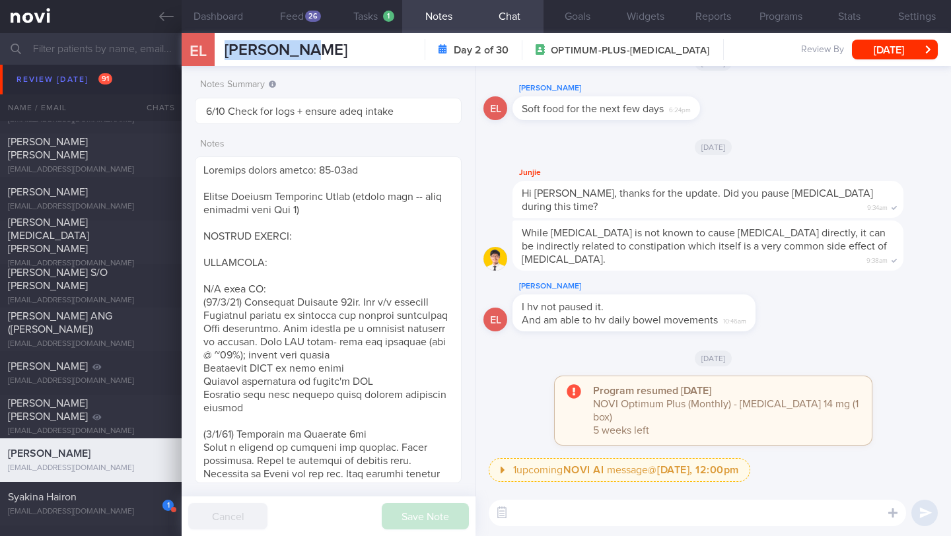
drag, startPoint x: 305, startPoint y: 50, endPoint x: 210, endPoint y: 53, distance: 94.5
click at [210, 53] on div "EL [PERSON_NAME] [PERSON_NAME] [EMAIL_ADDRESS][DOMAIN_NAME] Day 2 of 30 OPTIMUM…" at bounding box center [567, 49] width 770 height 33
copy div "[PERSON_NAME]"
click at [772, 17] on button "Programs" at bounding box center [781, 16] width 68 height 33
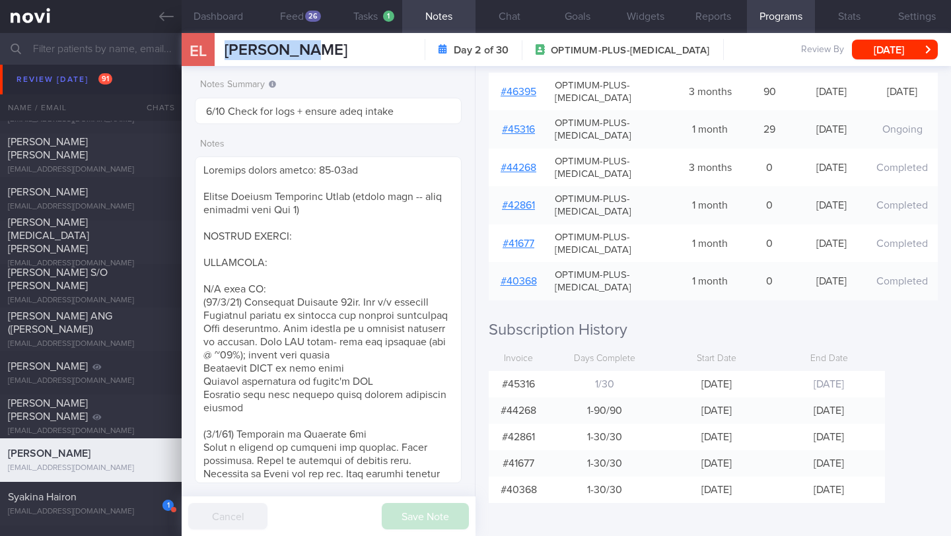
scroll to position [161, 0]
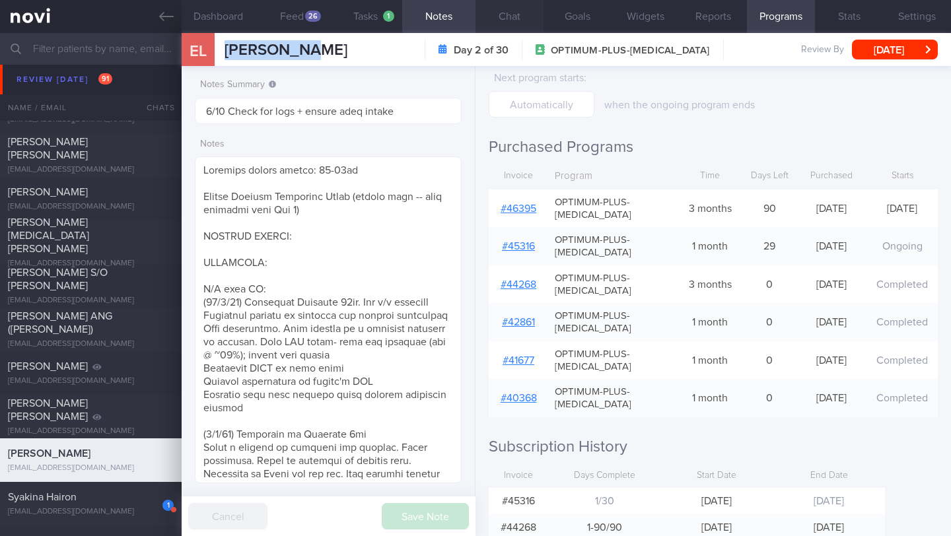
click at [517, 20] on button "Chat" at bounding box center [510, 16] width 68 height 33
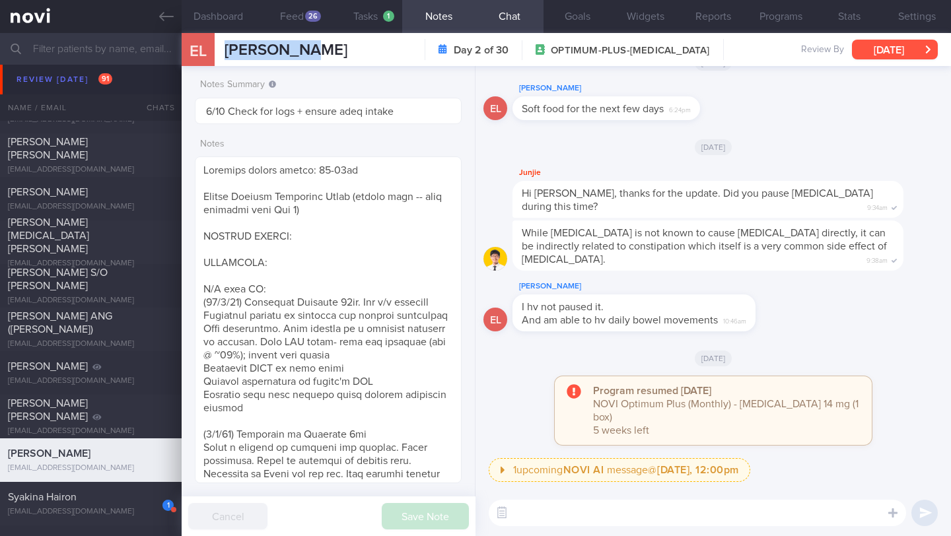
click at [880, 46] on button "[DATE]" at bounding box center [895, 50] width 86 height 20
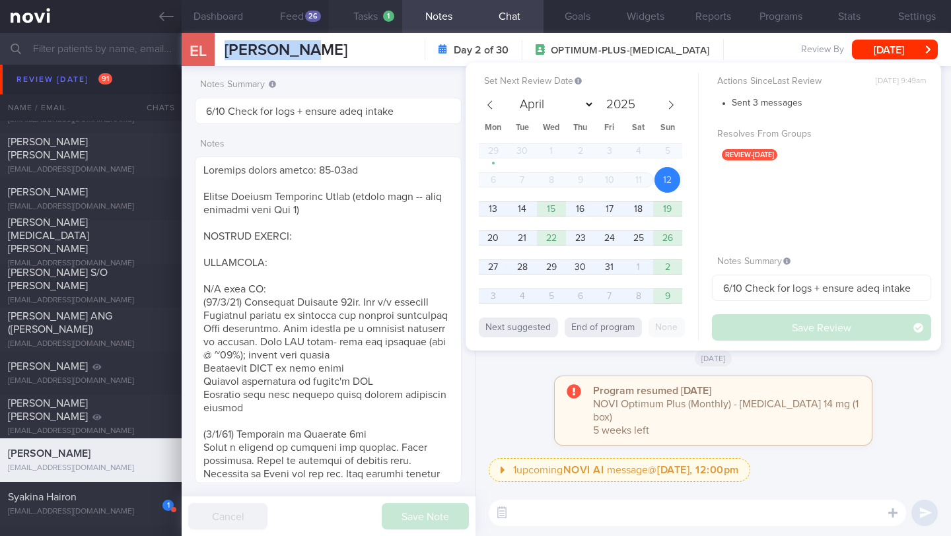
scroll to position [660530, 660432]
click at [526, 399] on div "Program resumed [DATE] NOVI Optimum Plus (Monthly) - [MEDICAL_DATA] 14 mg (1 bo…" at bounding box center [714, 418] width 460 height 82
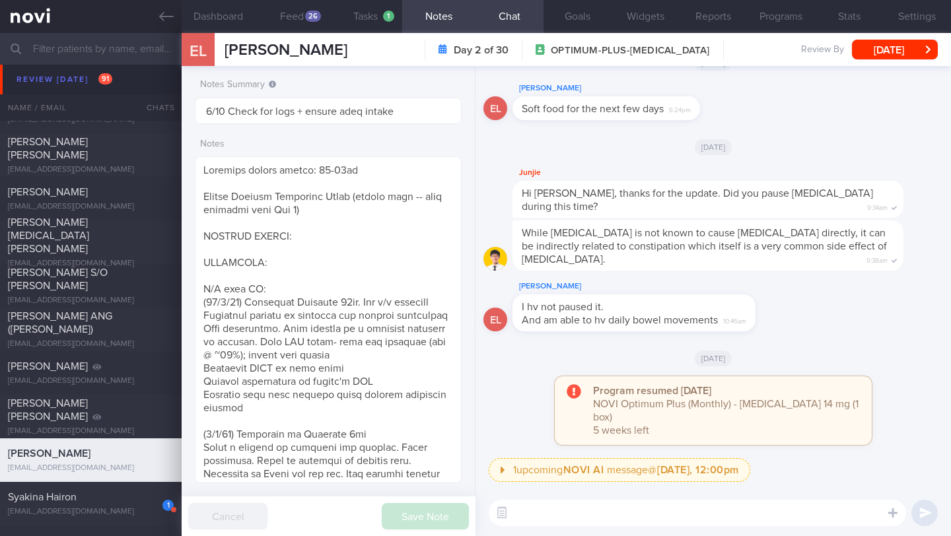
click at [550, 514] on textarea at bounding box center [698, 513] width 418 height 26
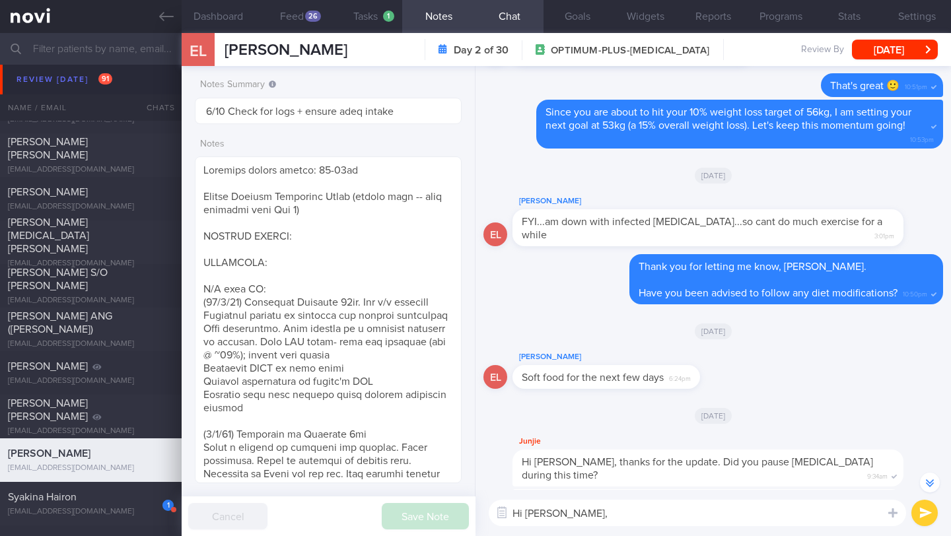
scroll to position [-272, 0]
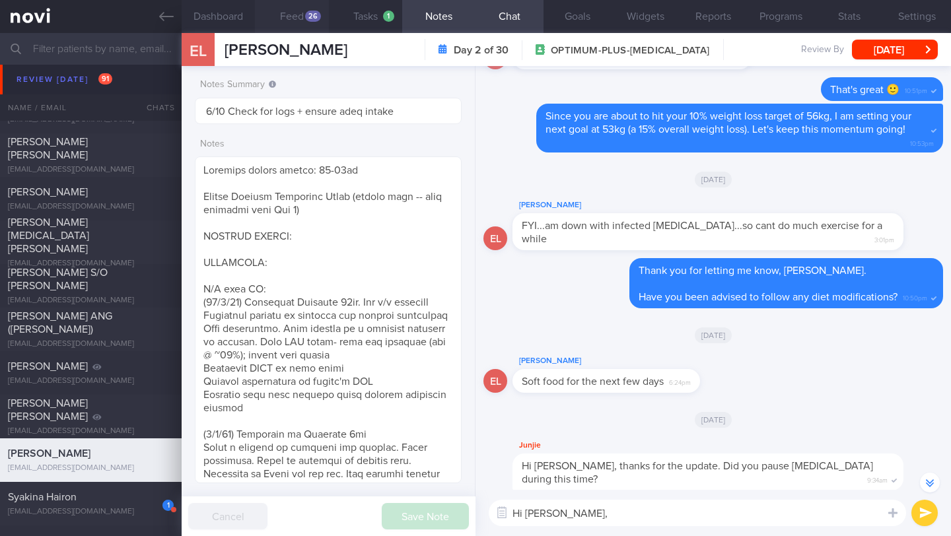
type textarea "Hi [PERSON_NAME],"
click at [312, 13] on div "26" at bounding box center [313, 16] width 16 height 11
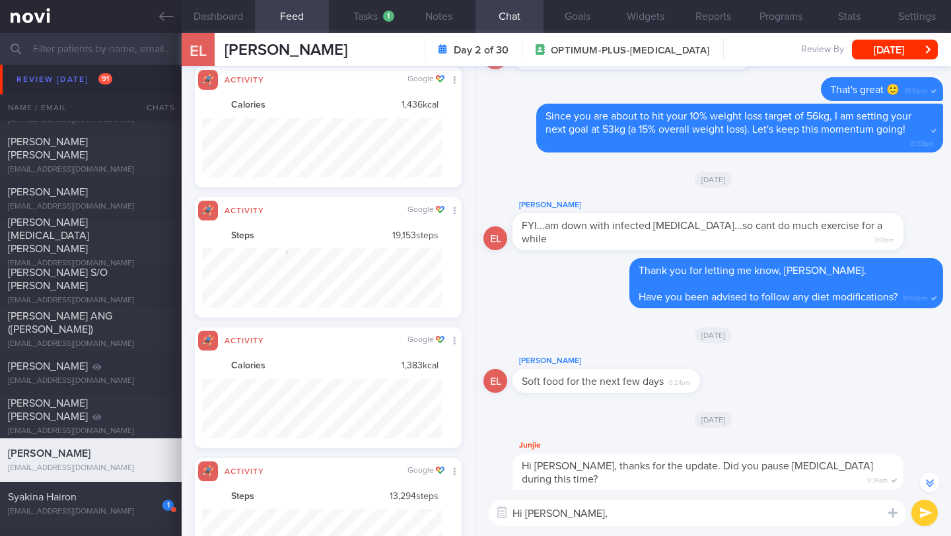
scroll to position [553, 0]
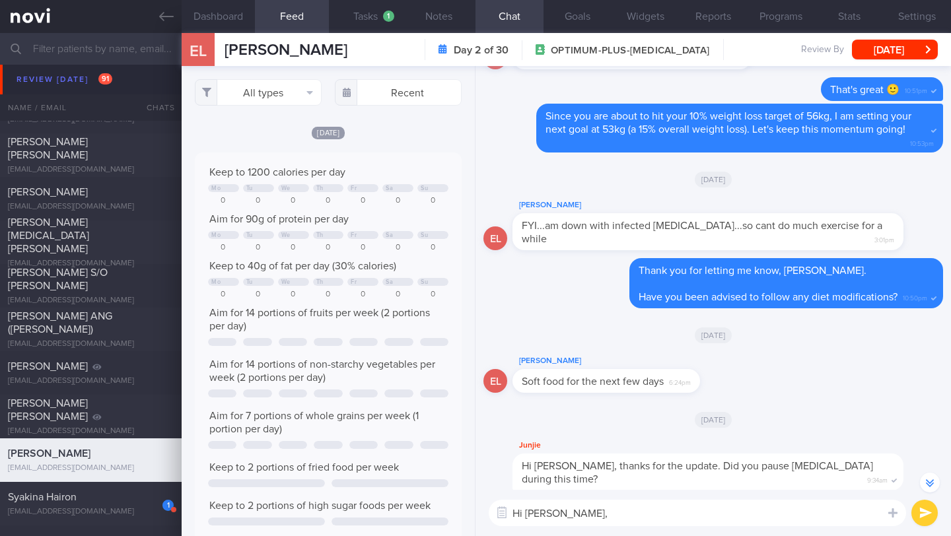
click at [277, 76] on div "All types Food Activity Glucose Weight Medicine [MEDICAL_DATA] [MEDICAL_DATA] I…" at bounding box center [328, 301] width 293 height 470
click at [272, 90] on button "All types" at bounding box center [258, 92] width 127 height 26
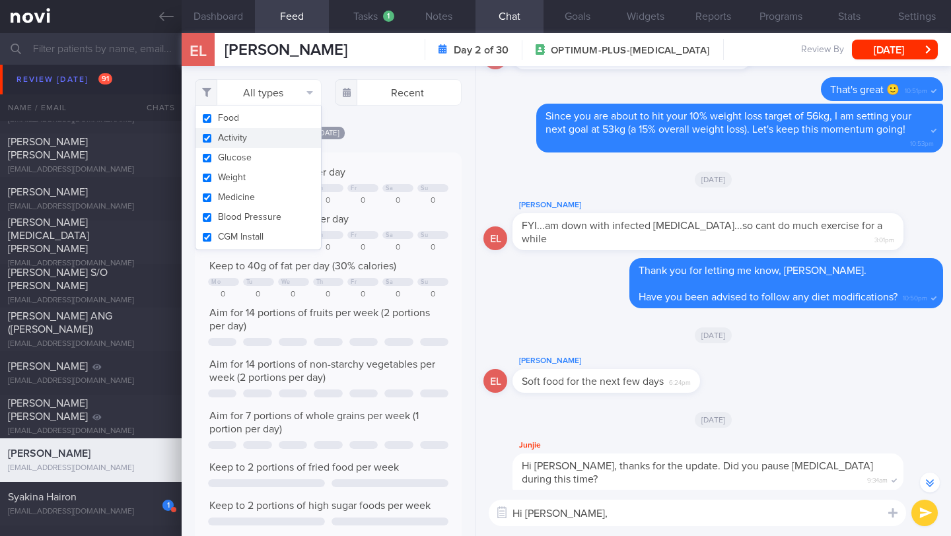
click at [277, 135] on button "Activity" at bounding box center [259, 138] width 126 height 20
checkbox input "false"
click at [411, 163] on div "[DATE] Keep to 1200 calories per day Mo Tu We Th Fr Sa Su 0 0 0 0 0 0 0 Aim for…" at bounding box center [328, 375] width 267 height 499
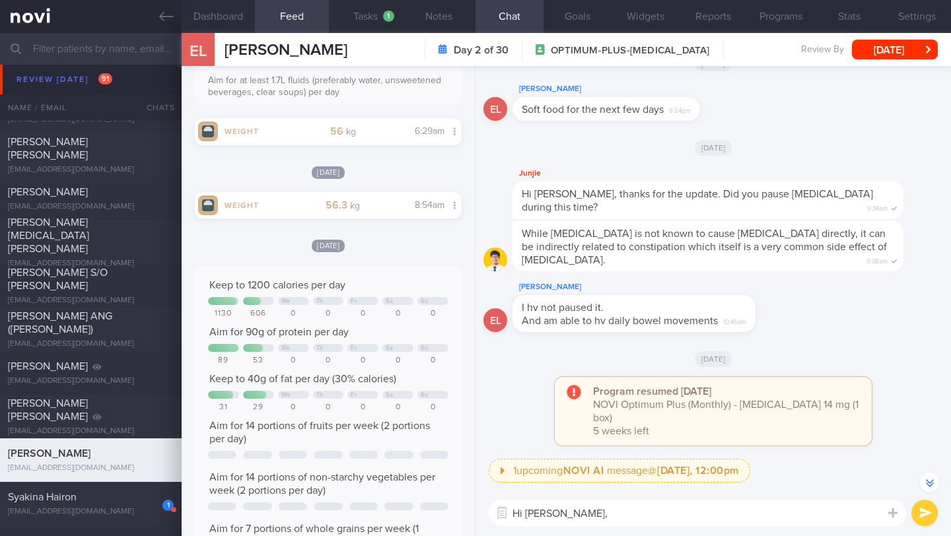
click at [583, 515] on textarea "Hi [PERSON_NAME]," at bounding box center [698, 513] width 418 height 26
type textarea "Hi [PERSON_NAME], how are you doing with your meals and exercise recently? 🙂"
click at [918, 517] on button "submit" at bounding box center [925, 513] width 26 height 26
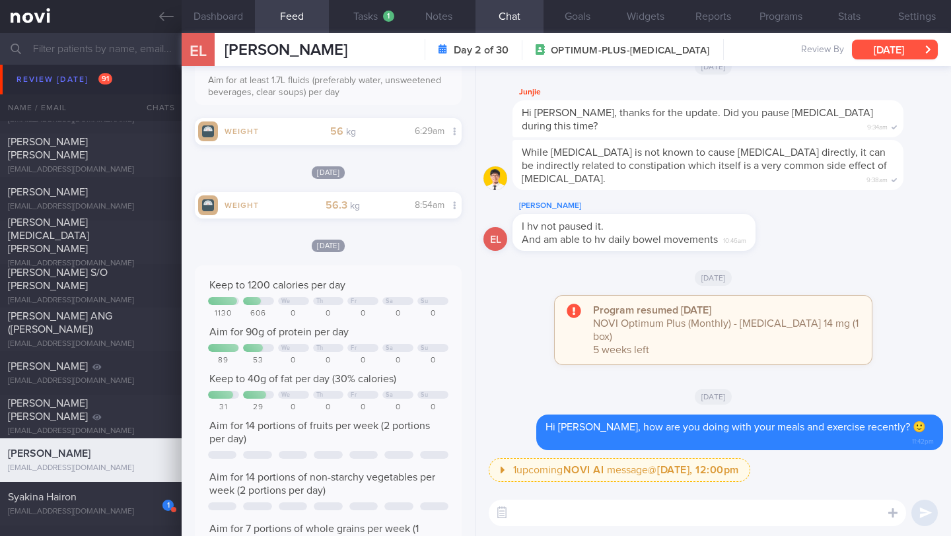
click at [910, 48] on button "[DATE]" at bounding box center [895, 50] width 86 height 20
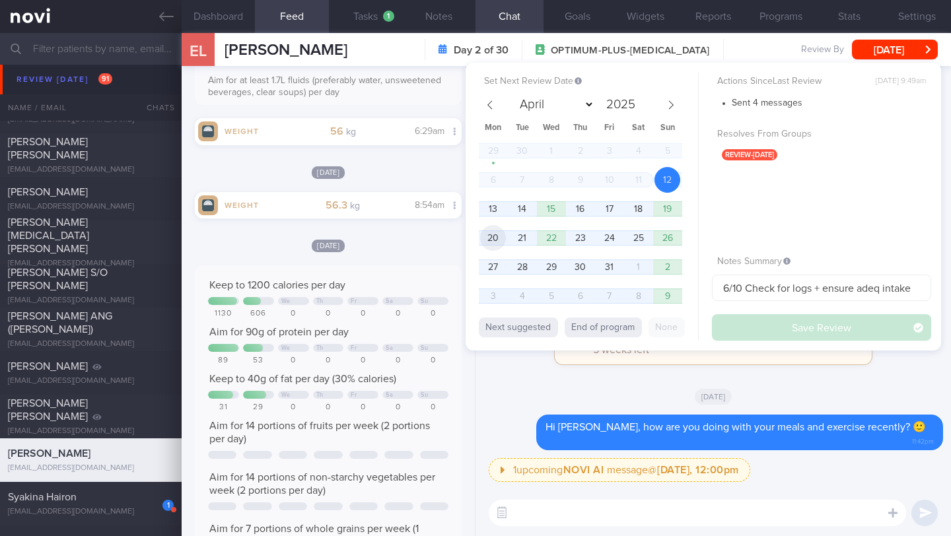
click at [497, 239] on span "20" at bounding box center [493, 238] width 26 height 26
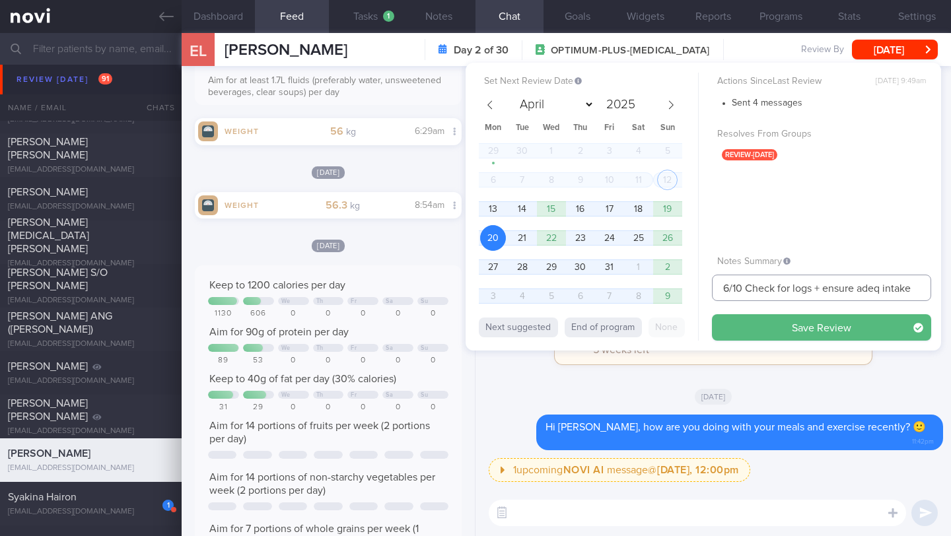
drag, startPoint x: 727, startPoint y: 289, endPoint x: 718, endPoint y: 289, distance: 9.3
click at [718, 289] on input "6/10 Check for logs + ensure adeq intake" at bounding box center [821, 288] width 219 height 26
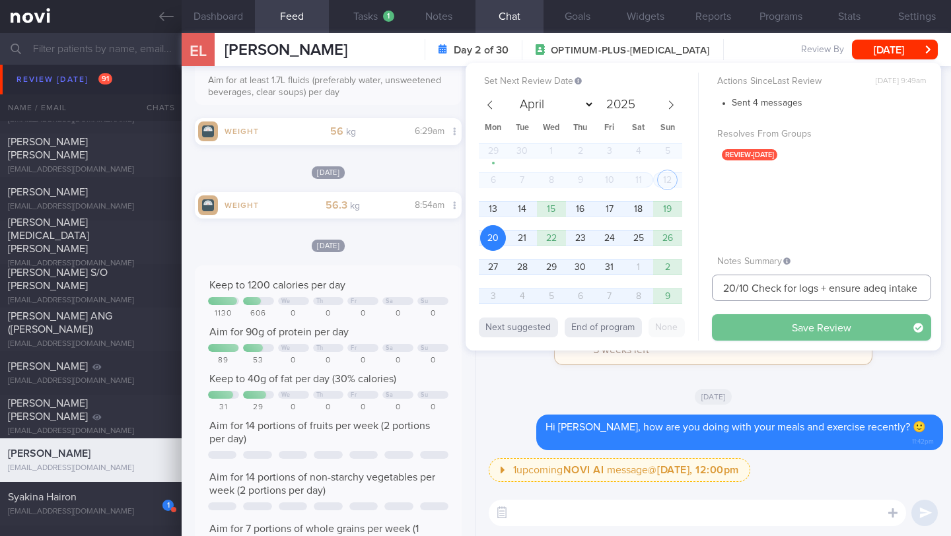
type input "20/10 Check for logs + ensure adeq intake"
click at [770, 333] on button "Save Review" at bounding box center [821, 327] width 219 height 26
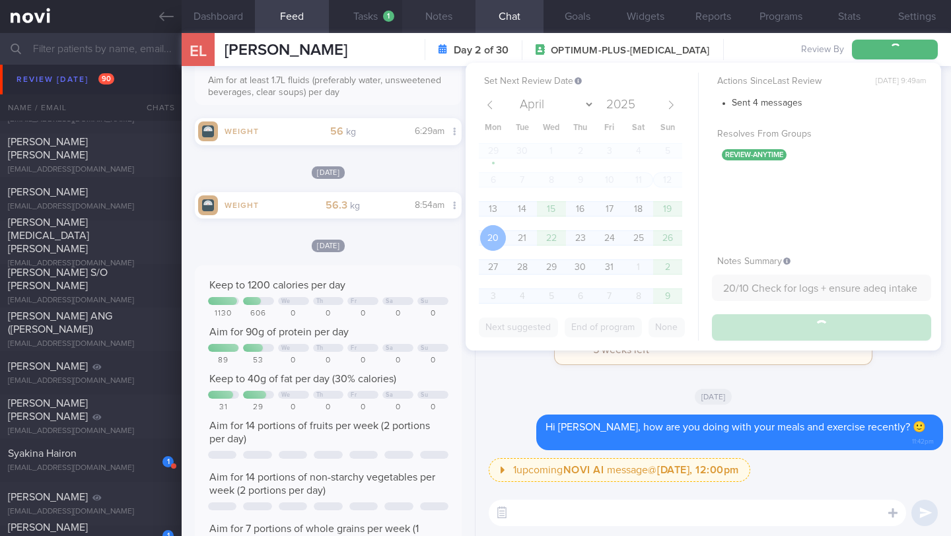
type input "20/10 Check for logs + ensure adeq intake"
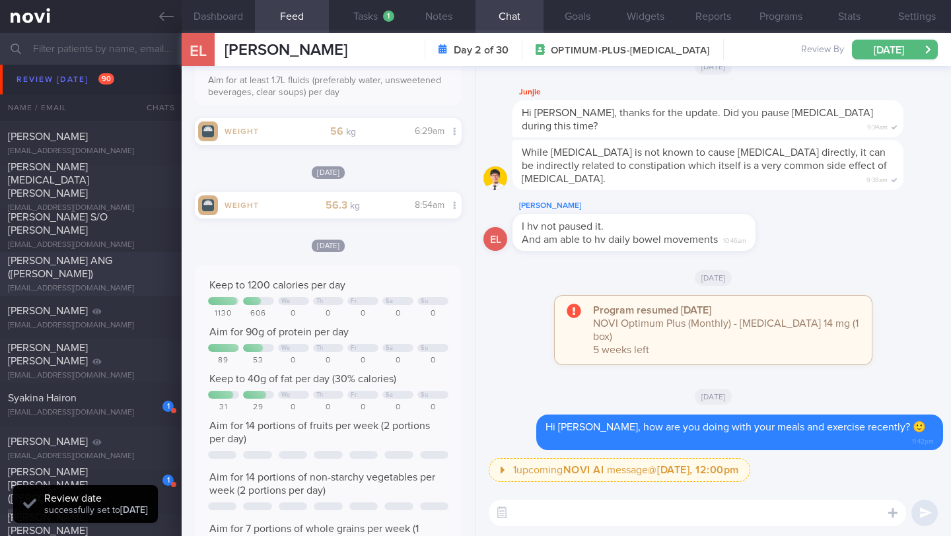
scroll to position [7941, 0]
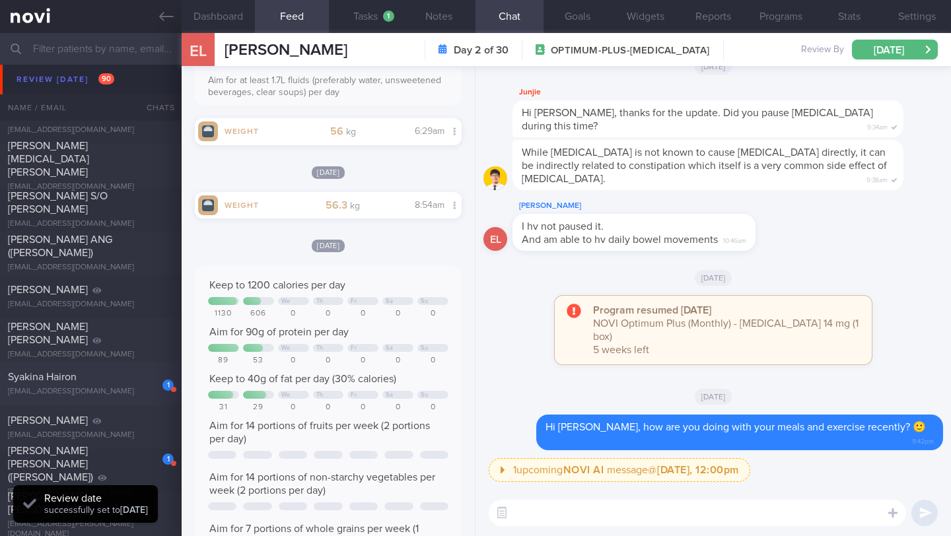
click at [110, 394] on div "[EMAIL_ADDRESS][DOMAIN_NAME]" at bounding box center [91, 392] width 166 height 10
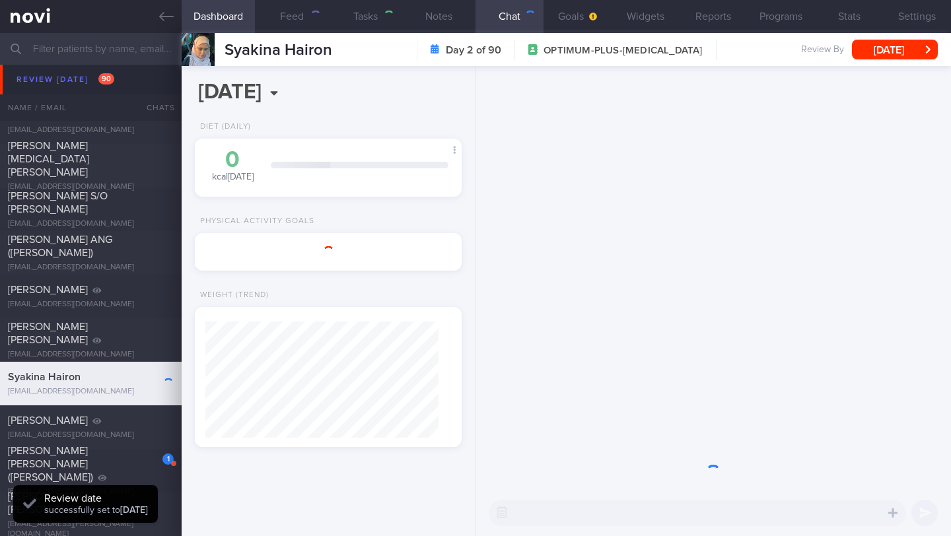
type input "10/10 NEW OP+"
type textarea "Getting married end of next year (first in [DATE]) Reduce fat and tone up SUPPO…"
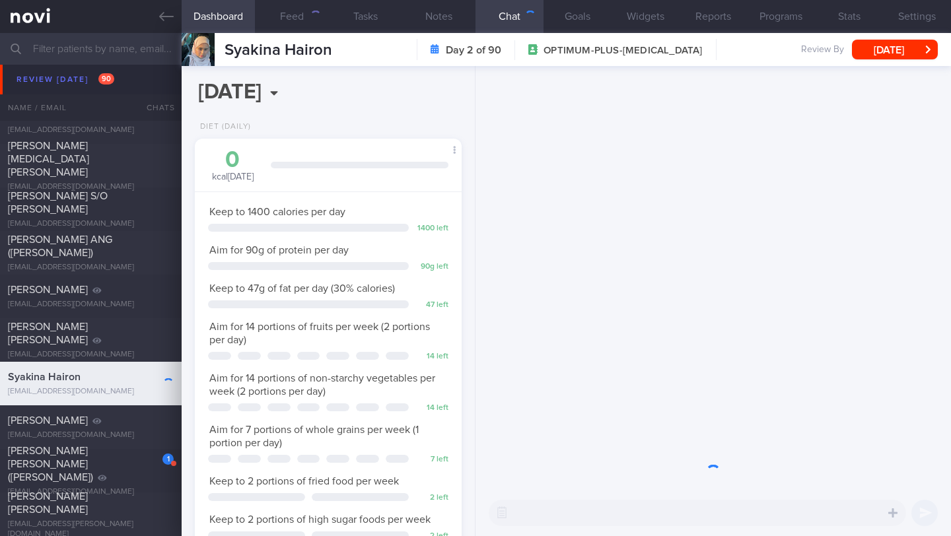
scroll to position [135, 233]
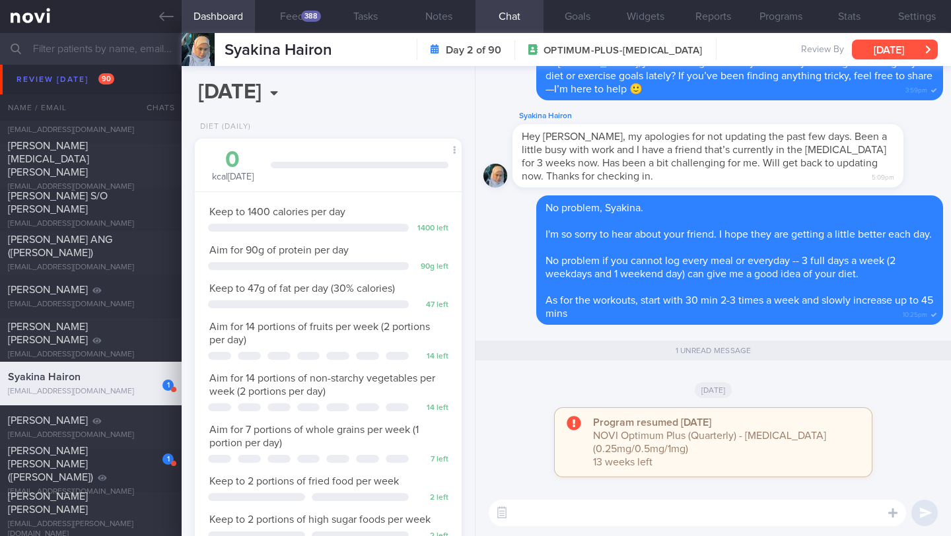
click at [931, 42] on button "[DATE]" at bounding box center [895, 50] width 86 height 20
click at [512, 412] on div "Program resumed [DATE] NOVI Optimum Plus (Quarterly) - [MEDICAL_DATA] (0.25mg/0…" at bounding box center [714, 449] width 460 height 82
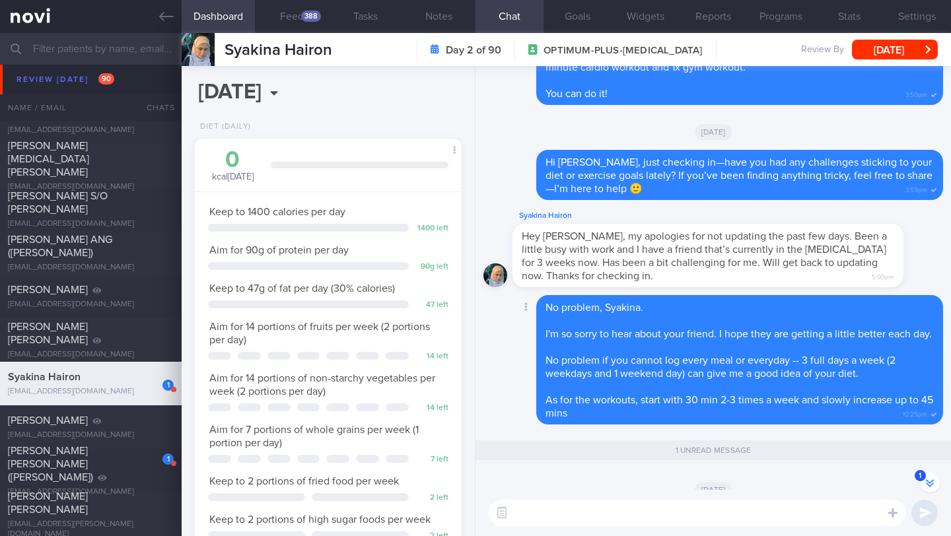
scroll to position [-164, 0]
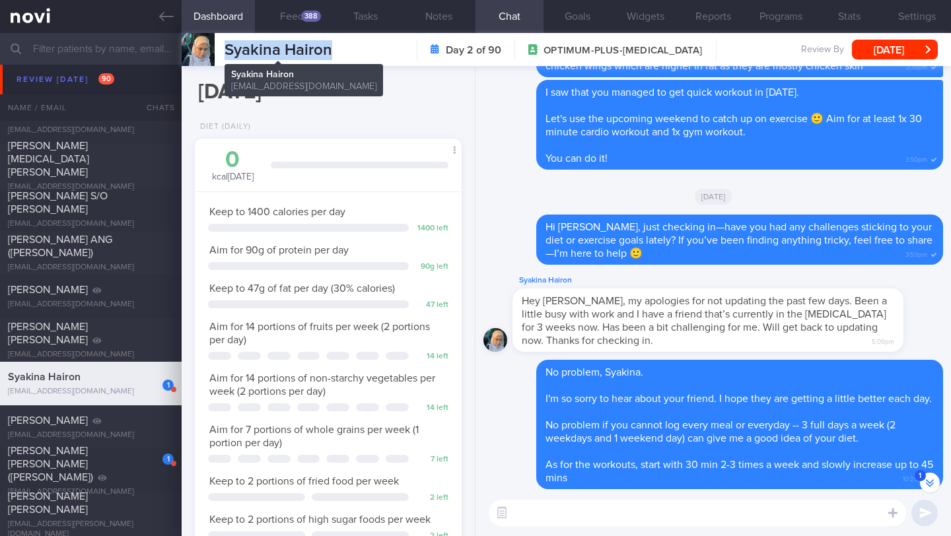
drag, startPoint x: 332, startPoint y: 53, endPoint x: 218, endPoint y: 54, distance: 113.6
click at [218, 54] on div "Syakina Hairon Syakina Hairon [EMAIL_ADDRESS][DOMAIN_NAME] Day 2 of 90 OPTIMUM-…" at bounding box center [567, 49] width 770 height 33
copy div "Syakina Hairon"
click at [441, 24] on button "Notes" at bounding box center [438, 16] width 73 height 33
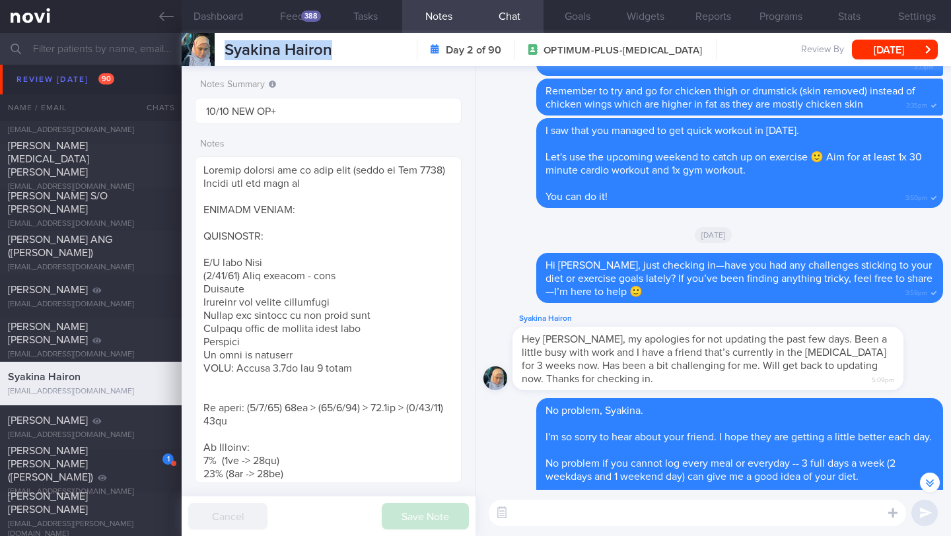
scroll to position [-126, 0]
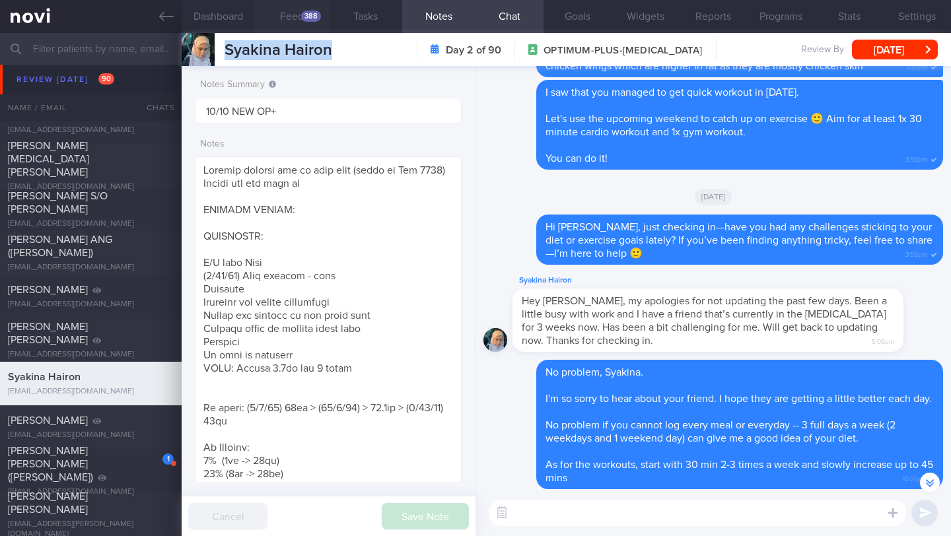
click at [293, 21] on button "Feed 388" at bounding box center [291, 16] width 73 height 33
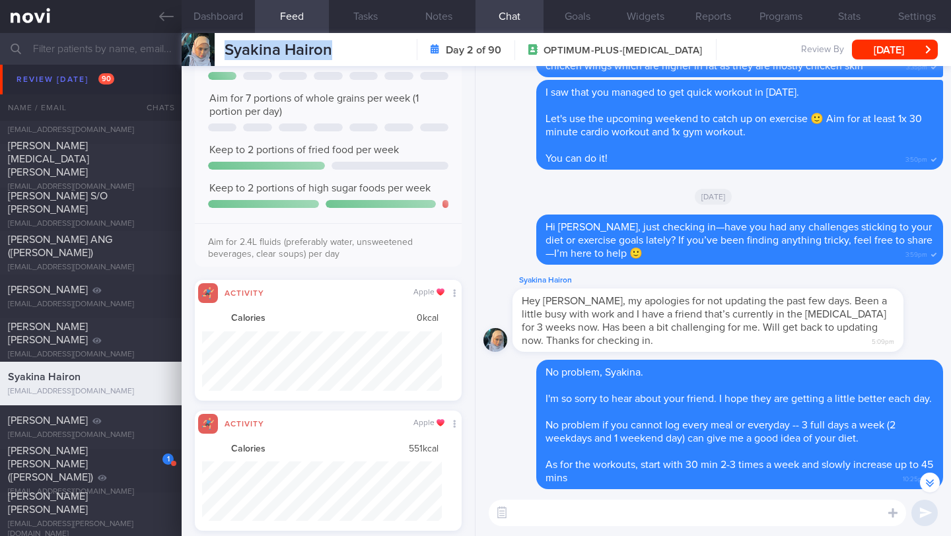
scroll to position [81, 0]
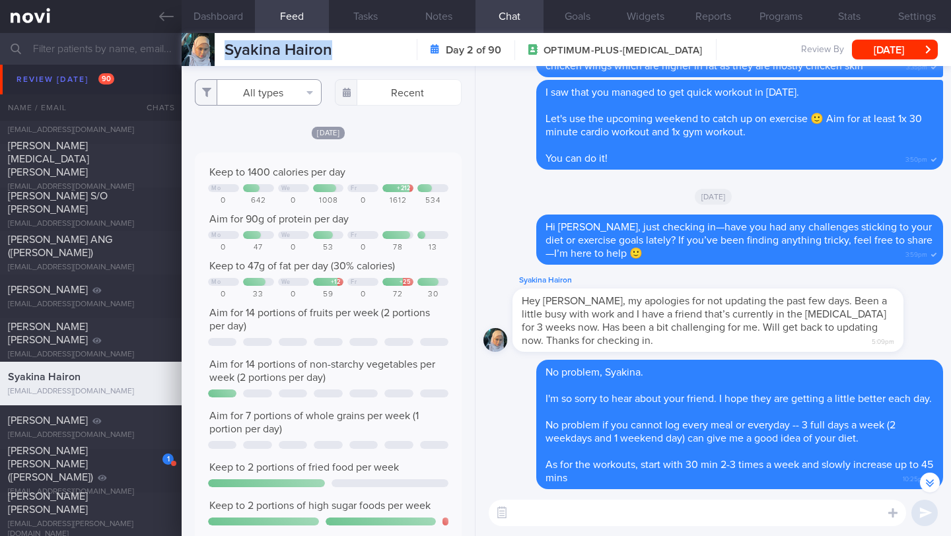
click at [283, 92] on button "All types" at bounding box center [258, 92] width 127 height 26
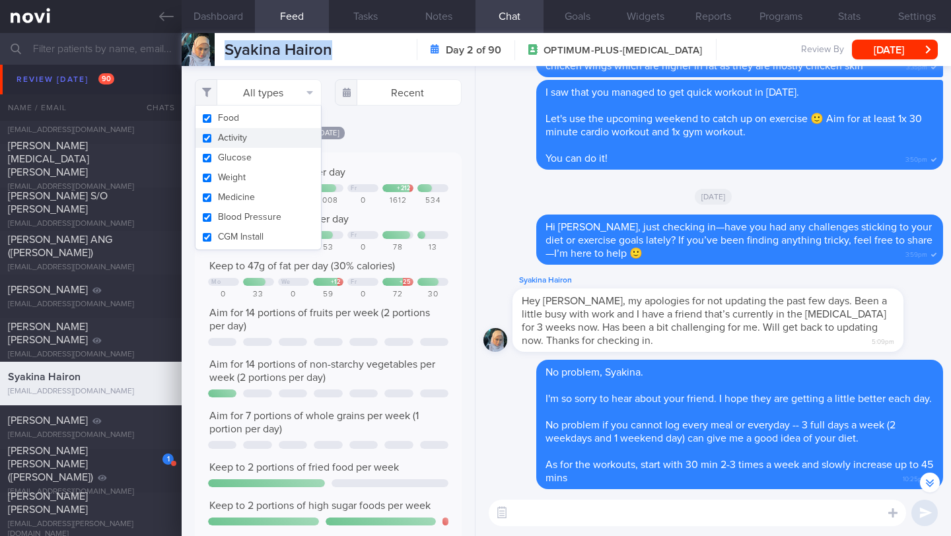
click at [273, 132] on button "Activity" at bounding box center [259, 138] width 126 height 20
checkbox input "false"
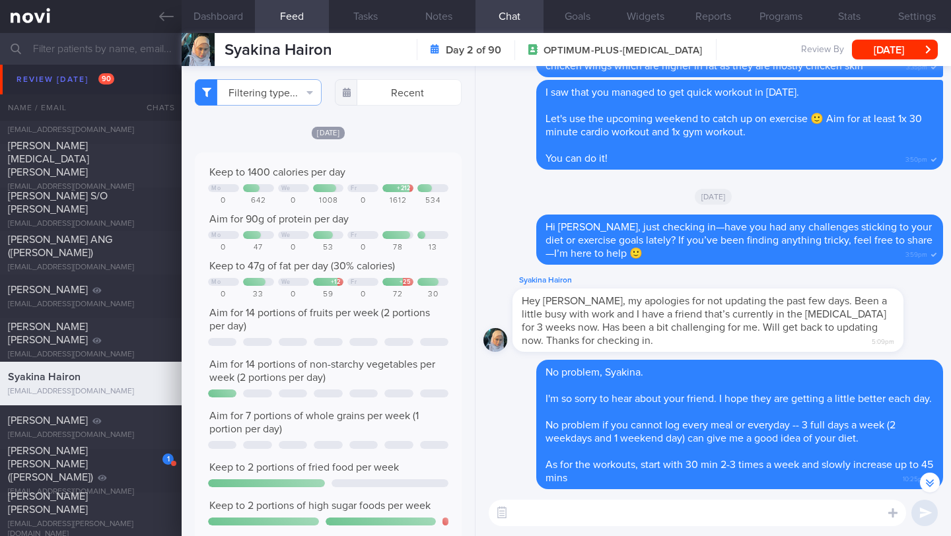
click at [573, 510] on textarea at bounding box center [698, 513] width 418 height 26
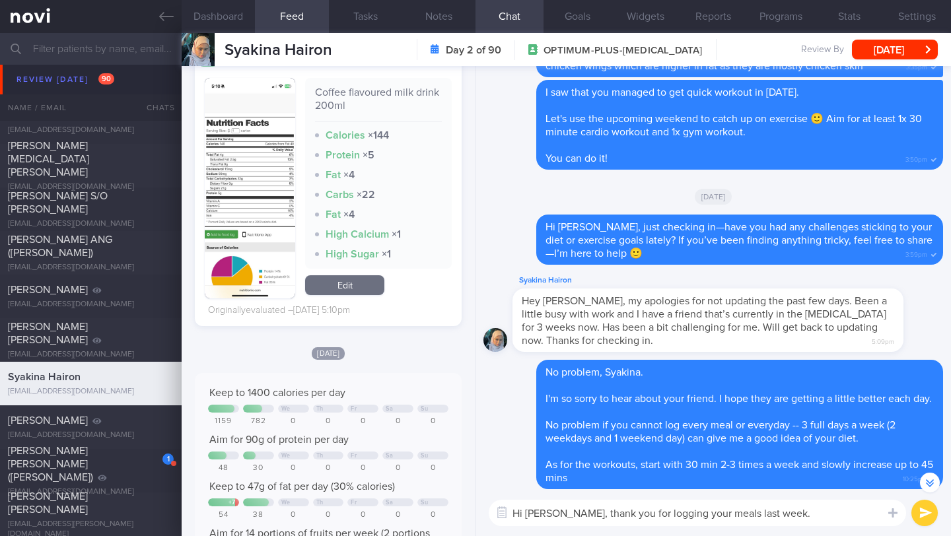
scroll to position [3470, 0]
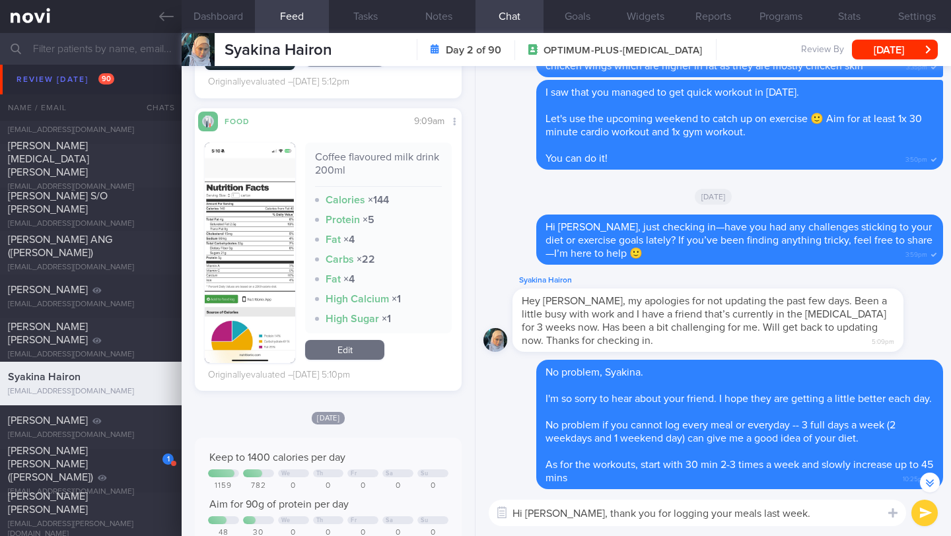
click at [279, 288] on button "button" at bounding box center [250, 253] width 91 height 221
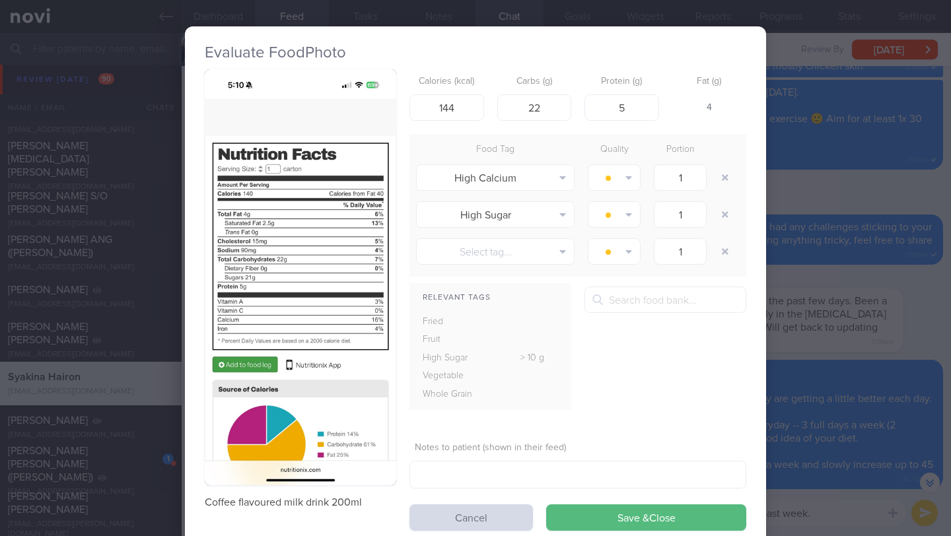
click at [800, 337] on div "Evaluate Food Photo Coffee flavoured milk drink 200ml Calories (kcal) 144 Carbs…" at bounding box center [475, 268] width 951 height 536
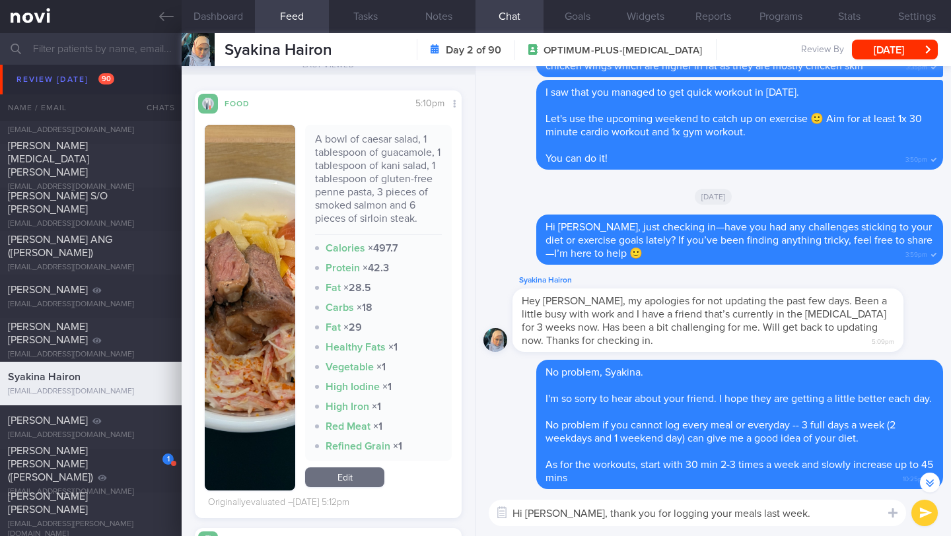
scroll to position [2995, 0]
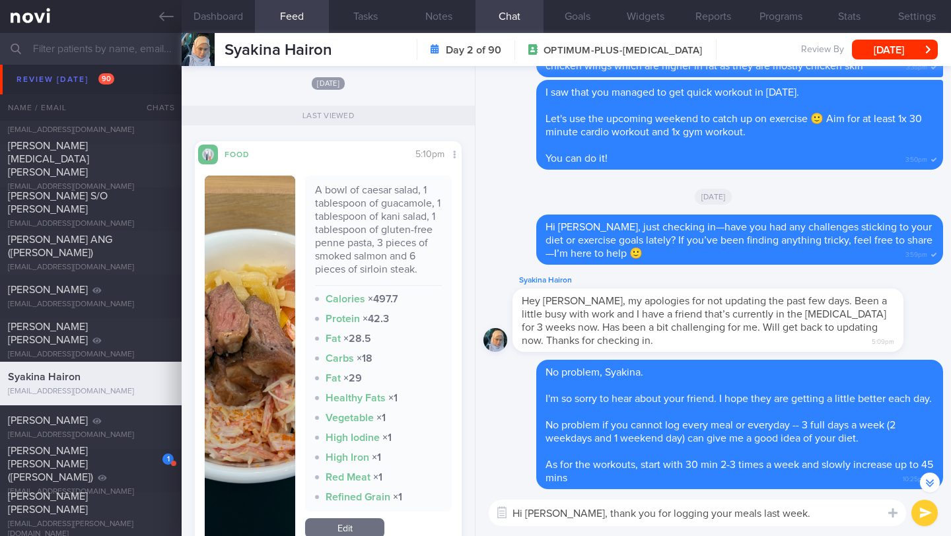
click at [260, 281] on img "button" at bounding box center [250, 359] width 91 height 366
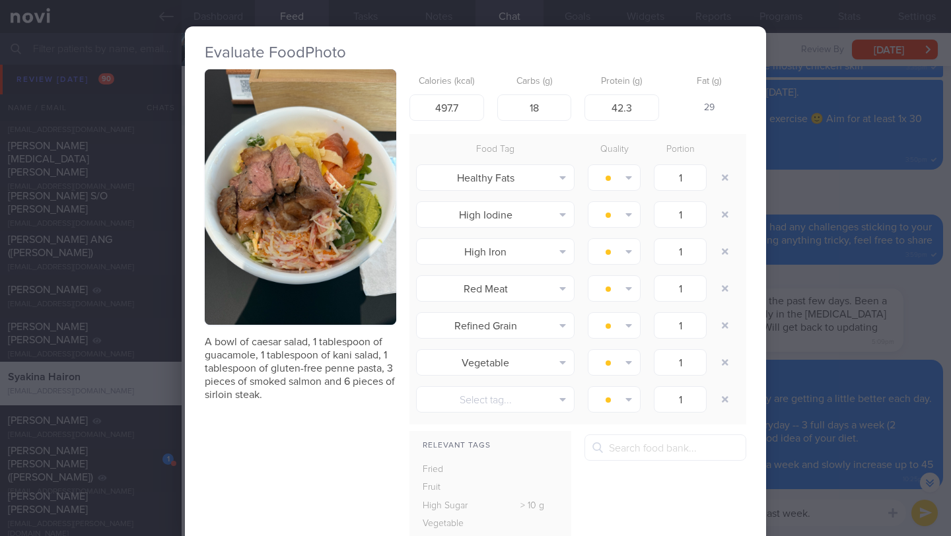
click at [283, 229] on button "button" at bounding box center [301, 197] width 192 height 256
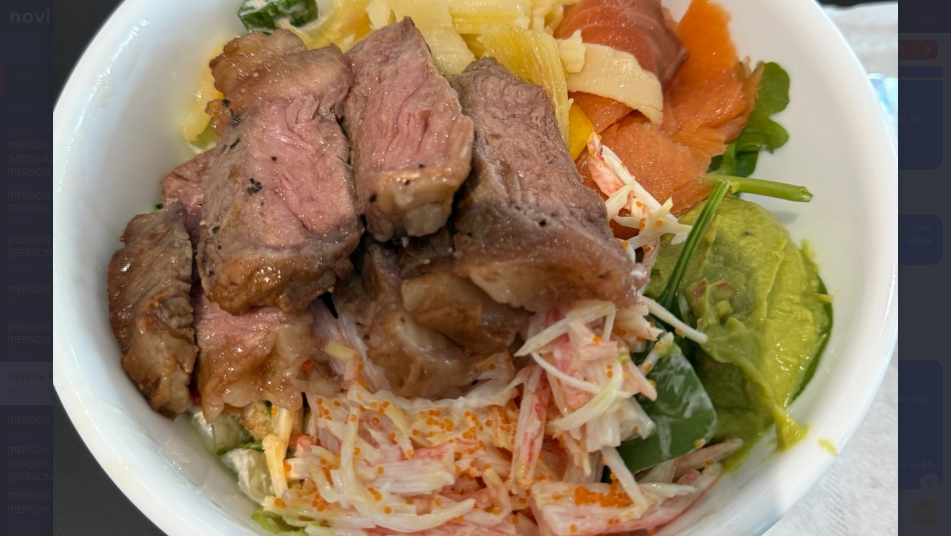
scroll to position [386, 0]
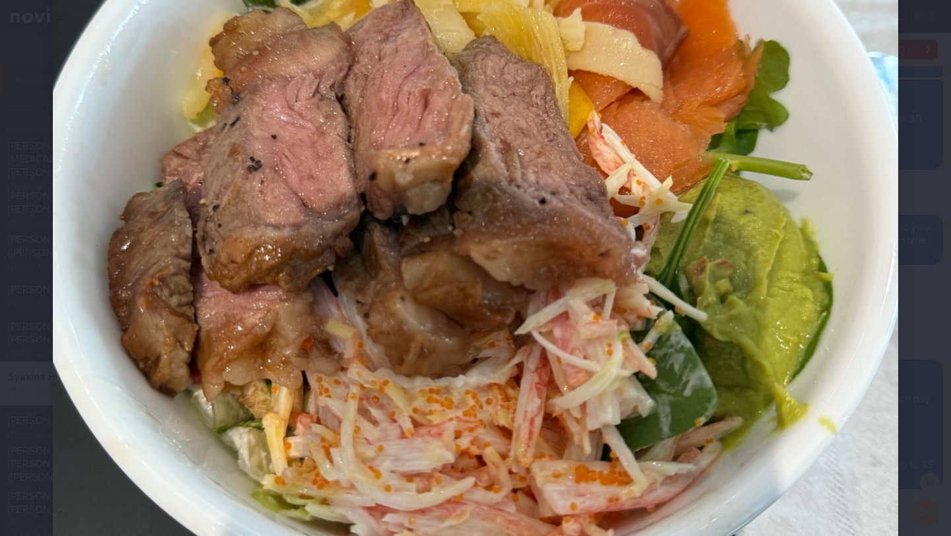
click at [925, 275] on div at bounding box center [475, 230] width 951 height 1233
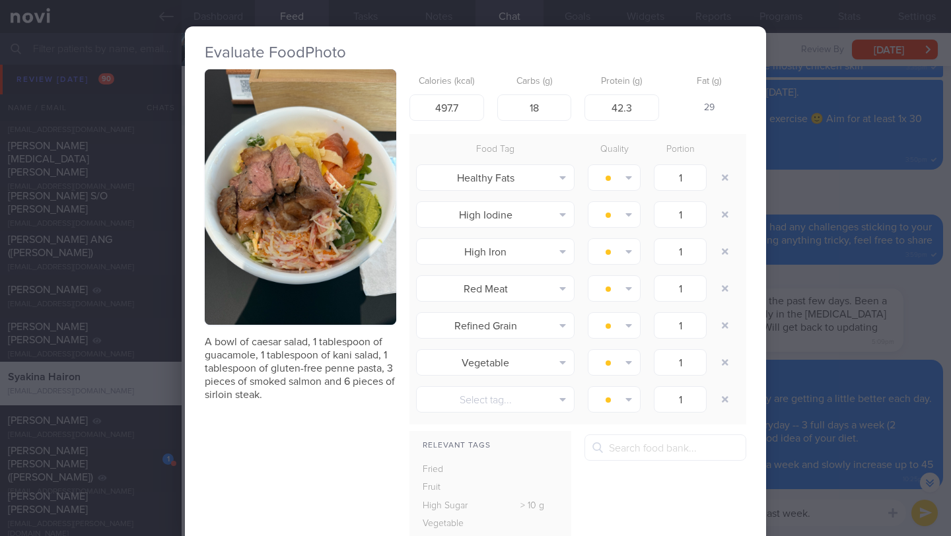
click at [830, 182] on div "Evaluate Food Photo A bowl of caesar salad, 1 tablespoon of guacamole, 1 tables…" at bounding box center [475, 268] width 951 height 536
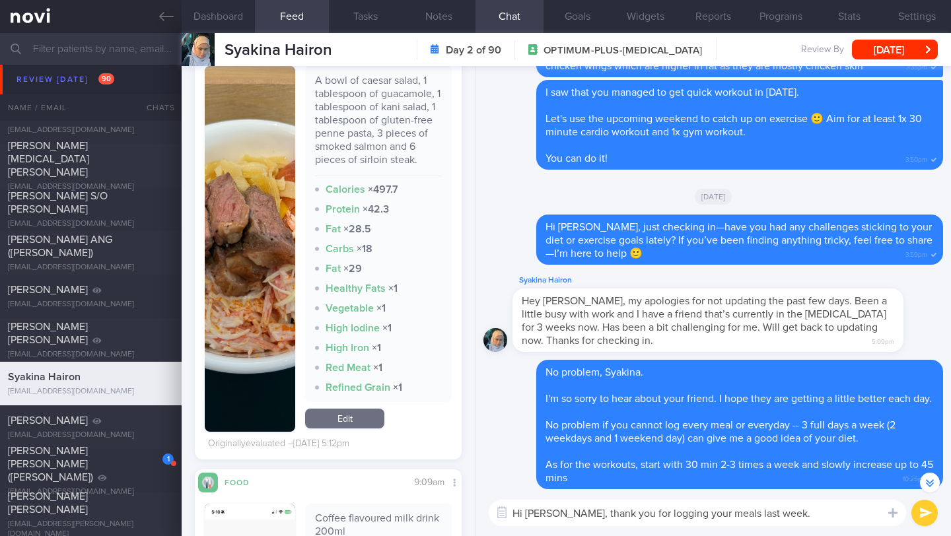
scroll to position [3154, 0]
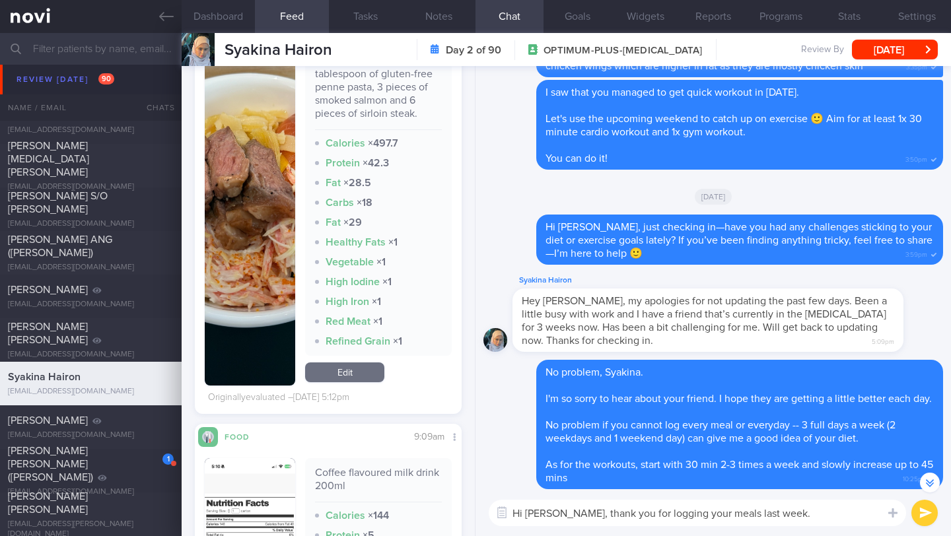
click at [793, 509] on textarea "Hi [PERSON_NAME], thank you for logging your meals last week." at bounding box center [698, 513] width 418 height 26
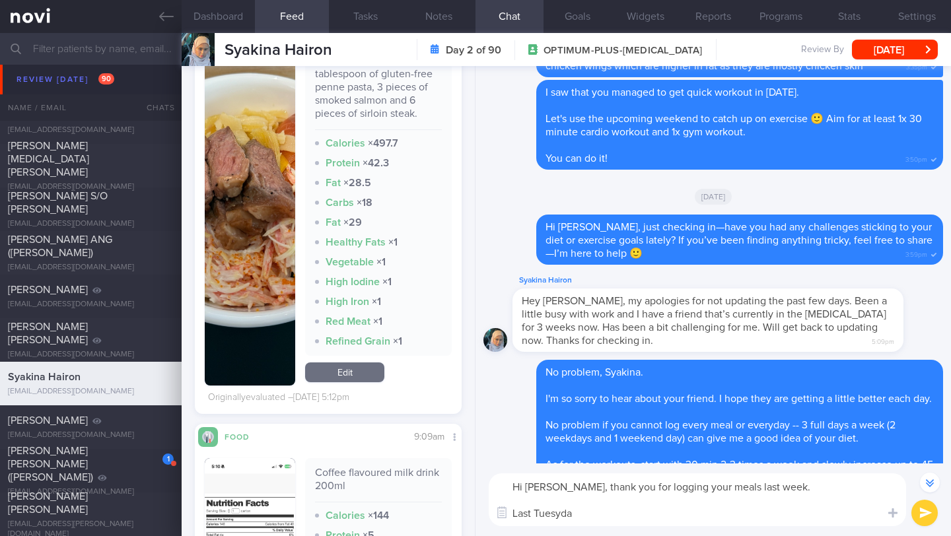
scroll to position [3055, 0]
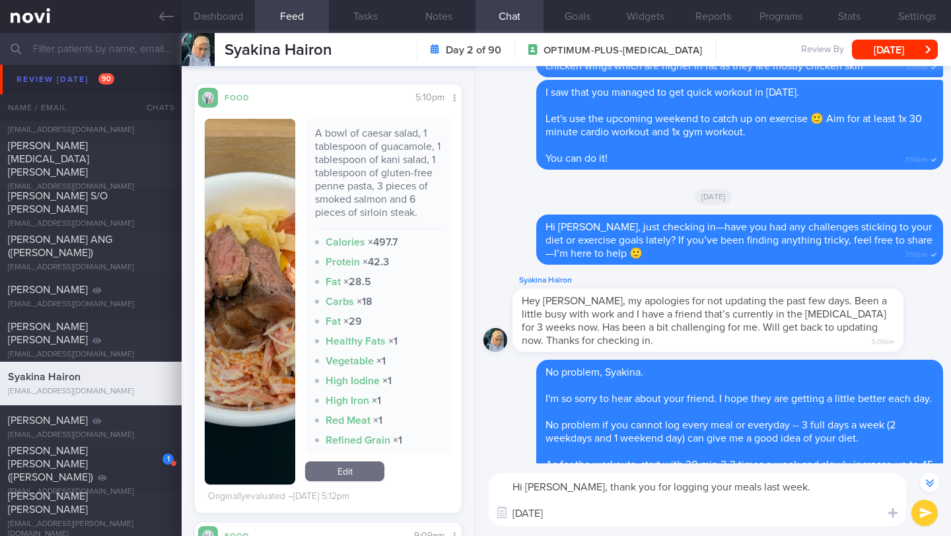
click at [586, 517] on textarea "Hi [PERSON_NAME], thank you for logging your meals last week. [DATE]" at bounding box center [698, 500] width 418 height 53
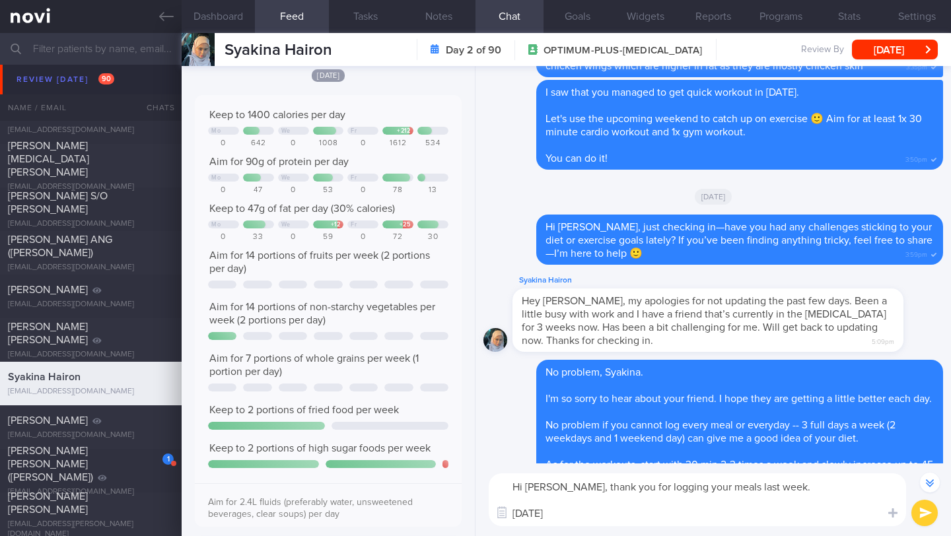
scroll to position [0, 0]
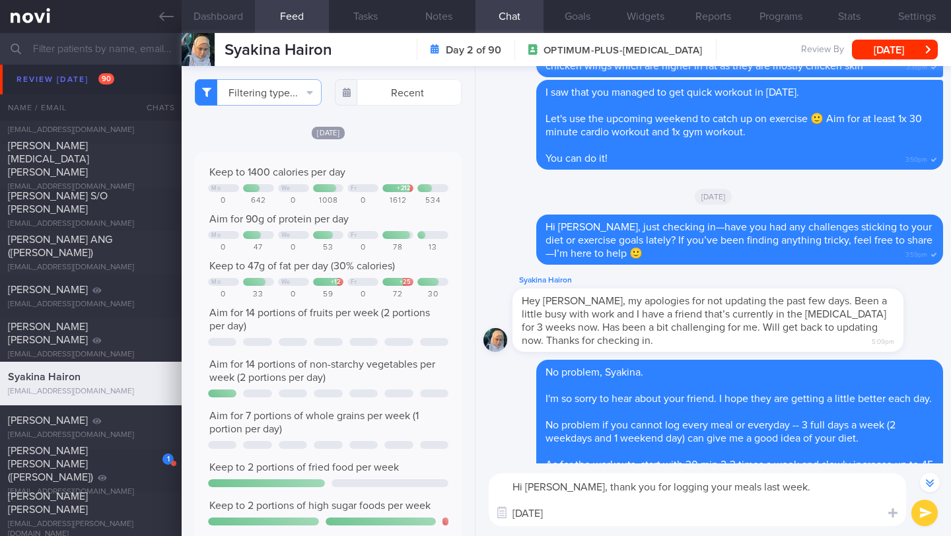
click at [226, 20] on button "Dashboard" at bounding box center [218, 16] width 73 height 33
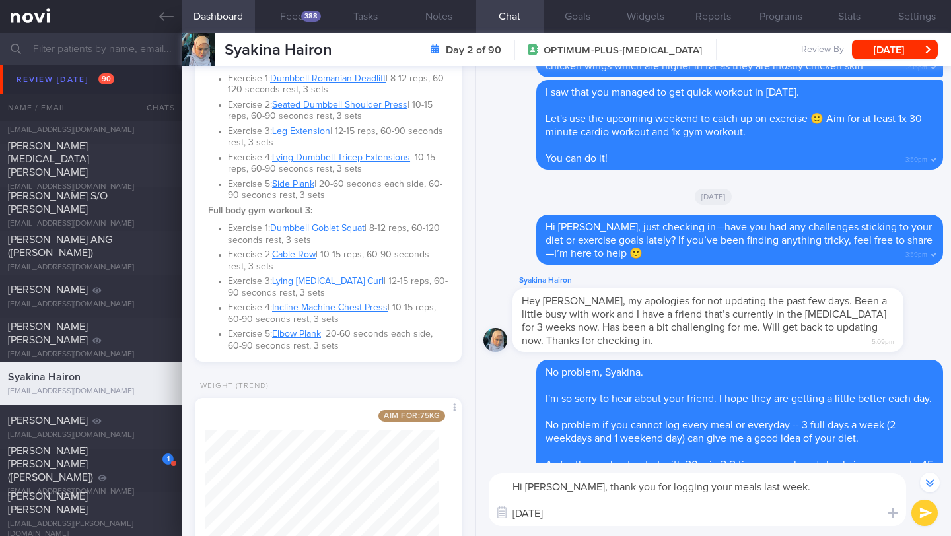
scroll to position [1070, 0]
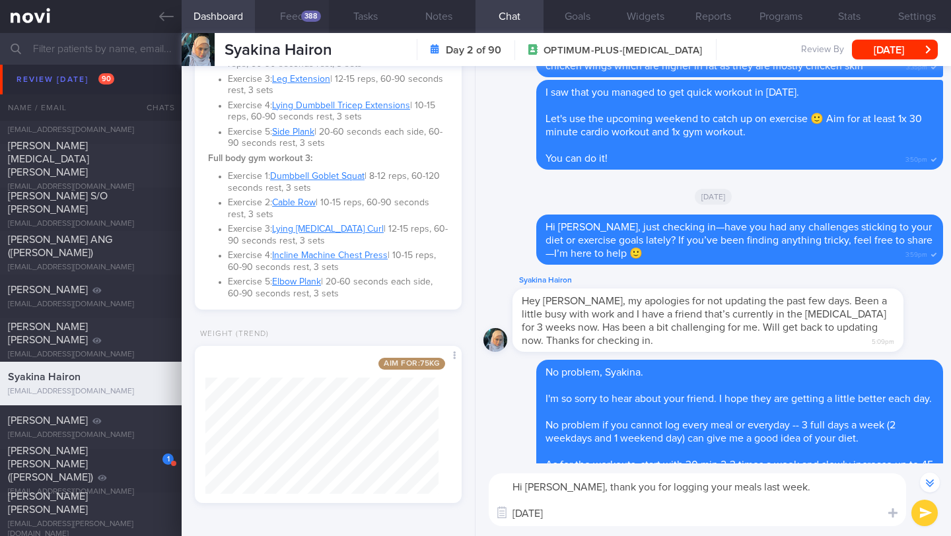
click at [306, 14] on div "388" at bounding box center [311, 16] width 20 height 11
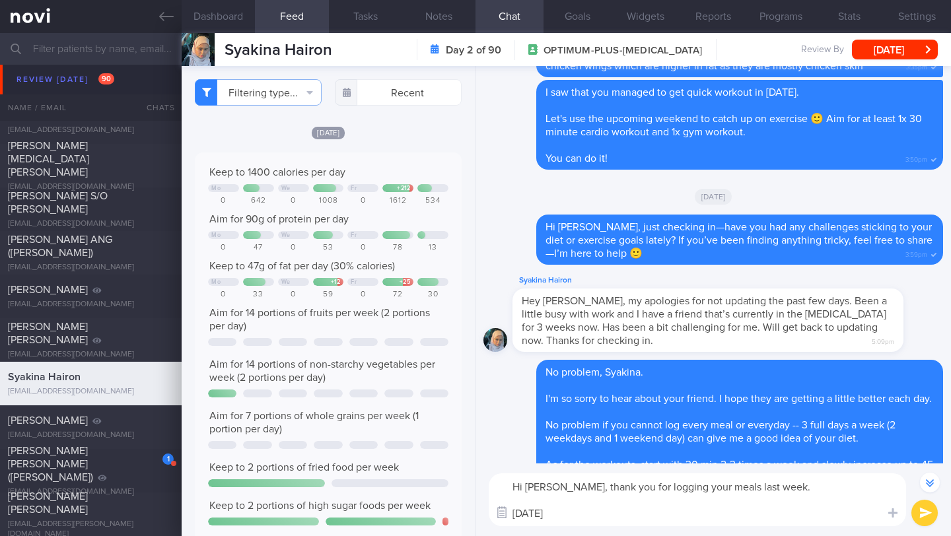
drag, startPoint x: 567, startPoint y: 517, endPoint x: 507, endPoint y: 513, distance: 59.6
click at [507, 513] on div "Chat Templates Admin [MEDICAL_DATA] Weight Nutrition Physical Activity Infograp…" at bounding box center [714, 500] width 476 height 73
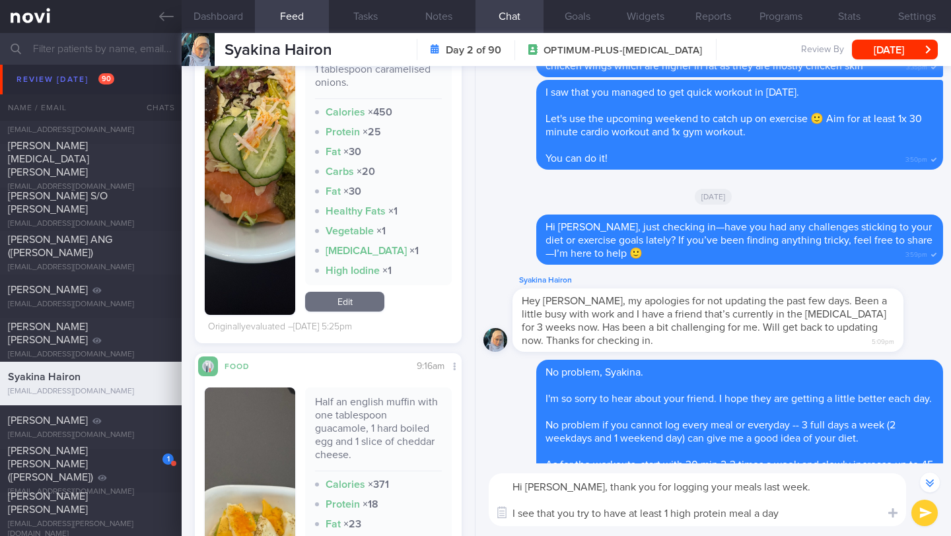
scroll to position [2087, 0]
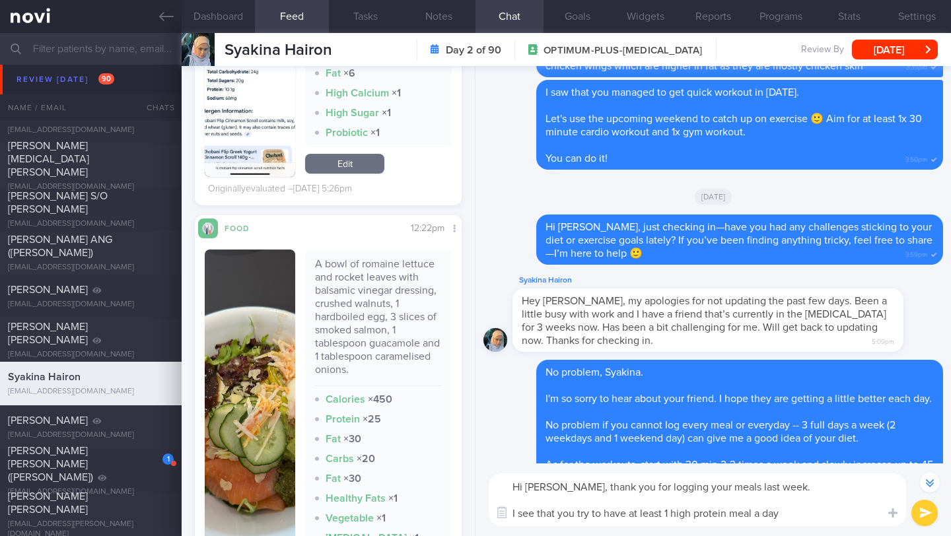
click at [522, 515] on textarea "Hi [PERSON_NAME], thank you for logging your meals last week. I see that you tr…" at bounding box center [698, 500] width 418 height 53
drag, startPoint x: 626, startPoint y: 513, endPoint x: 712, endPoint y: 510, distance: 86.0
click at [712, 510] on textarea "Hi [PERSON_NAME], thank you for logging your meals last week. Good job having p…" at bounding box center [698, 500] width 418 height 53
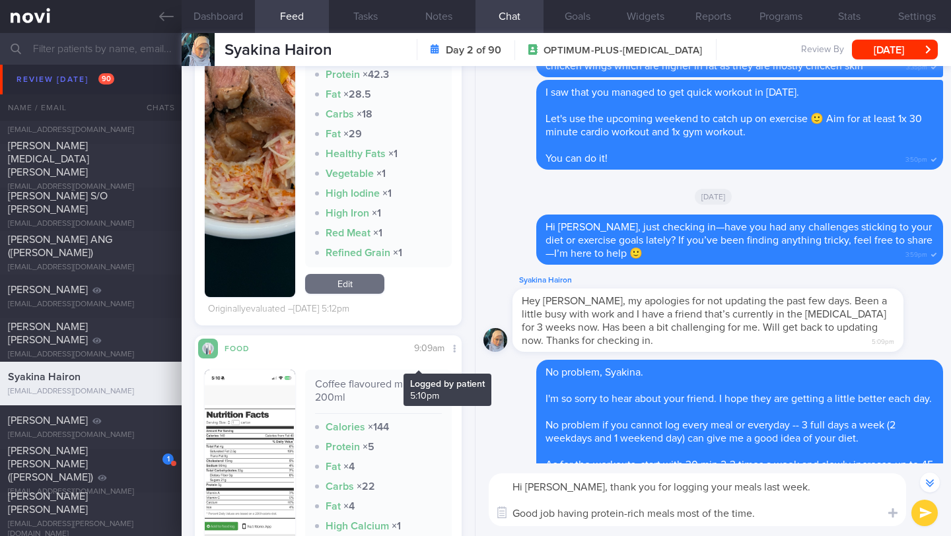
scroll to position [3350, 0]
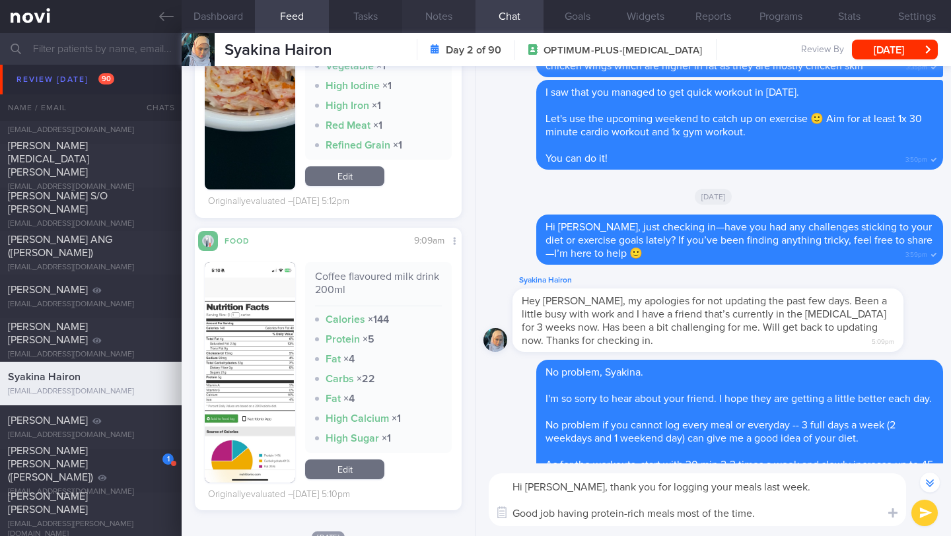
click at [432, 16] on button "Notes" at bounding box center [438, 16] width 73 height 33
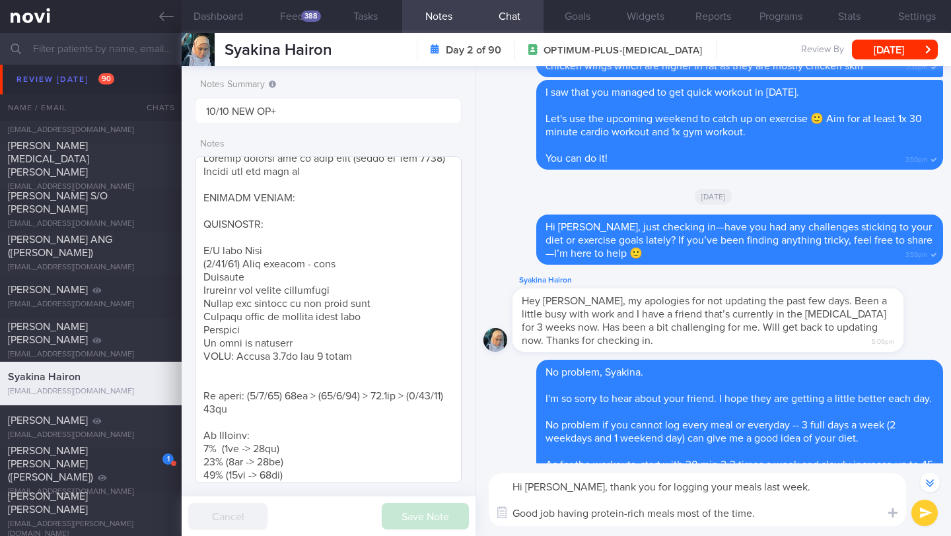
scroll to position [272, 0]
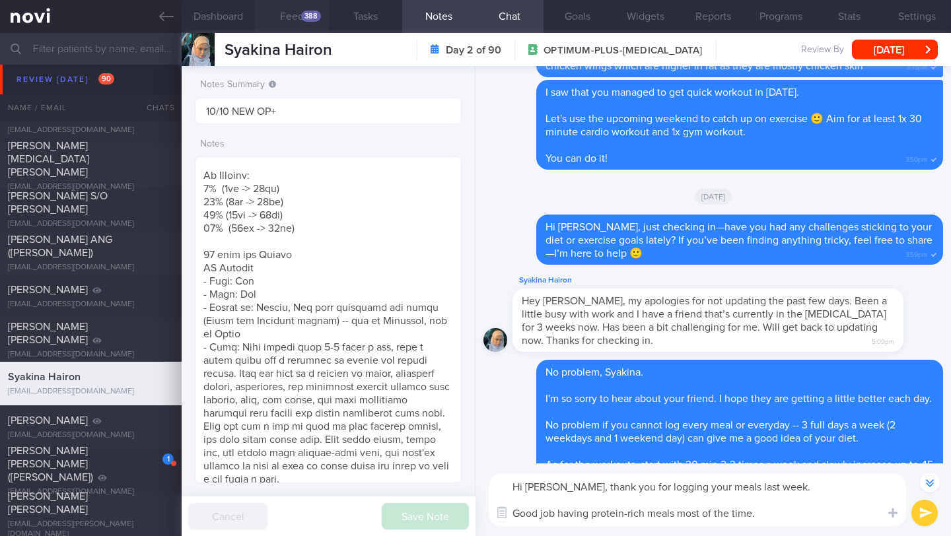
click at [301, 13] on div "388" at bounding box center [311, 16] width 20 height 11
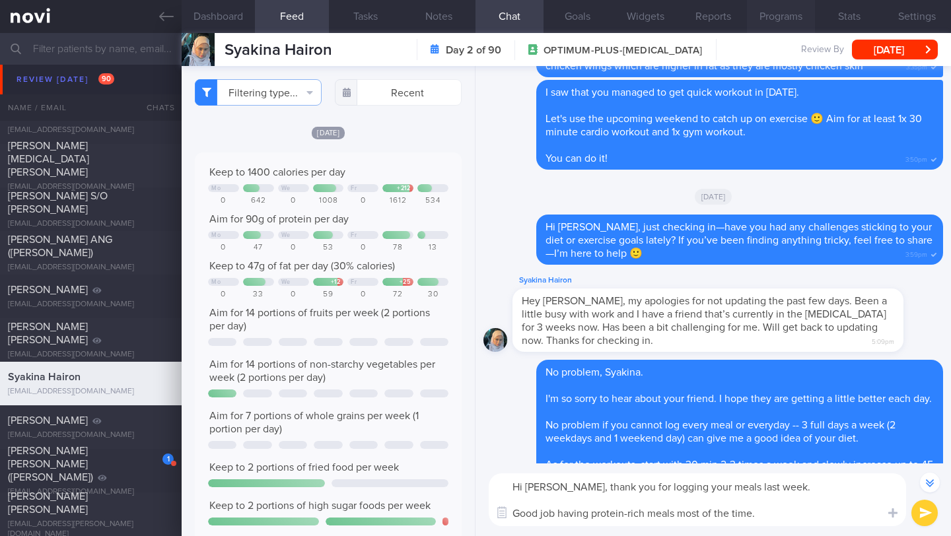
click at [789, 18] on button "Programs" at bounding box center [781, 16] width 68 height 33
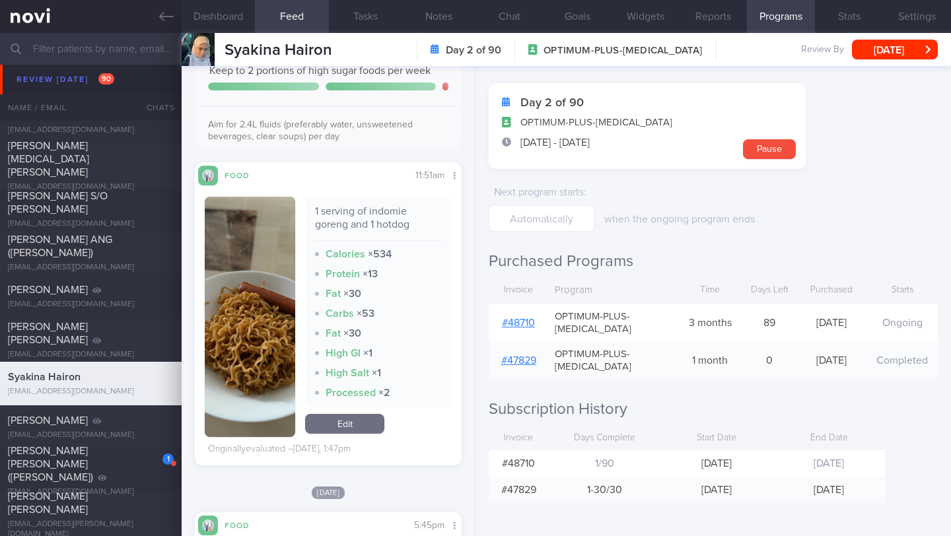
scroll to position [906, 0]
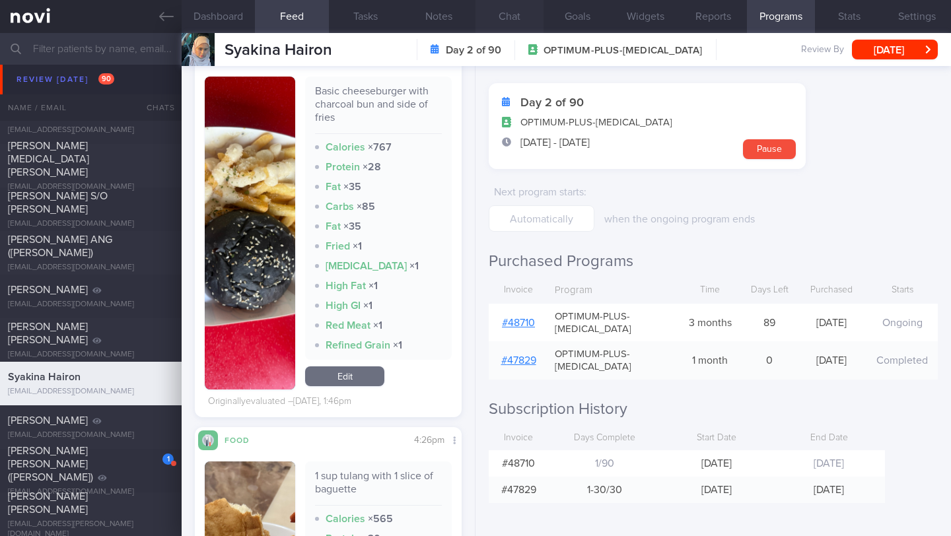
click at [515, 13] on button "Chat" at bounding box center [510, 16] width 68 height 33
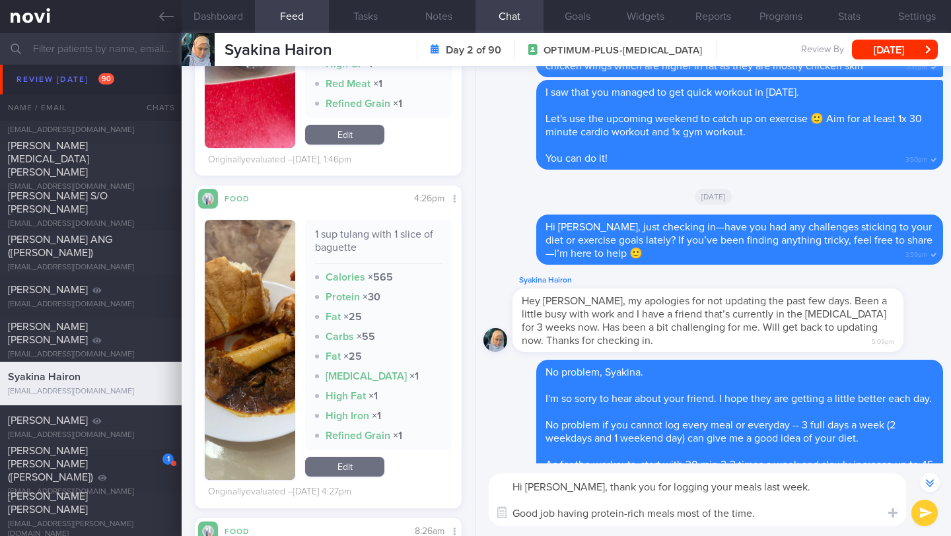
scroll to position [1264, 0]
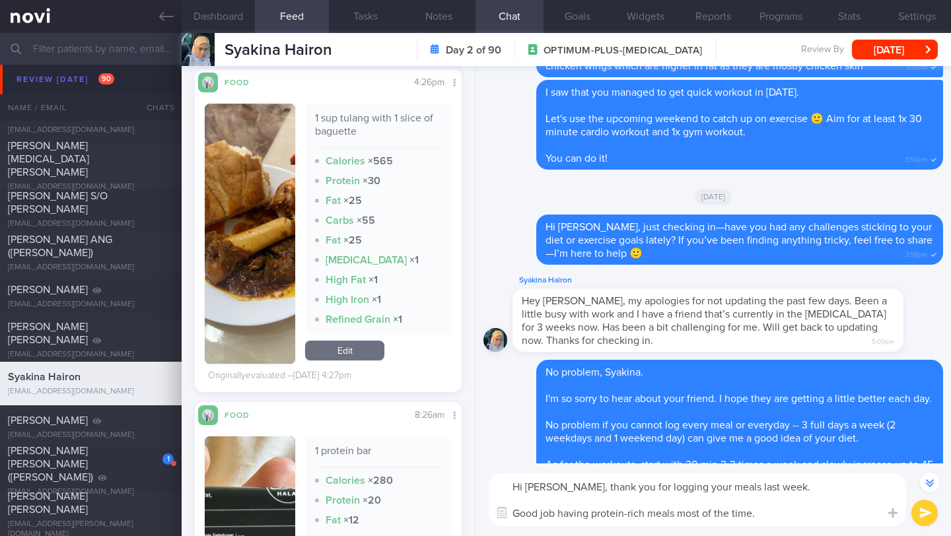
click at [773, 515] on textarea "Hi [PERSON_NAME], thank you for logging your meals last week. Good job having p…" at bounding box center [698, 500] width 418 height 53
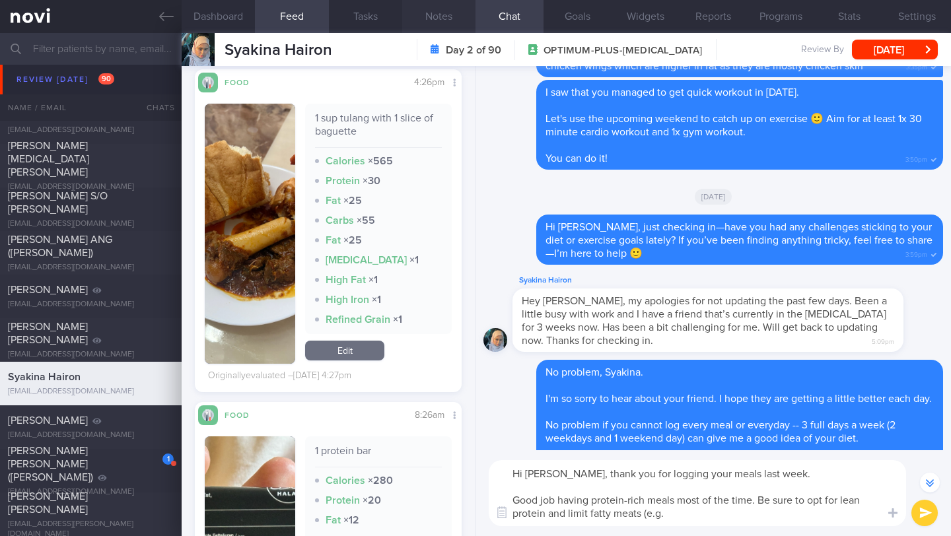
click at [442, 11] on button "Notes" at bounding box center [438, 16] width 73 height 33
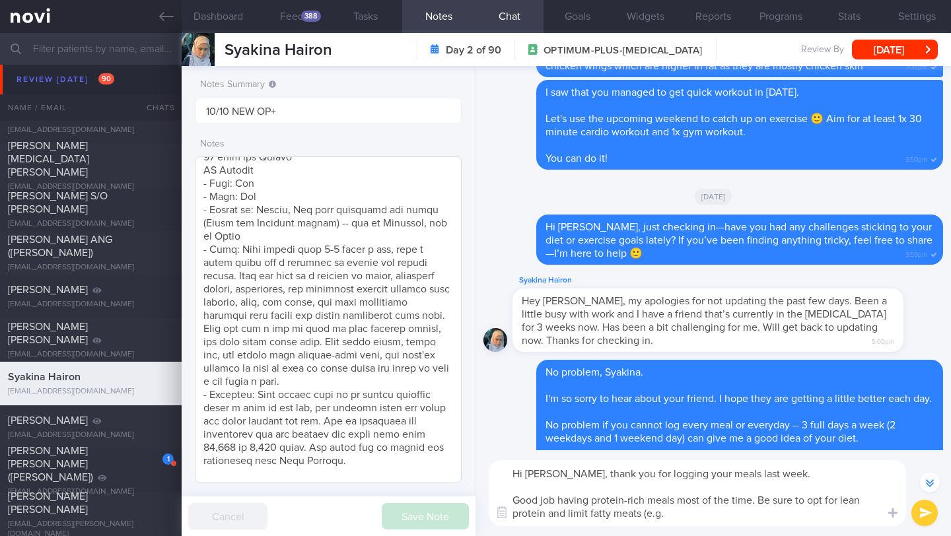
scroll to position [659, 0]
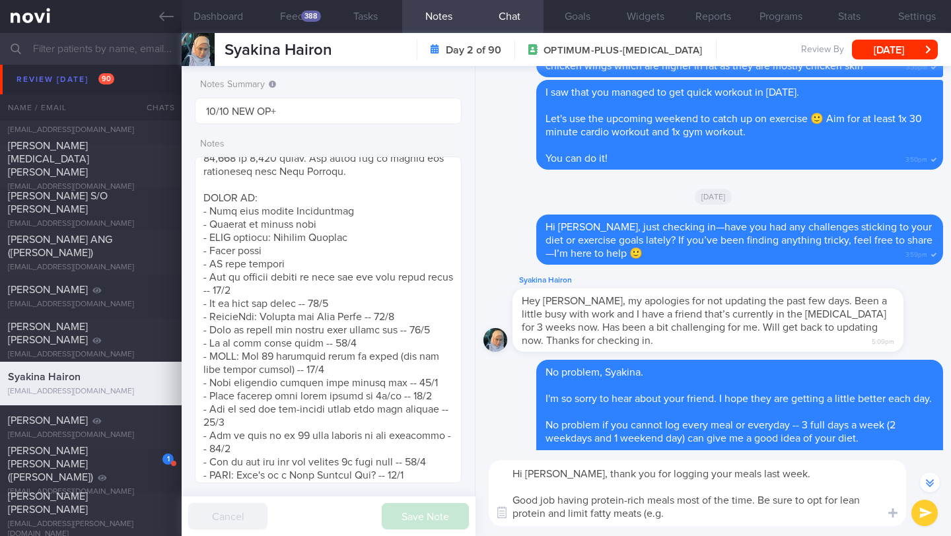
drag, startPoint x: 667, startPoint y: 514, endPoint x: 640, endPoint y: 513, distance: 27.1
click at [640, 513] on textarea "Hi [PERSON_NAME], thank you for logging your meals last week. Good job having p…" at bounding box center [698, 493] width 418 height 66
click at [833, 505] on textarea "Hi [PERSON_NAME], thank you for logging your meals last week. Good job having p…" at bounding box center [698, 493] width 418 height 66
click at [838, 501] on textarea "Hi [PERSON_NAME], thank you for logging your meals last week. Good job having p…" at bounding box center [698, 493] width 418 height 66
click at [751, 518] on textarea "Hi [PERSON_NAME], thank you for logging your meals last week. Good job having p…" at bounding box center [698, 493] width 418 height 66
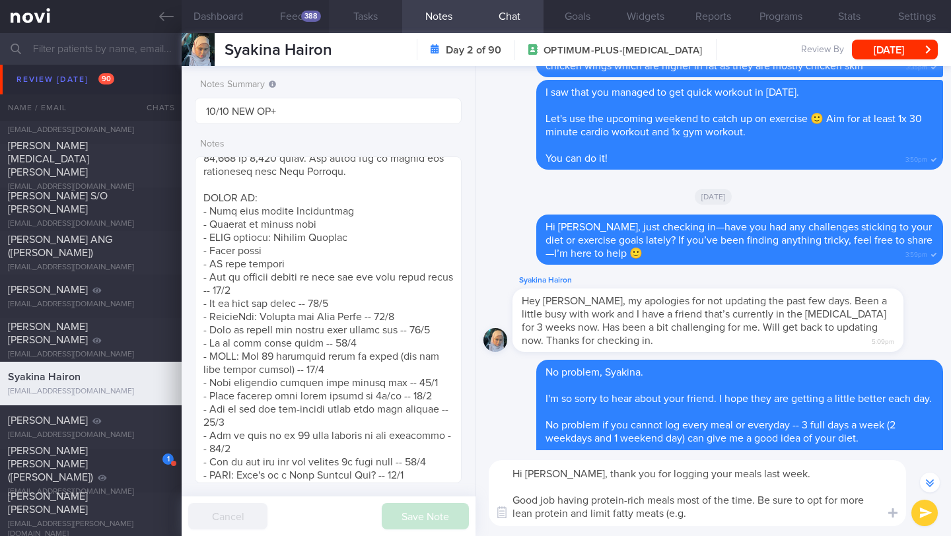
click at [351, 12] on button "Tasks" at bounding box center [365, 16] width 73 height 33
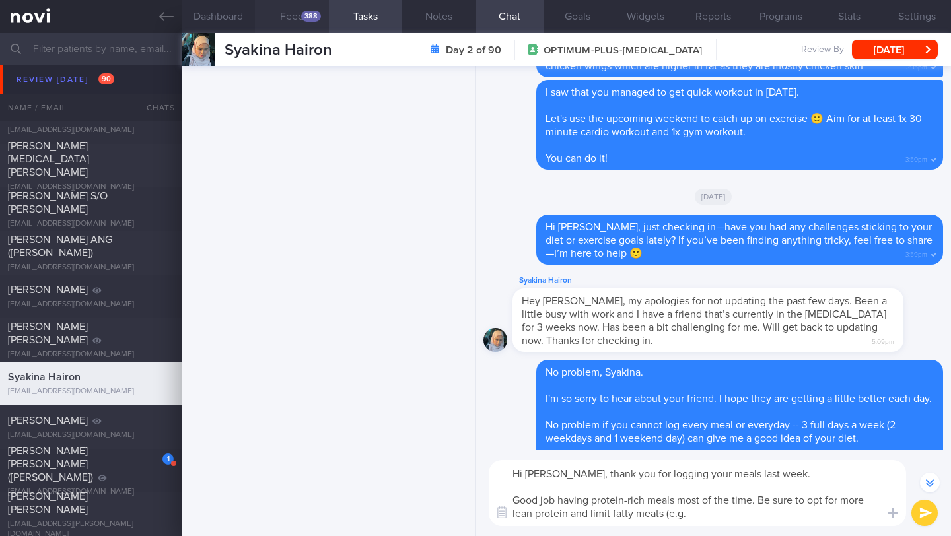
click at [302, 17] on div "388" at bounding box center [311, 16] width 20 height 11
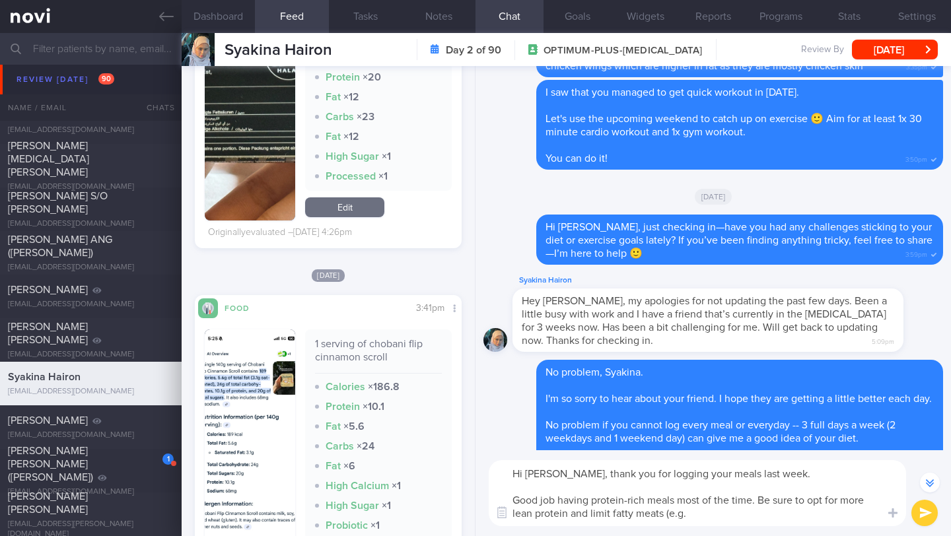
scroll to position [2148, 0]
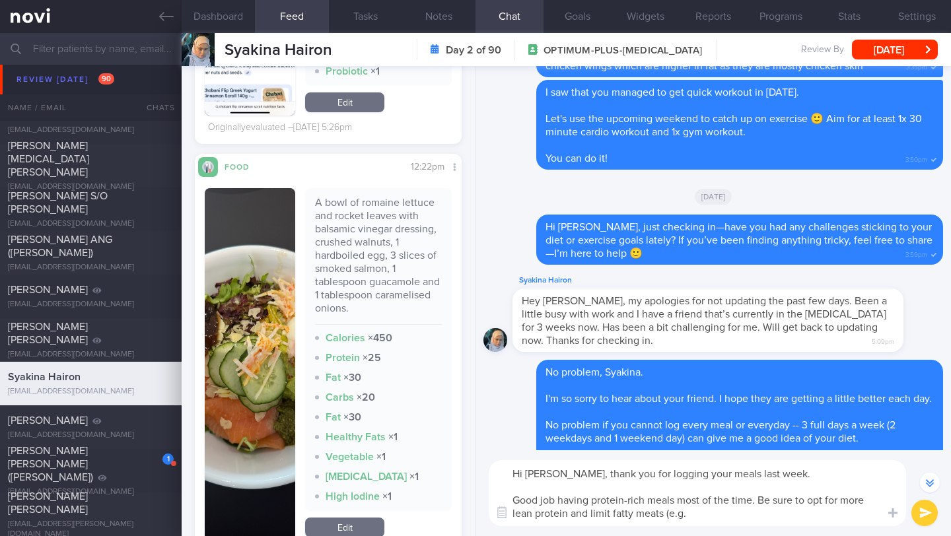
click at [573, 515] on textarea "Hi [PERSON_NAME], thank you for logging your meals last week. Good job having p…" at bounding box center [698, 493] width 418 height 66
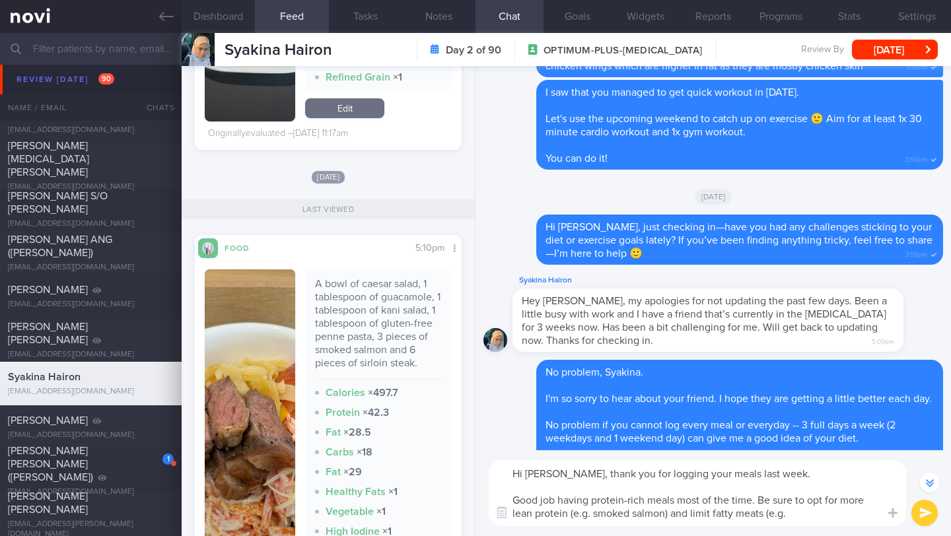
scroll to position [2967, 0]
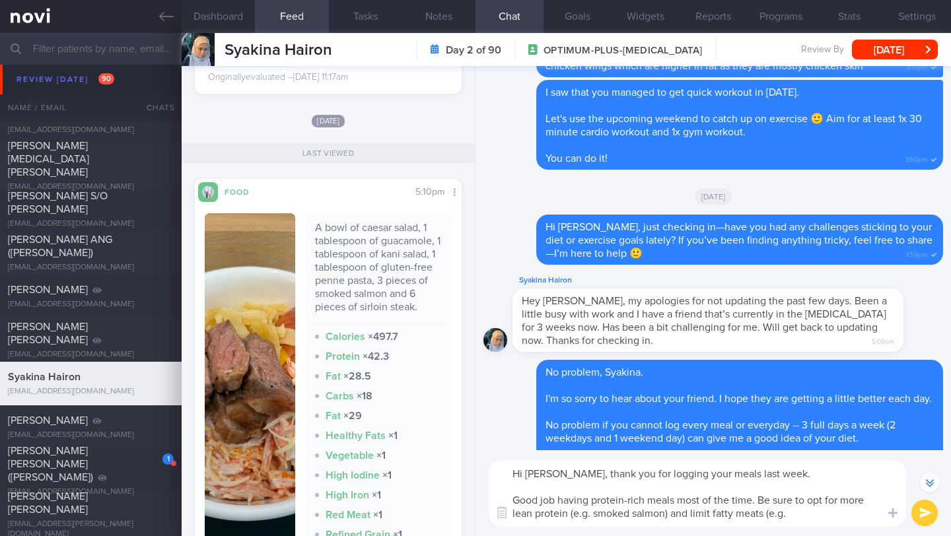
click at [667, 521] on textarea "Hi [PERSON_NAME], thank you for logging your meals last week. Good job having p…" at bounding box center [698, 493] width 418 height 66
click at [663, 514] on textarea "Hi [PERSON_NAME], thank you for logging your meals last week. Good job having p…" at bounding box center [698, 493] width 418 height 66
click at [664, 515] on textarea "Hi [PERSON_NAME], thank you for logging your meals last week. Good job having p…" at bounding box center [698, 493] width 418 height 66
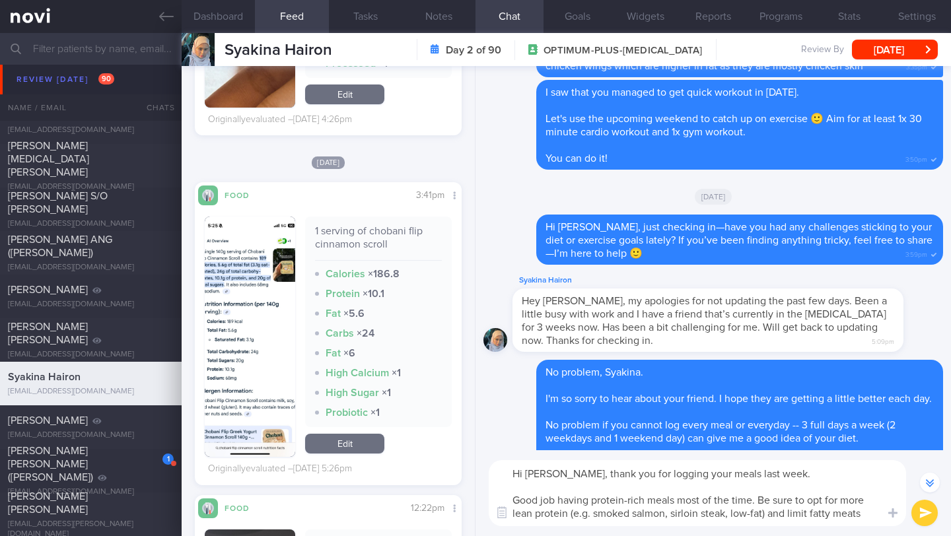
scroll to position [-178, 0]
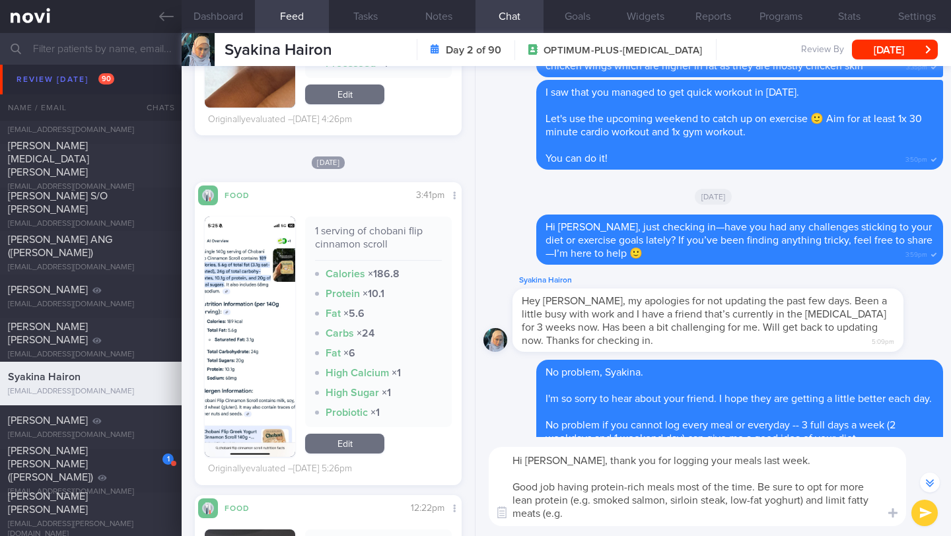
drag, startPoint x: 791, startPoint y: 486, endPoint x: 758, endPoint y: 486, distance: 33.0
click at [758, 486] on textarea "Hi [PERSON_NAME], thank you for logging your meals last week. Good job having p…" at bounding box center [698, 486] width 418 height 79
drag, startPoint x: 814, startPoint y: 486, endPoint x: 785, endPoint y: 490, distance: 29.3
click at [785, 490] on textarea "Hi [PERSON_NAME], thank you for logging your meals last week. Good job having p…" at bounding box center [698, 486] width 418 height 79
click at [801, 503] on textarea "Hi [PERSON_NAME], thank you for logging your meals last week. Good job having p…" at bounding box center [698, 486] width 418 height 79
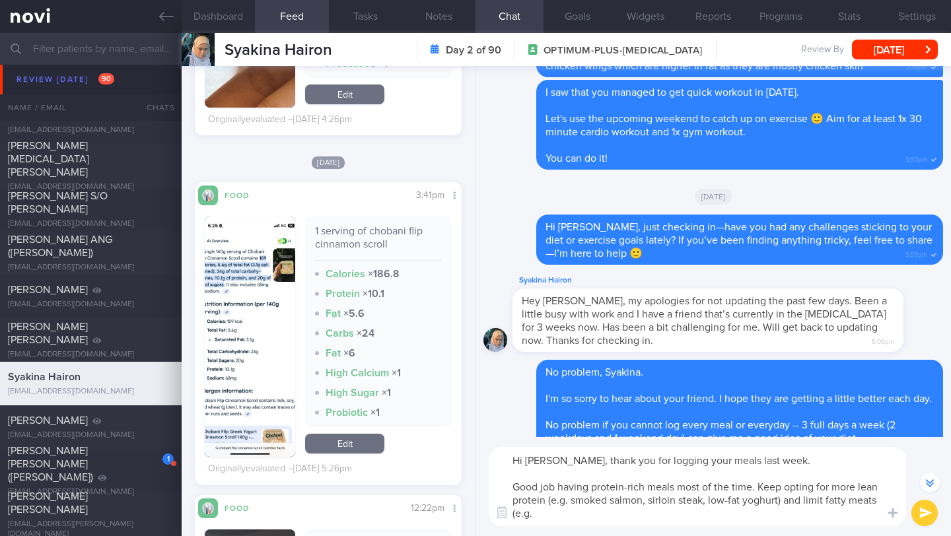
click at [688, 511] on textarea "Hi [PERSON_NAME], thank you for logging your meals last week. Good job having p…" at bounding box center [698, 486] width 418 height 79
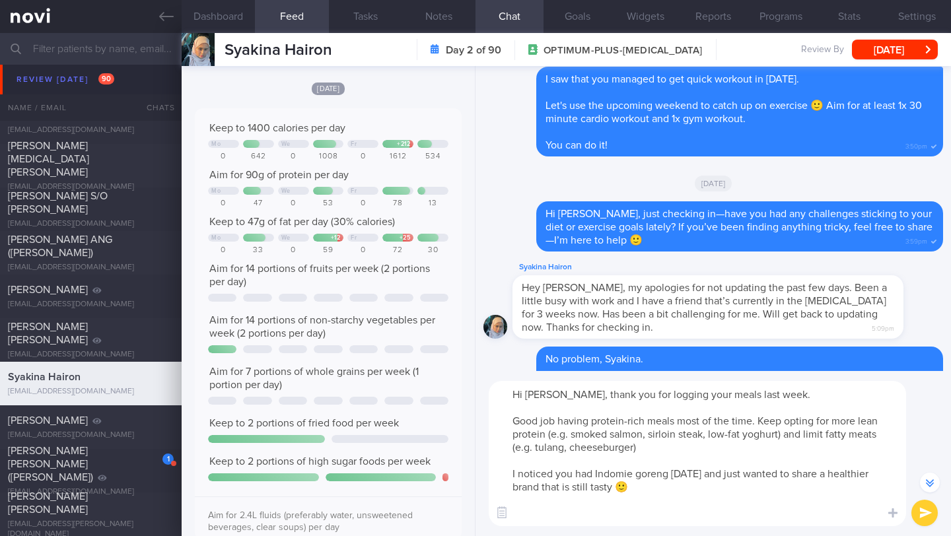
scroll to position [0, 0]
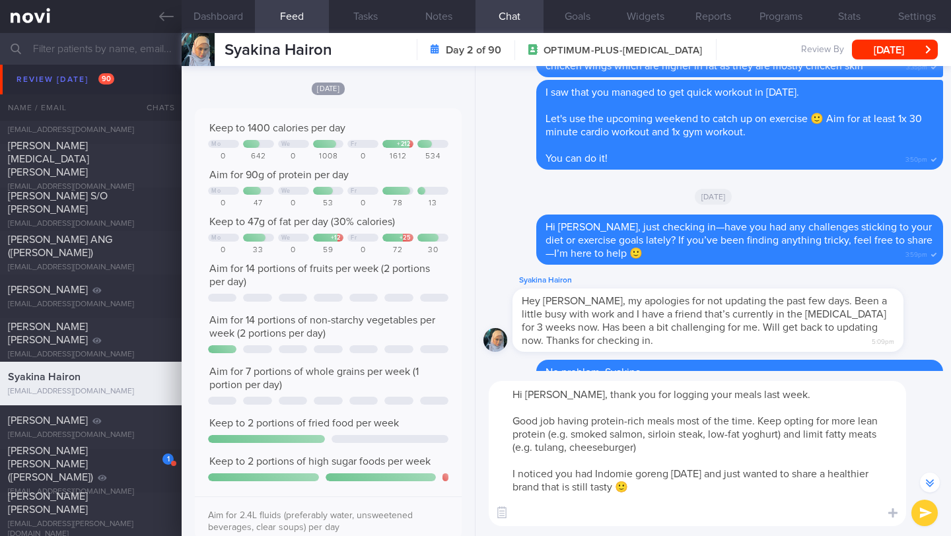
paste textarea "Opt for a non-fried instant noodle like [Koka Instant Noodles - Original Stir-f…"
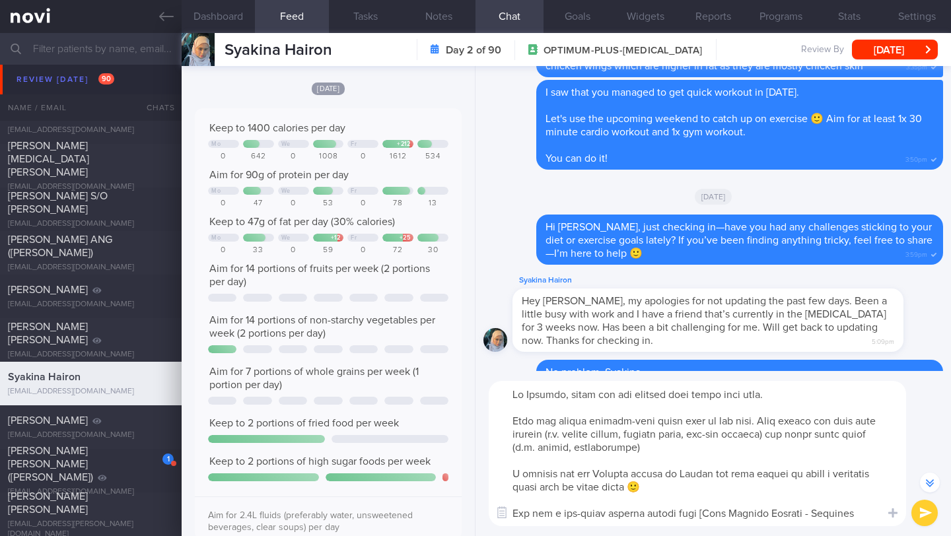
scroll to position [-377, 0]
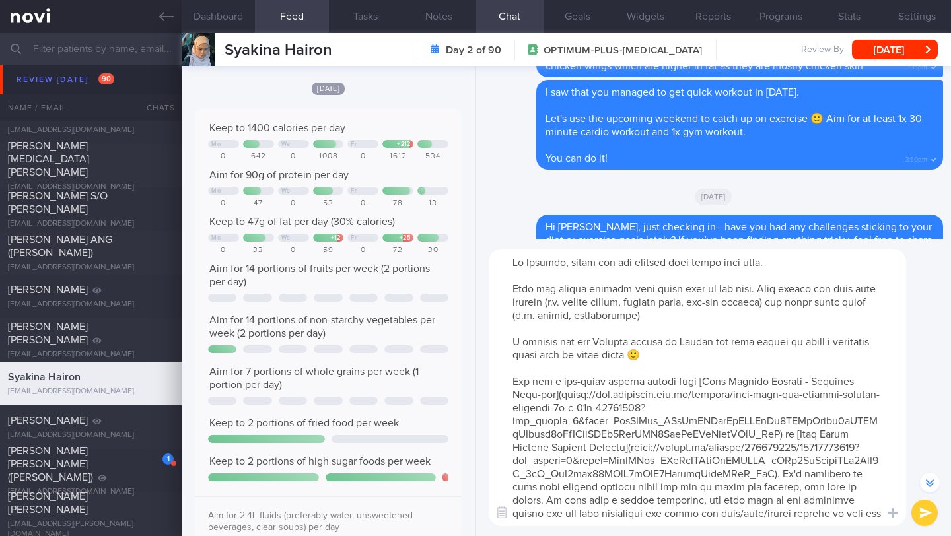
drag, startPoint x: 684, startPoint y: 379, endPoint x: 472, endPoint y: 380, distance: 211.4
click at [472, 380] on div "Dashboard Feed 388 Tasks Notes Chat Goals Widgets Reports Programs Stats Settin…" at bounding box center [567, 284] width 770 height 503
click at [590, 429] on textarea at bounding box center [698, 387] width 418 height 277
type textarea "Lo Ipsumdo, sitam con adi elitsed doei tempo inci utla. Etdo mag aliqua enimadm…"
click at [927, 521] on button "submit" at bounding box center [925, 513] width 26 height 26
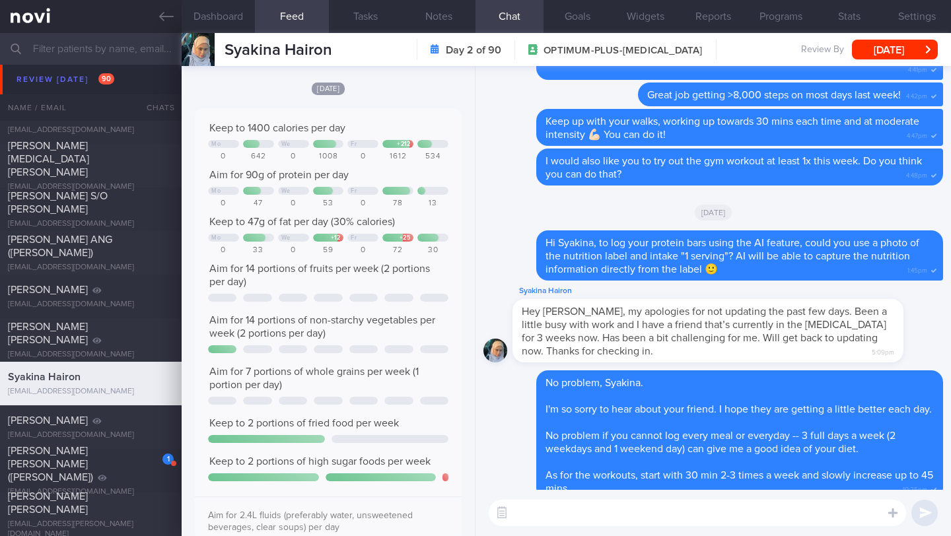
scroll to position [0, 0]
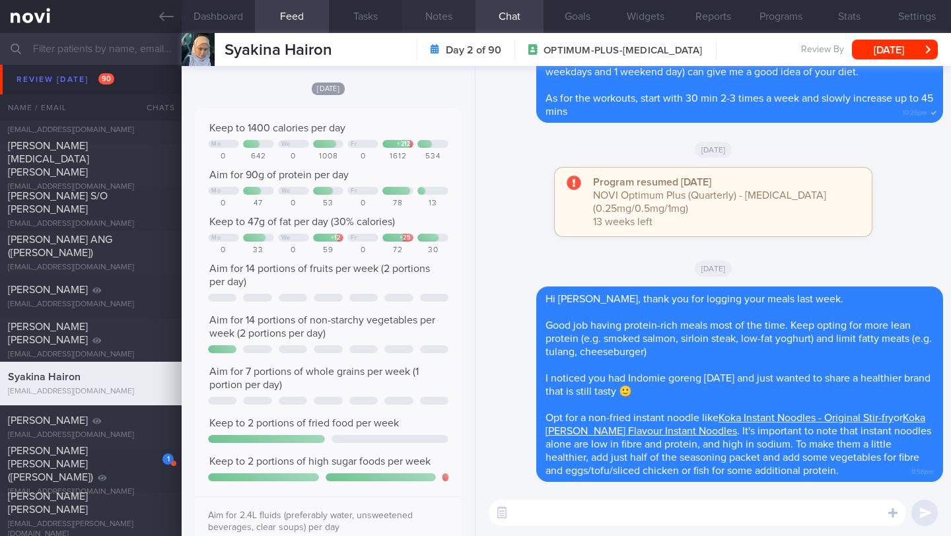
click at [429, 22] on button "Notes" at bounding box center [438, 16] width 73 height 33
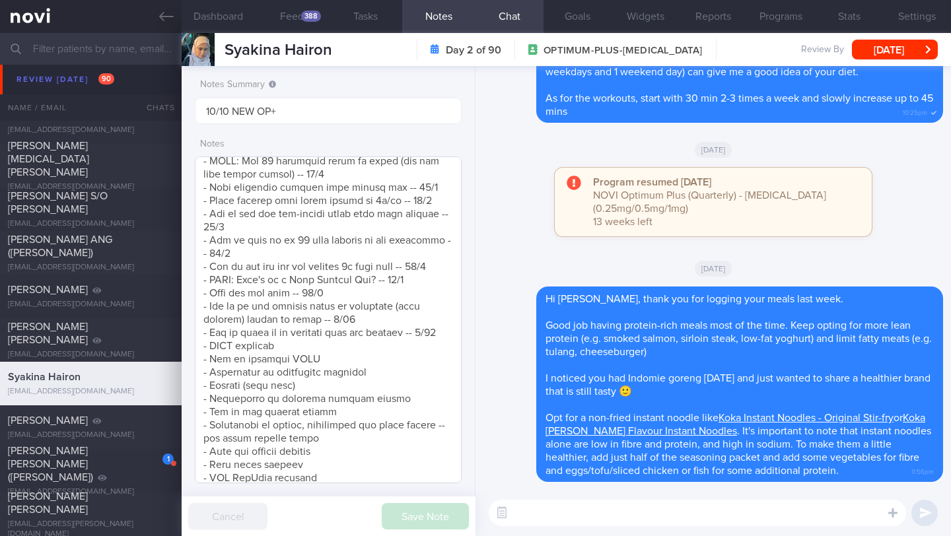
scroll to position [856, 0]
click at [348, 357] on textarea at bounding box center [328, 320] width 267 height 327
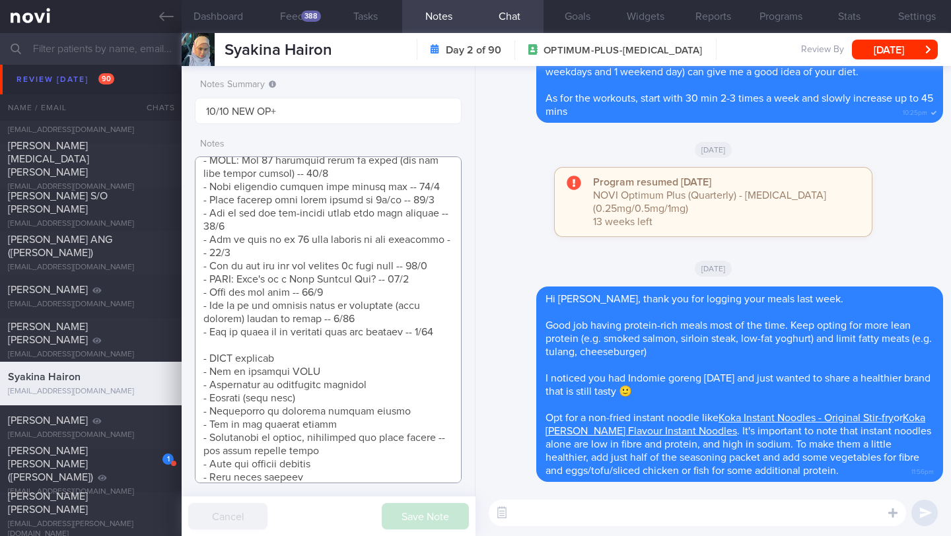
scroll to position [969, 0]
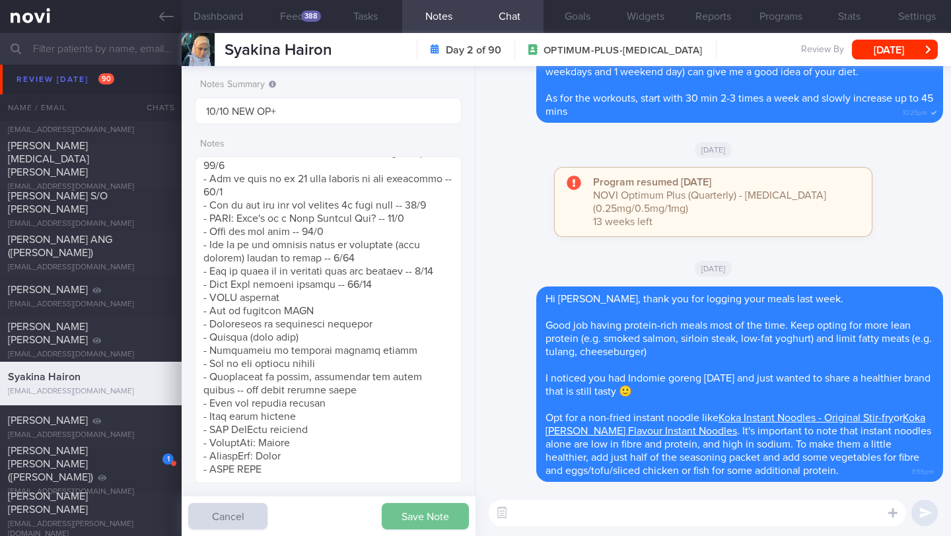
click at [410, 517] on button "Save Note" at bounding box center [425, 516] width 87 height 26
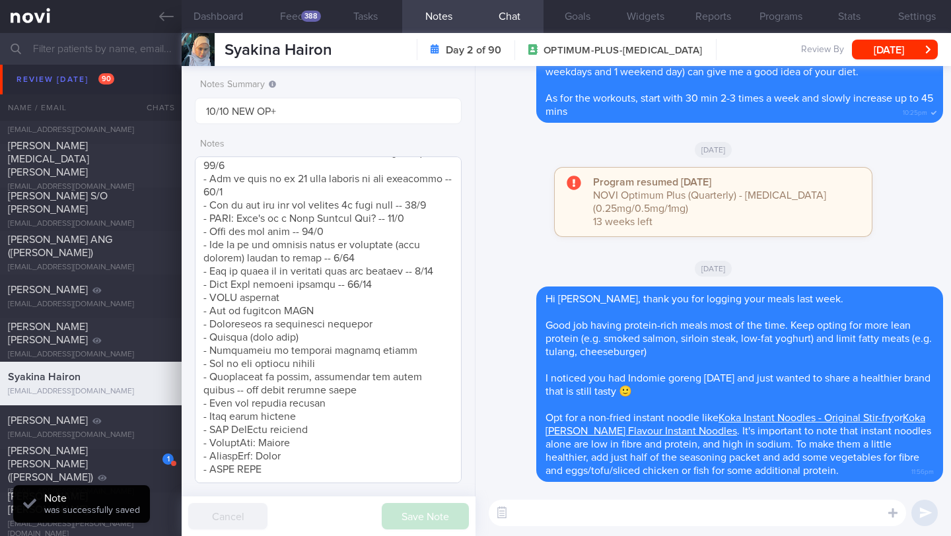
scroll to position [864, 0]
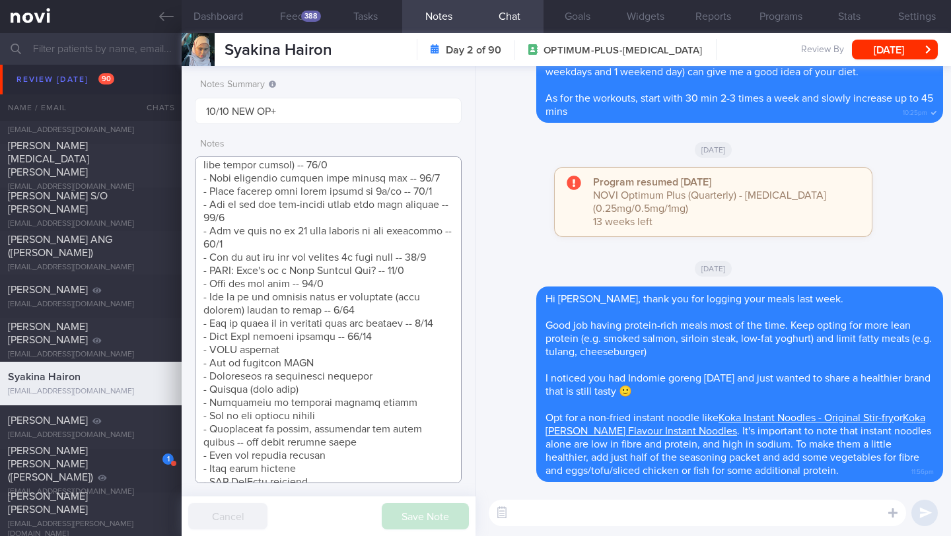
click at [346, 348] on textarea at bounding box center [328, 320] width 267 height 327
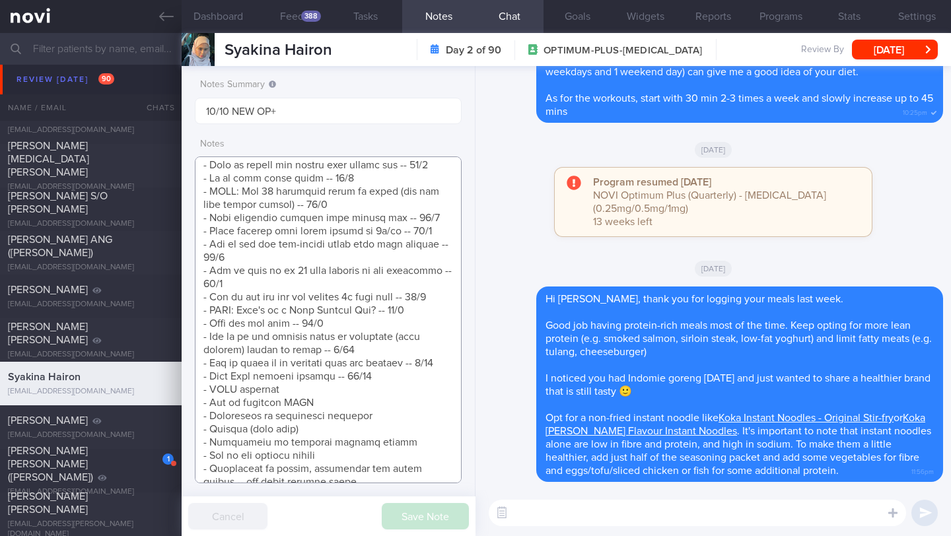
scroll to position [825, 0]
click at [371, 394] on textarea at bounding box center [328, 320] width 267 height 327
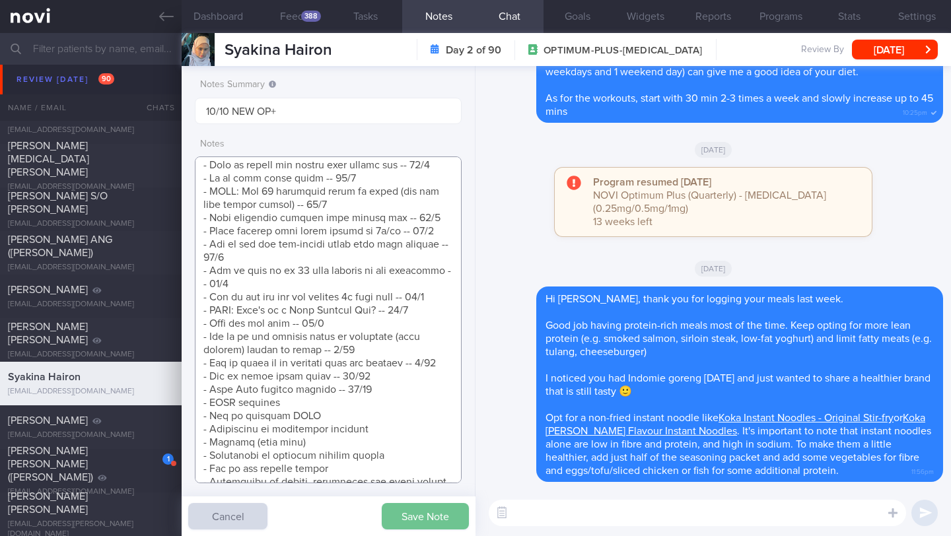
type textarea "Getting married end of next year (first in [DATE]) Reduce fat and tone up SUPPO…"
click at [404, 514] on button "Save Note" at bounding box center [425, 516] width 87 height 26
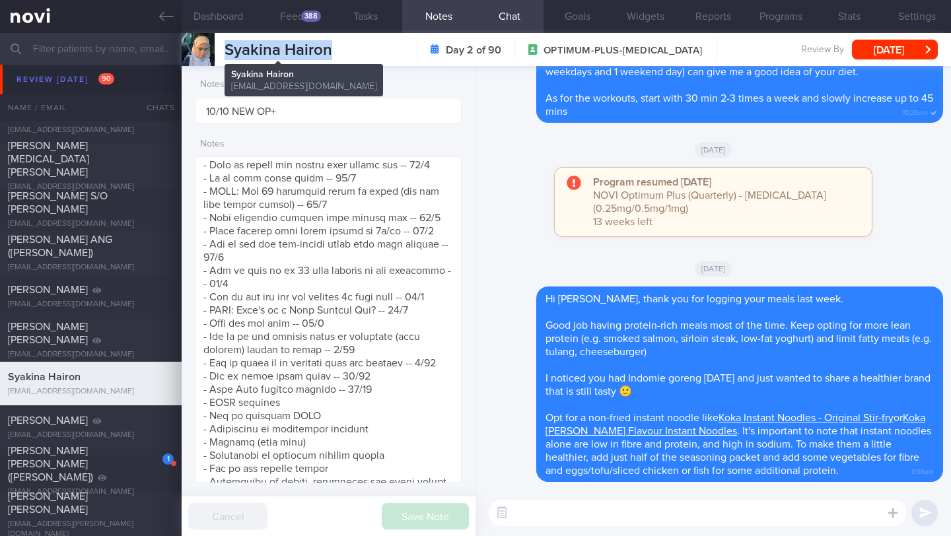
drag, startPoint x: 345, startPoint y: 51, endPoint x: 219, endPoint y: 49, distance: 125.5
click at [219, 49] on div "Syakina Hairon Syakina Hairon [EMAIL_ADDRESS][DOMAIN_NAME] Day 2 of 90 OPTIMUM-…" at bounding box center [567, 49] width 770 height 33
copy div "Syakina Hairon"
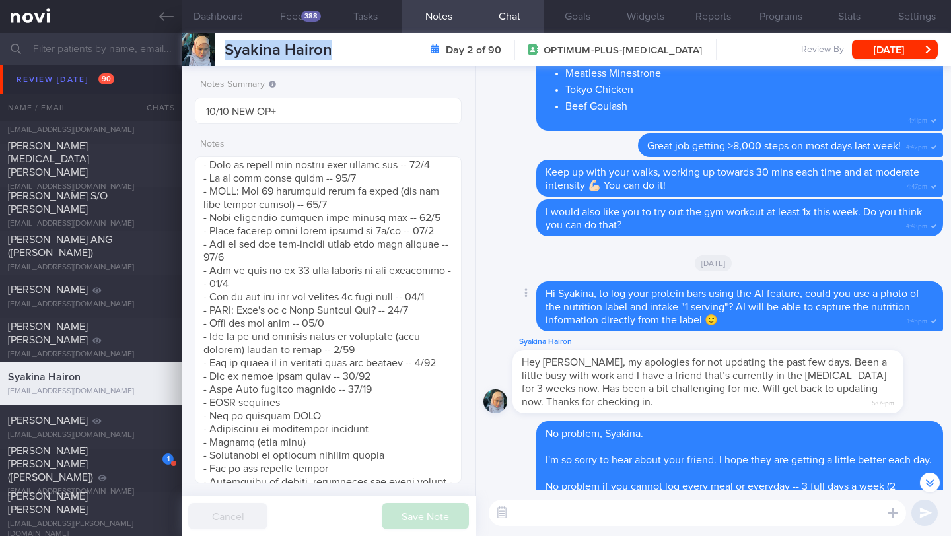
scroll to position [0, 0]
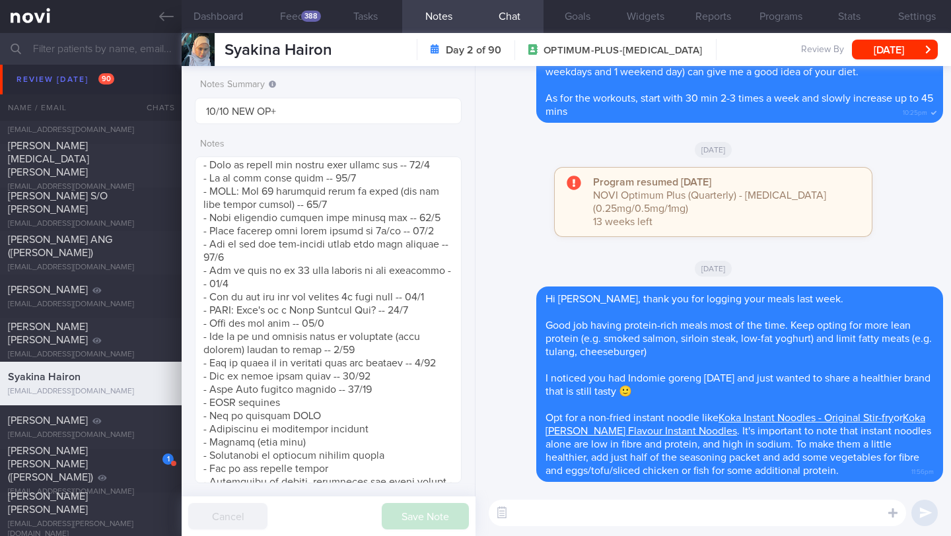
click at [560, 521] on textarea at bounding box center [698, 513] width 418 height 26
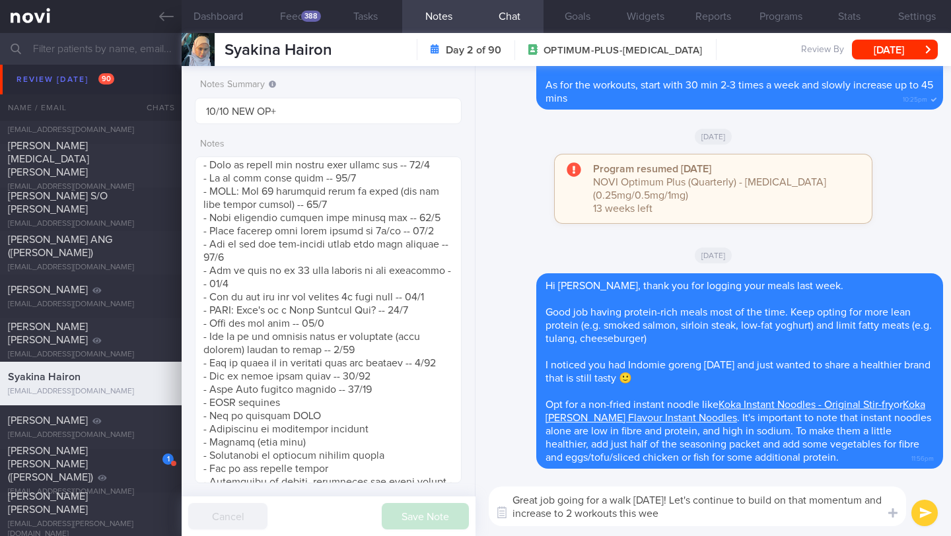
type textarea "Great job going for a walk [DATE]! Let's continue to build on that momentum and…"
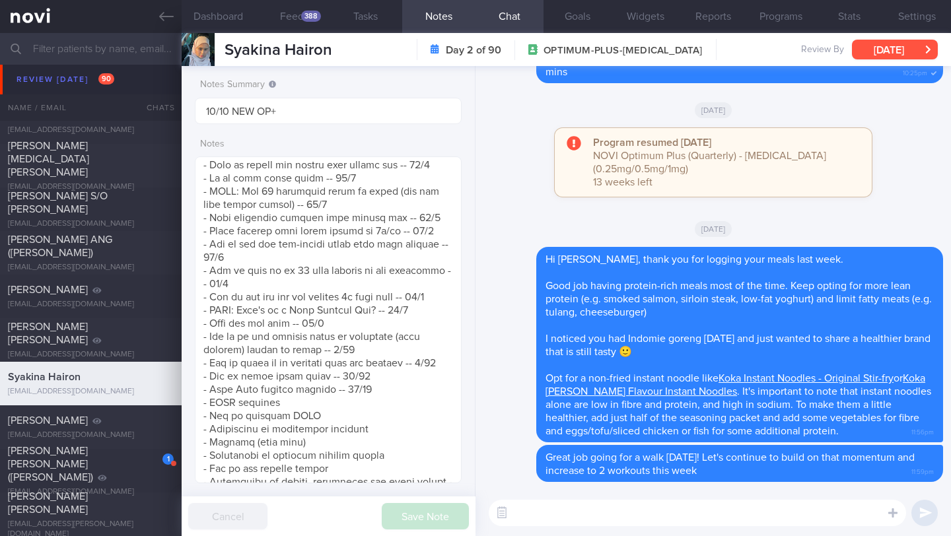
click at [881, 42] on button "[DATE]" at bounding box center [895, 50] width 86 height 20
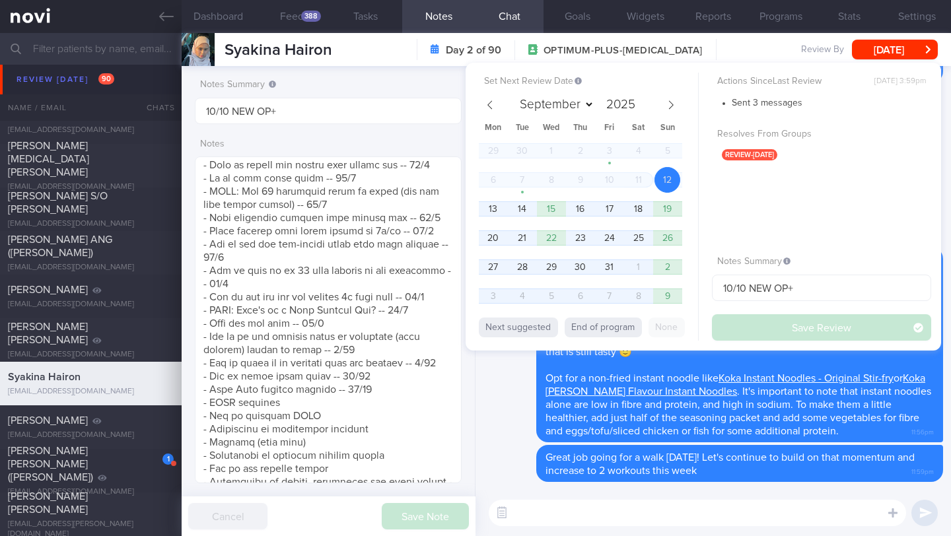
select select "9"
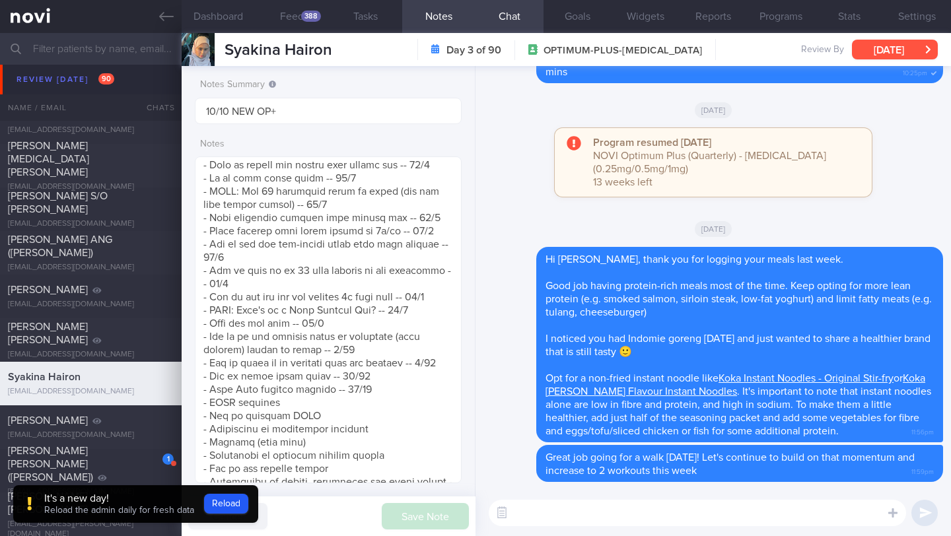
click at [912, 46] on button "[DATE]" at bounding box center [895, 50] width 86 height 20
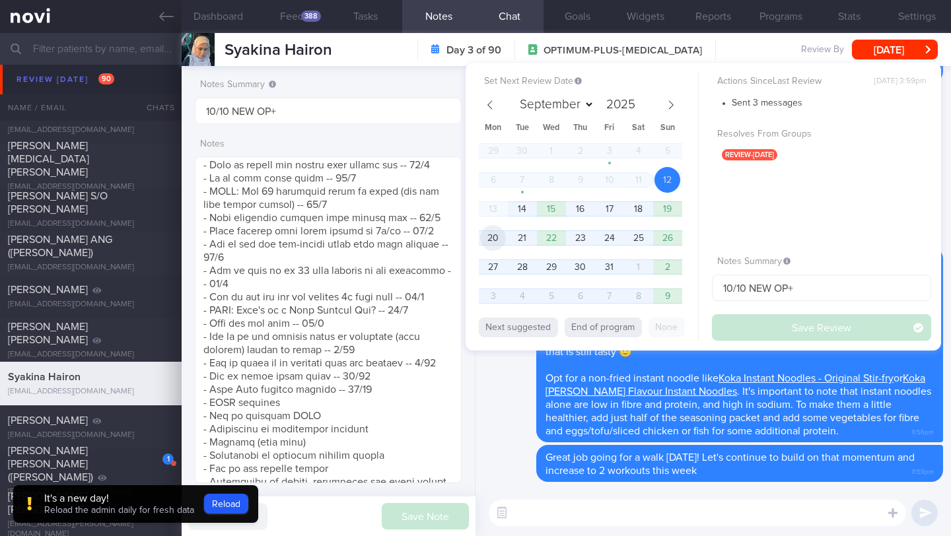
click at [492, 245] on span "20" at bounding box center [493, 238] width 26 height 26
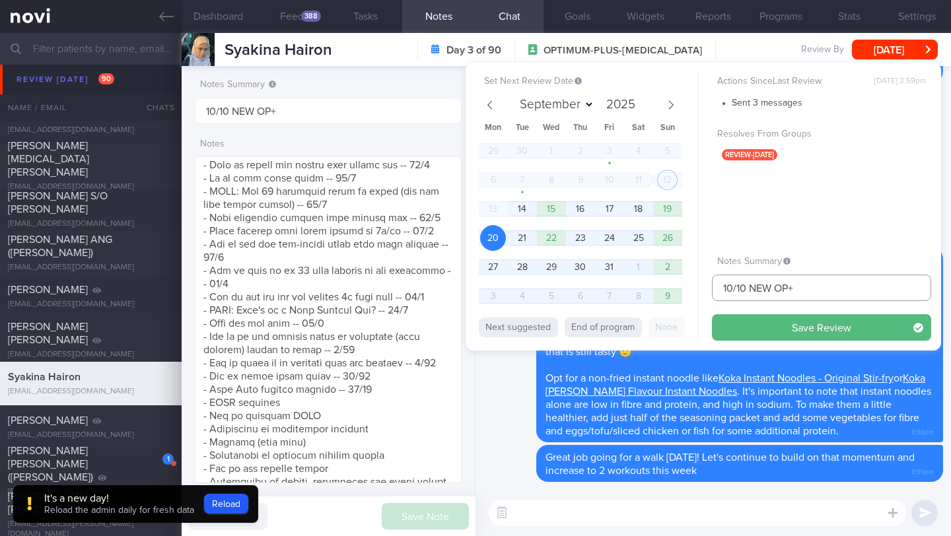
drag, startPoint x: 731, startPoint y: 293, endPoint x: 690, endPoint y: 290, distance: 40.4
click at [690, 290] on div "Set Next Review Date [DATE] September October November [DATE] Mon Tue Wed Thu F…" at bounding box center [704, 207] width 476 height 288
drag, startPoint x: 753, startPoint y: 289, endPoint x: 858, endPoint y: 289, distance: 104.4
click at [858, 289] on input "20/10 NEW OP+" at bounding box center [821, 288] width 219 height 26
click at [789, 289] on input "20/10 Check if increased exercise" at bounding box center [821, 288] width 219 height 26
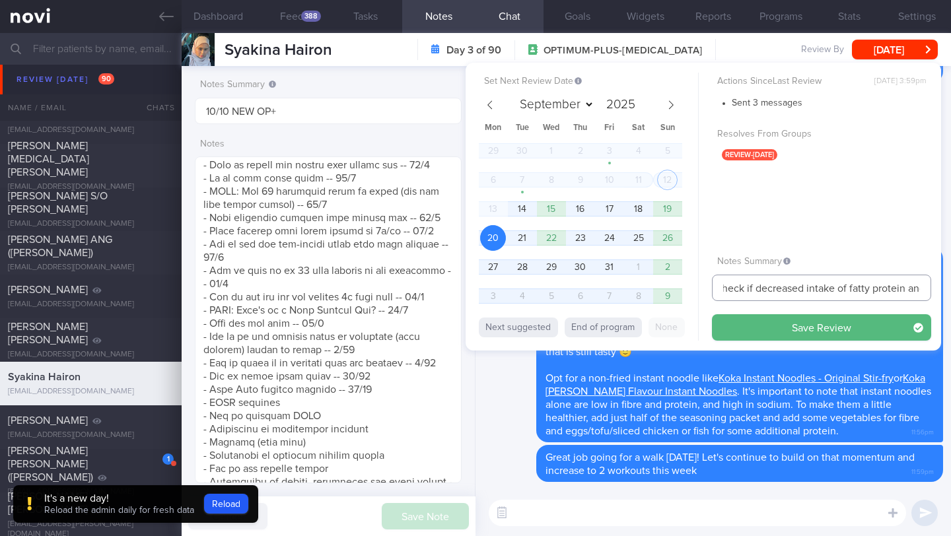
scroll to position [0, 43]
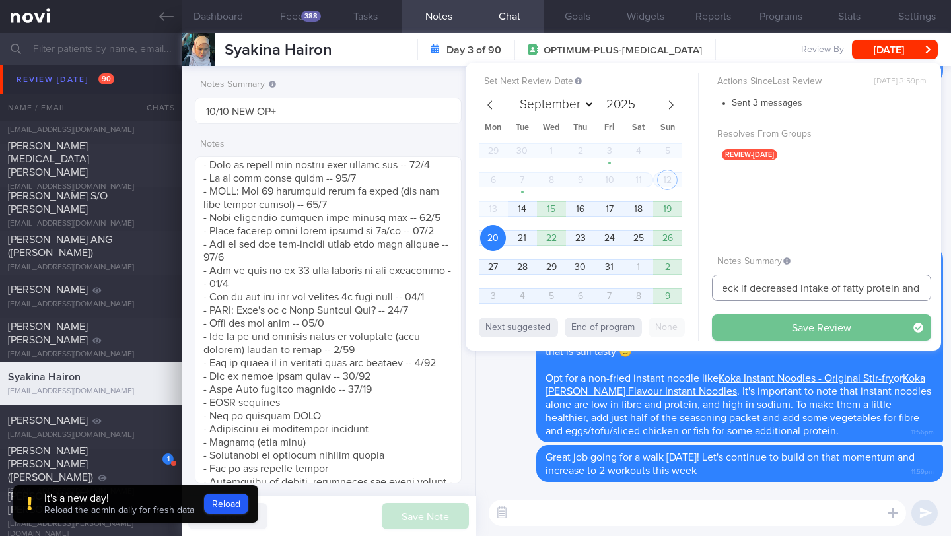
type input "20/10 Check if decreased intake of fatty protein and increased exercise"
click at [791, 336] on button "Save Review" at bounding box center [821, 327] width 219 height 26
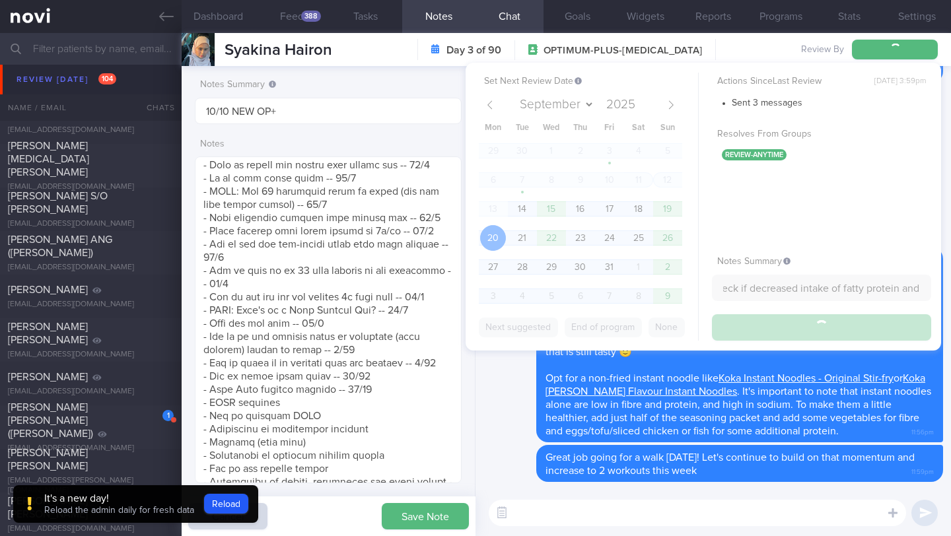
type input "20/10 Check if decreased intake of fatty protein and increased exercise"
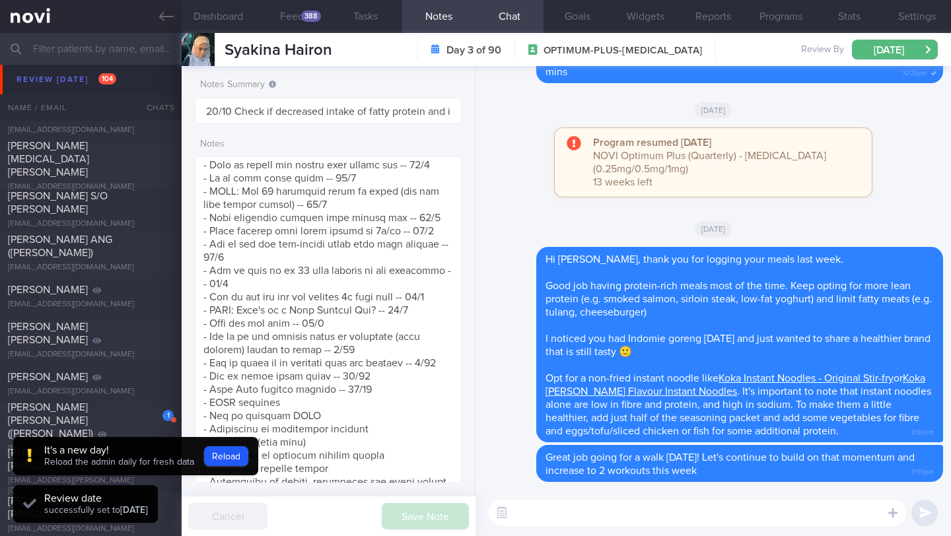
scroll to position [0, 0]
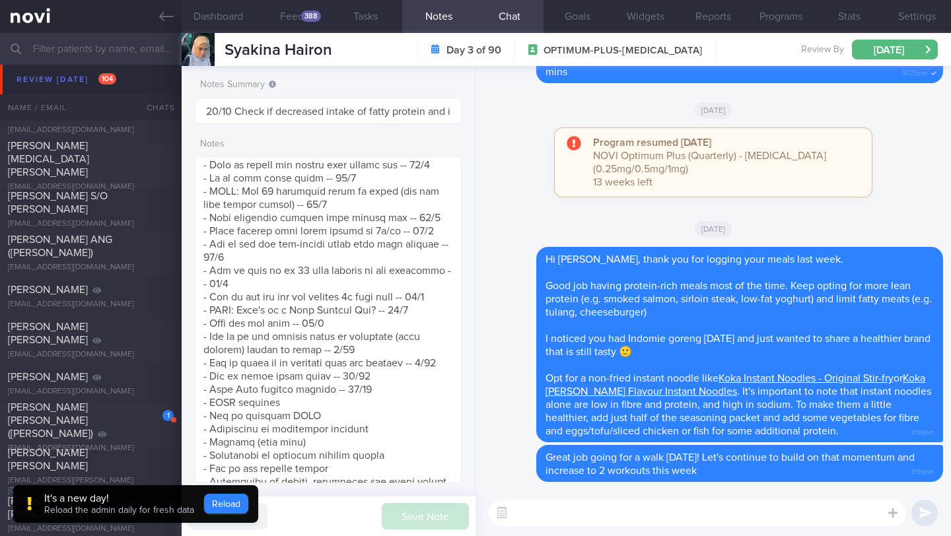
click at [220, 511] on button "Reload" at bounding box center [226, 504] width 44 height 20
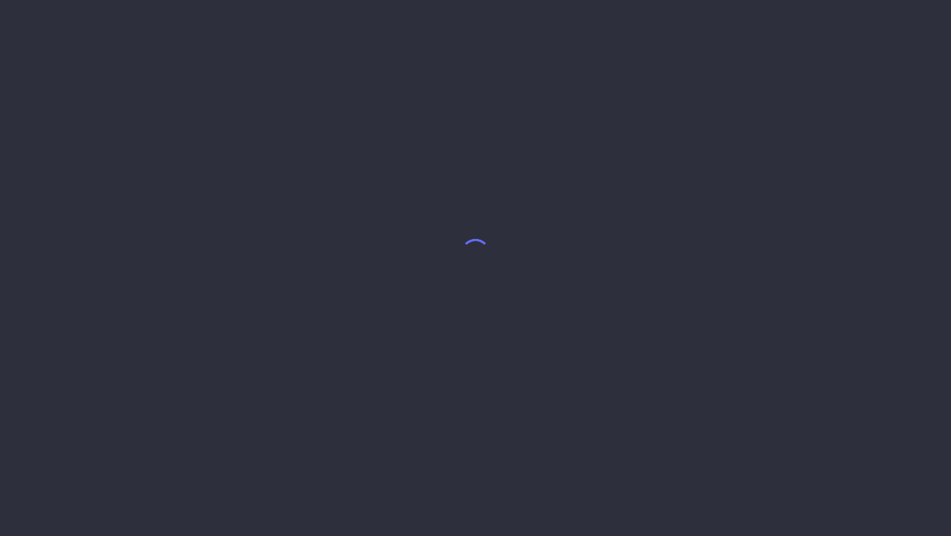
select select "9"
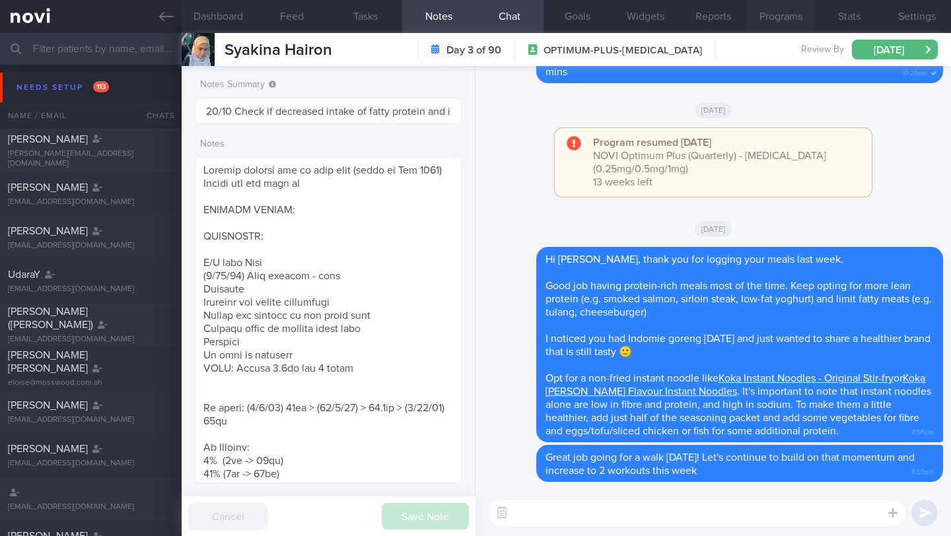
click at [799, 11] on button "Programs" at bounding box center [781, 16] width 68 height 33
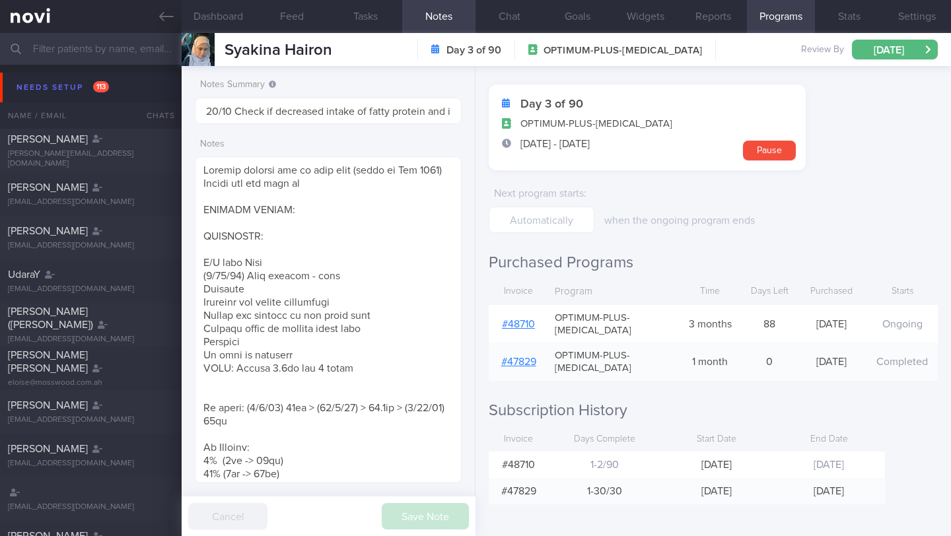
scroll to position [46, 0]
click at [165, 13] on icon at bounding box center [166, 16] width 15 height 15
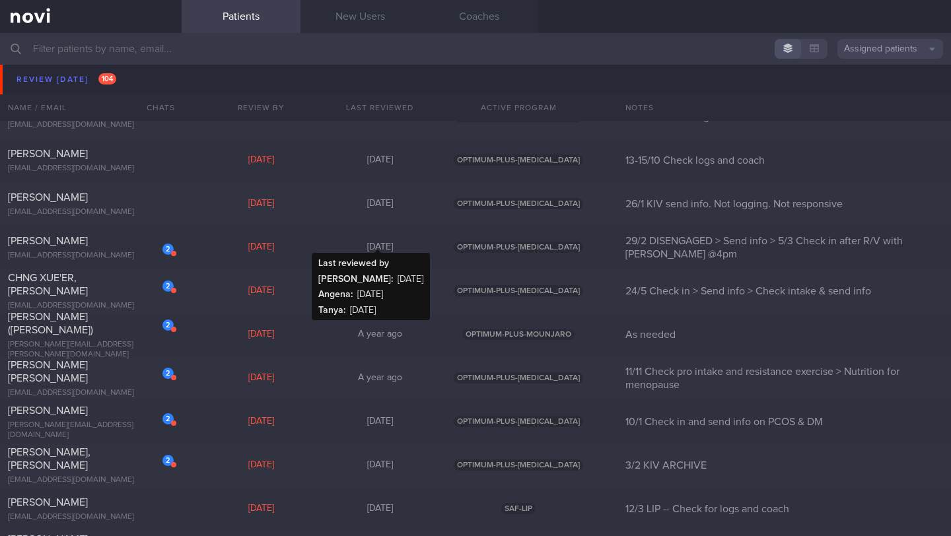
scroll to position [8002, 0]
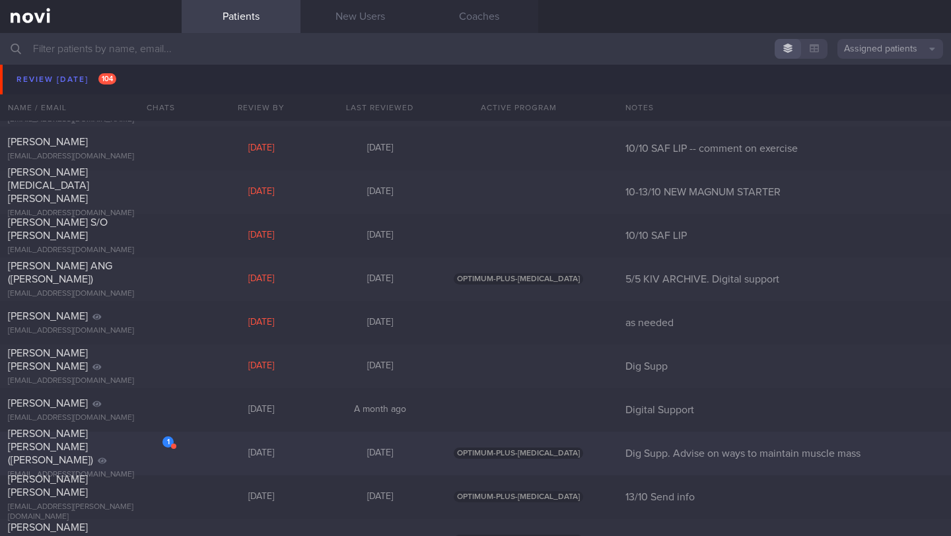
click at [91, 451] on div "[PERSON_NAME] [PERSON_NAME] ([PERSON_NAME])" at bounding box center [89, 447] width 163 height 40
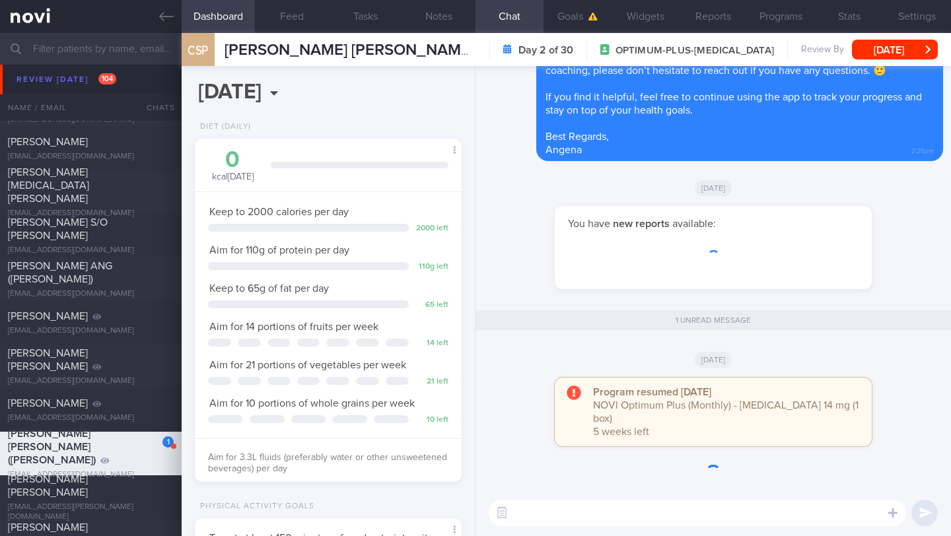
scroll to position [135, 233]
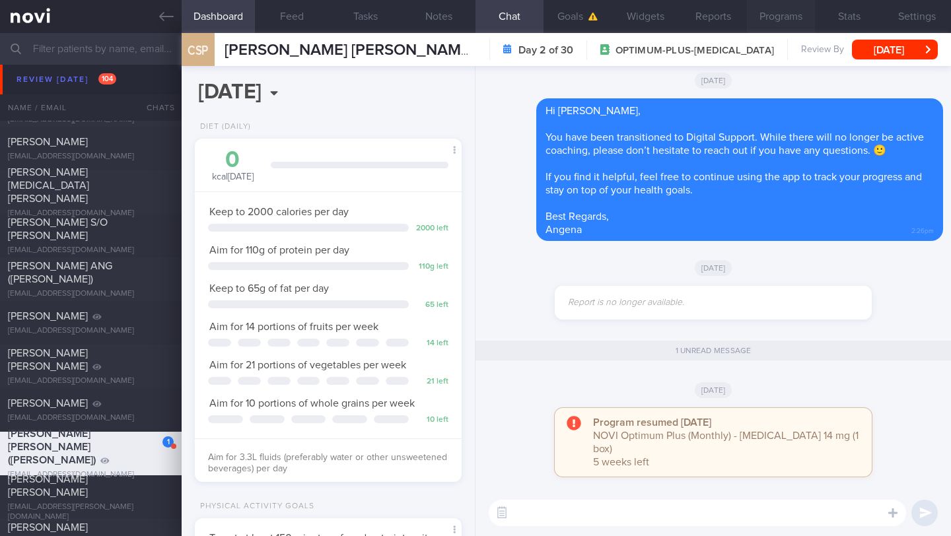
click at [773, 17] on button "Programs" at bounding box center [781, 16] width 68 height 33
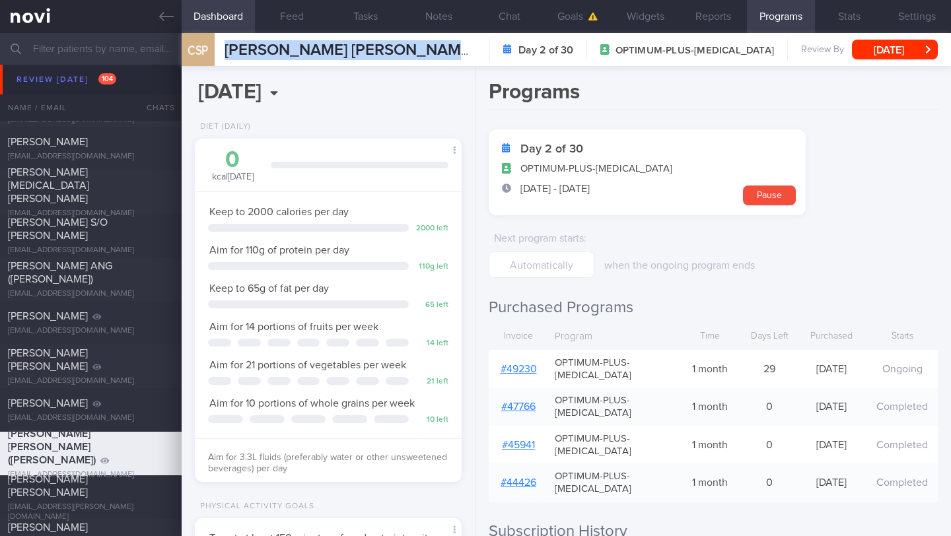
drag, startPoint x: 226, startPoint y: 54, endPoint x: 480, endPoint y: 44, distance: 254.5
click at [480, 44] on div "CSP CREAN STEPHEN PAUL (Steve) CREAN STEPHEN PAUL (Steve) euidns@gmail.com Day …" at bounding box center [567, 49] width 770 height 33
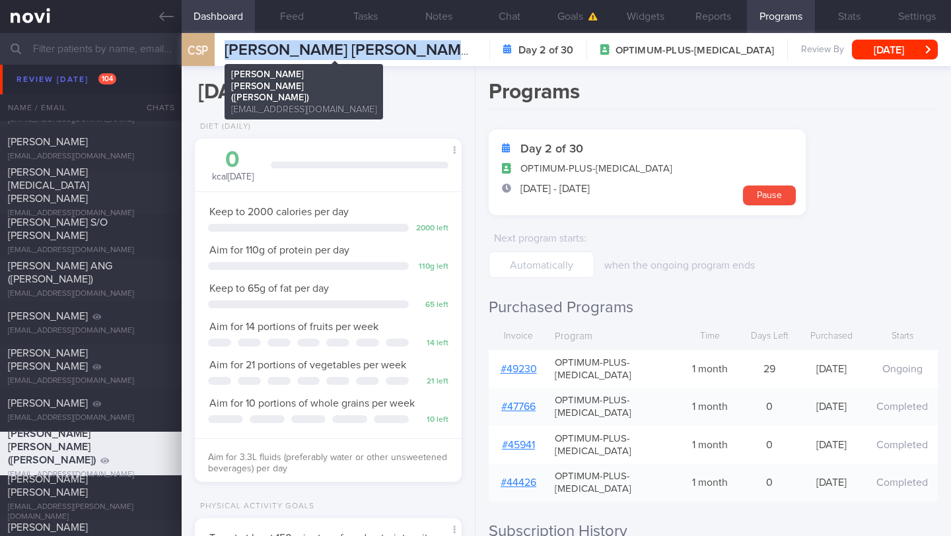
copy div "CREAN STEPHEN PAUL (Steve) CREAN STEPHEN PAUL (Steve) euidns@gmail.com"
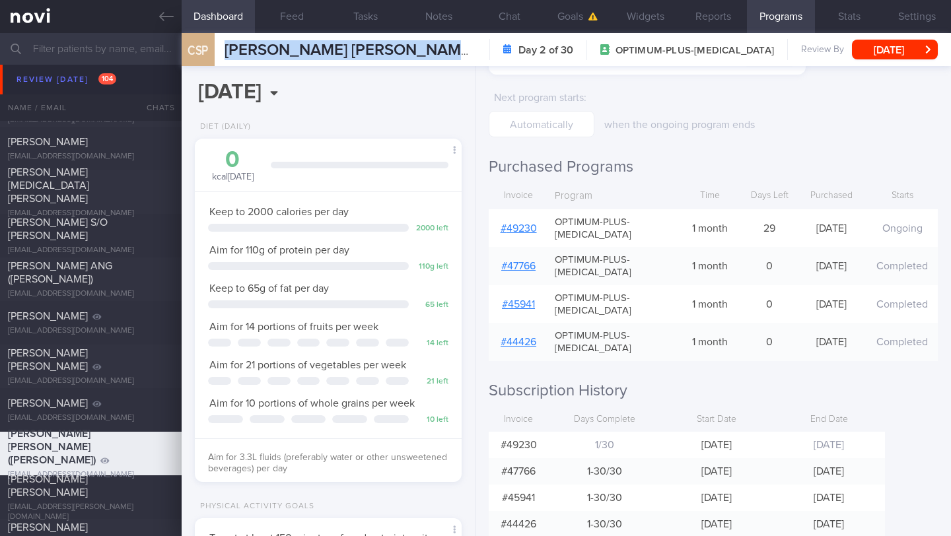
scroll to position [159, 0]
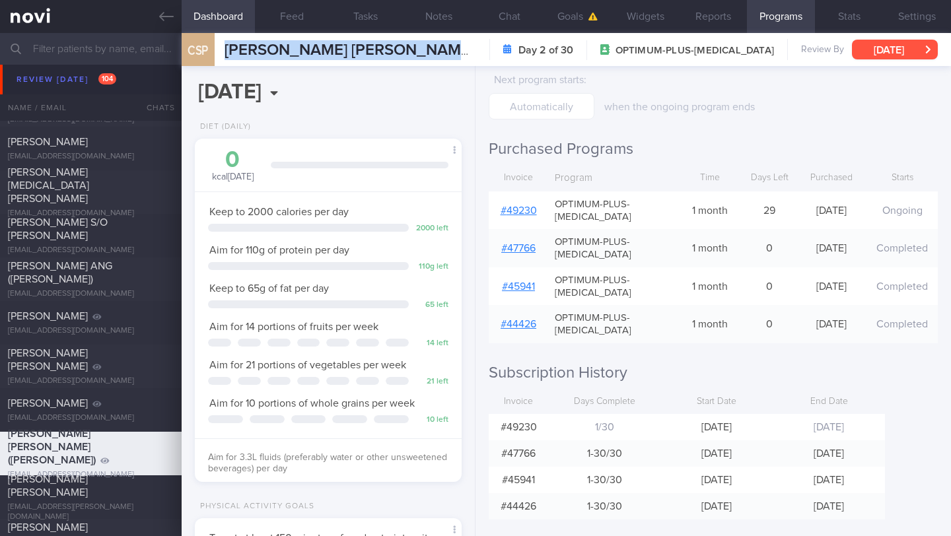
click at [906, 45] on button "[DATE]" at bounding box center [895, 50] width 86 height 20
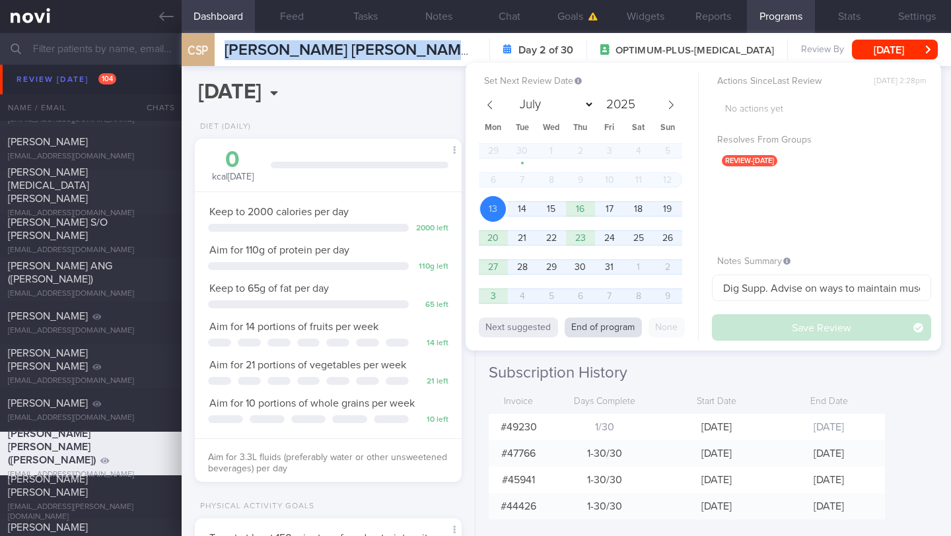
click at [610, 330] on button "End of program" at bounding box center [603, 328] width 77 height 20
select select "10"
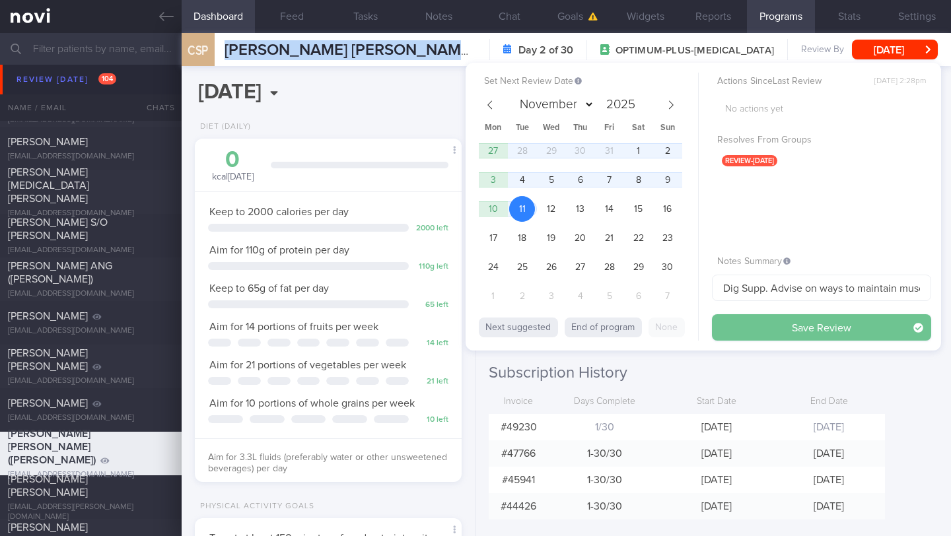
click at [754, 329] on button "Save Review" at bounding box center [821, 327] width 219 height 26
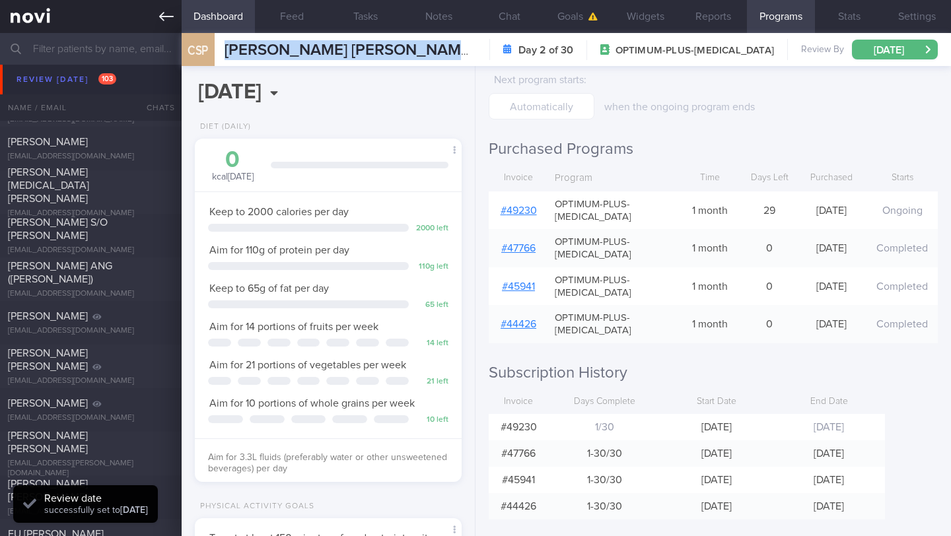
click at [162, 18] on icon at bounding box center [166, 16] width 15 height 9
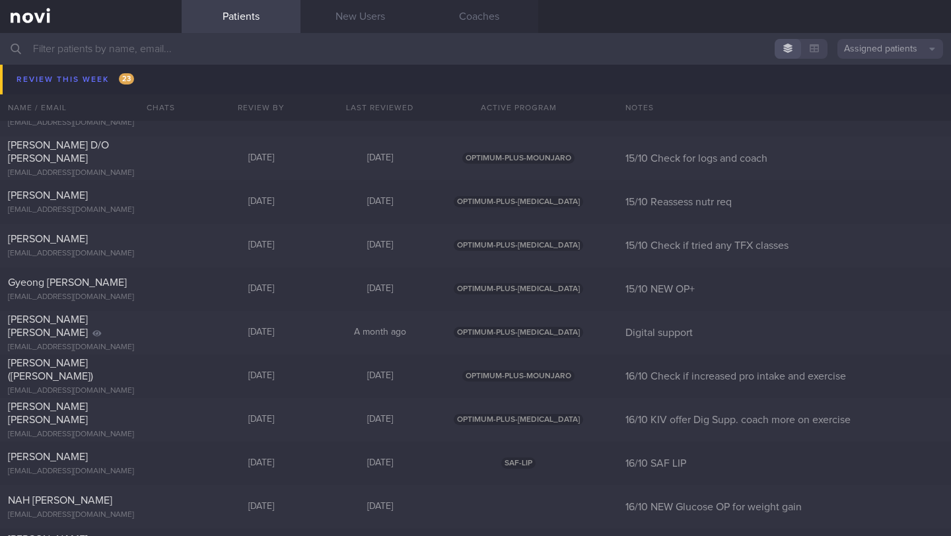
scroll to position [19375, 0]
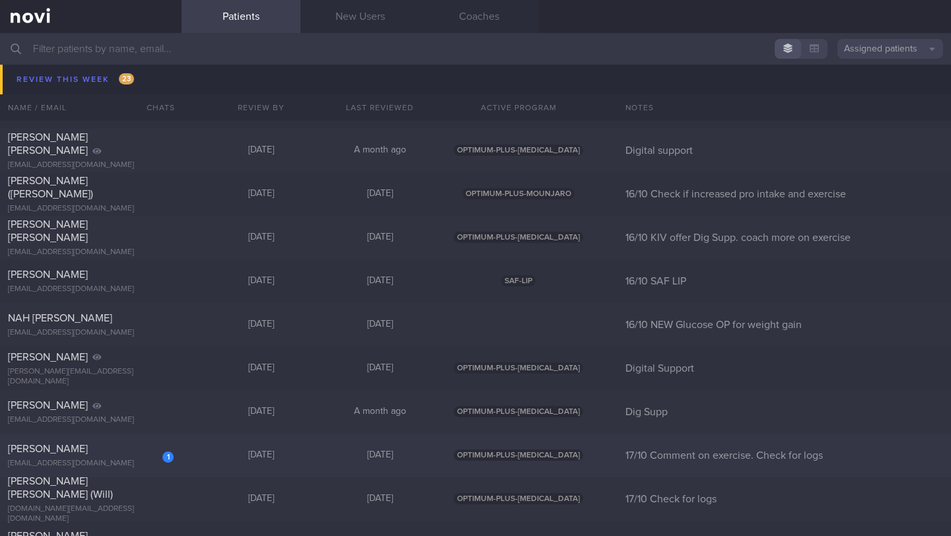
click at [114, 466] on div "[EMAIL_ADDRESS][DOMAIN_NAME]" at bounding box center [91, 464] width 166 height 10
select select "9"
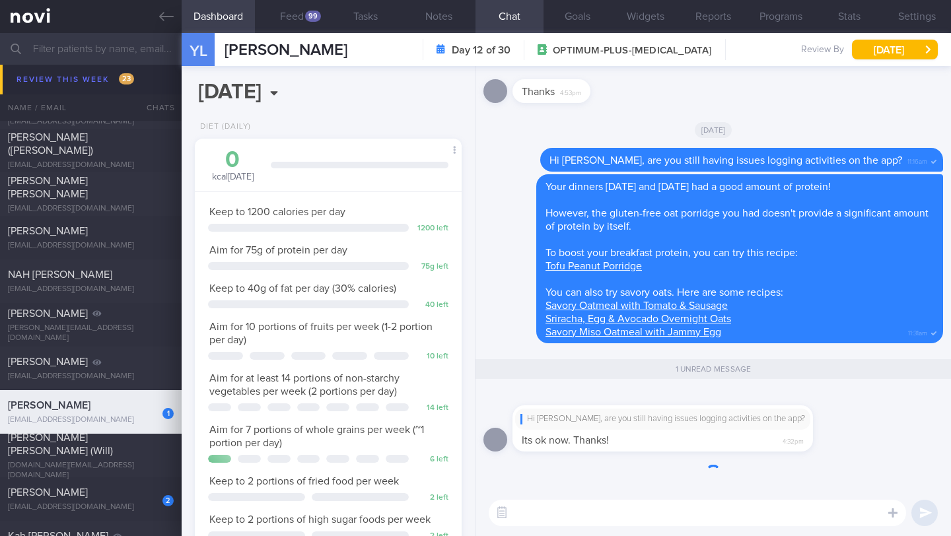
scroll to position [19332, 0]
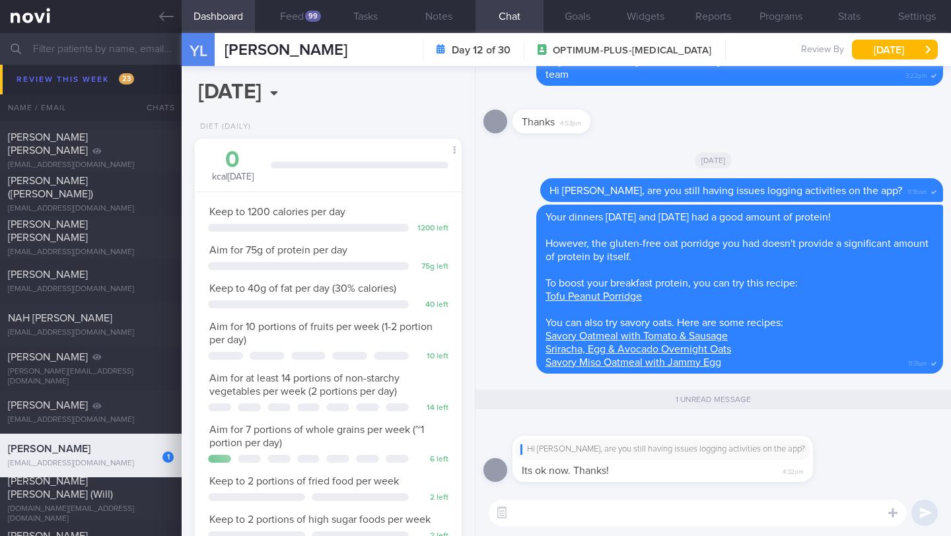
click at [519, 515] on textarea at bounding box center [698, 513] width 418 height 26
type textarea "👍🏻"
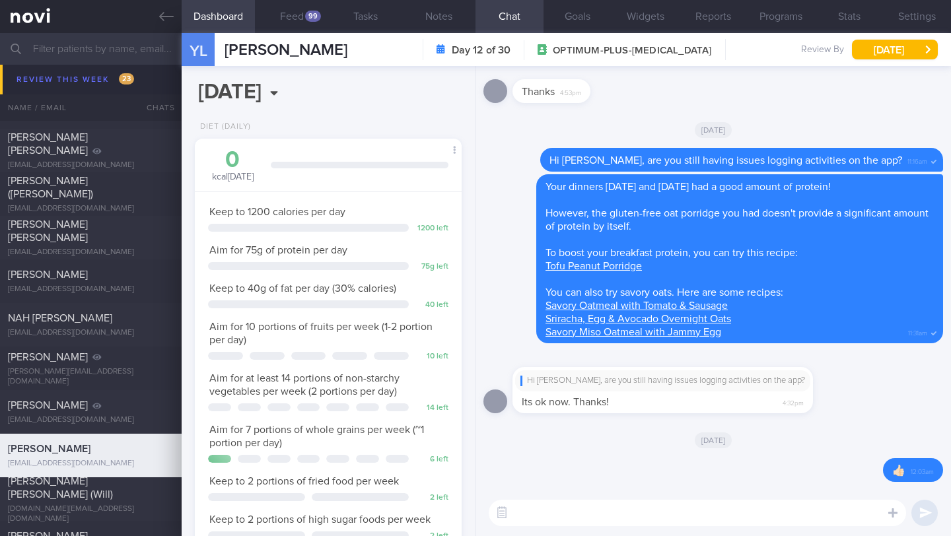
scroll to position [0, 0]
click at [158, 17] on link at bounding box center [91, 16] width 182 height 33
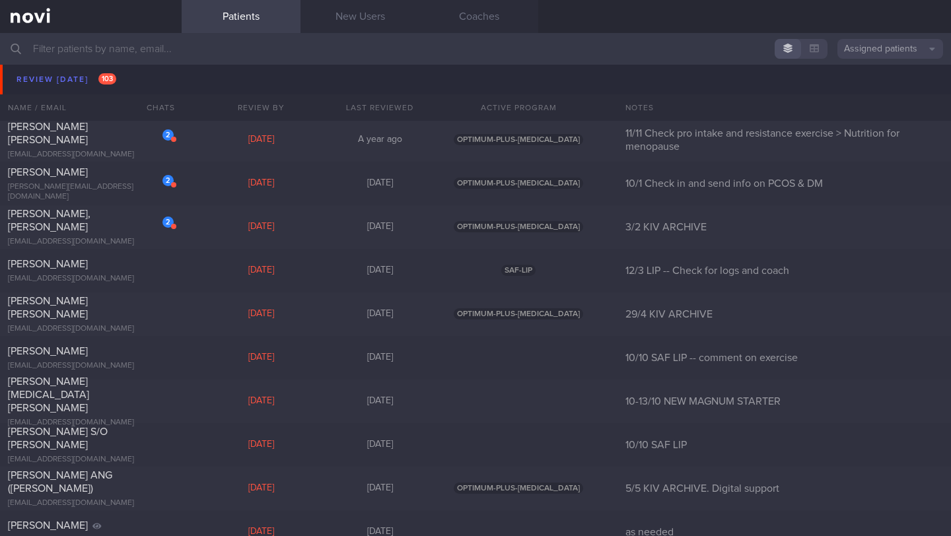
scroll to position [7606, 0]
